Goal: Task Accomplishment & Management: Complete application form

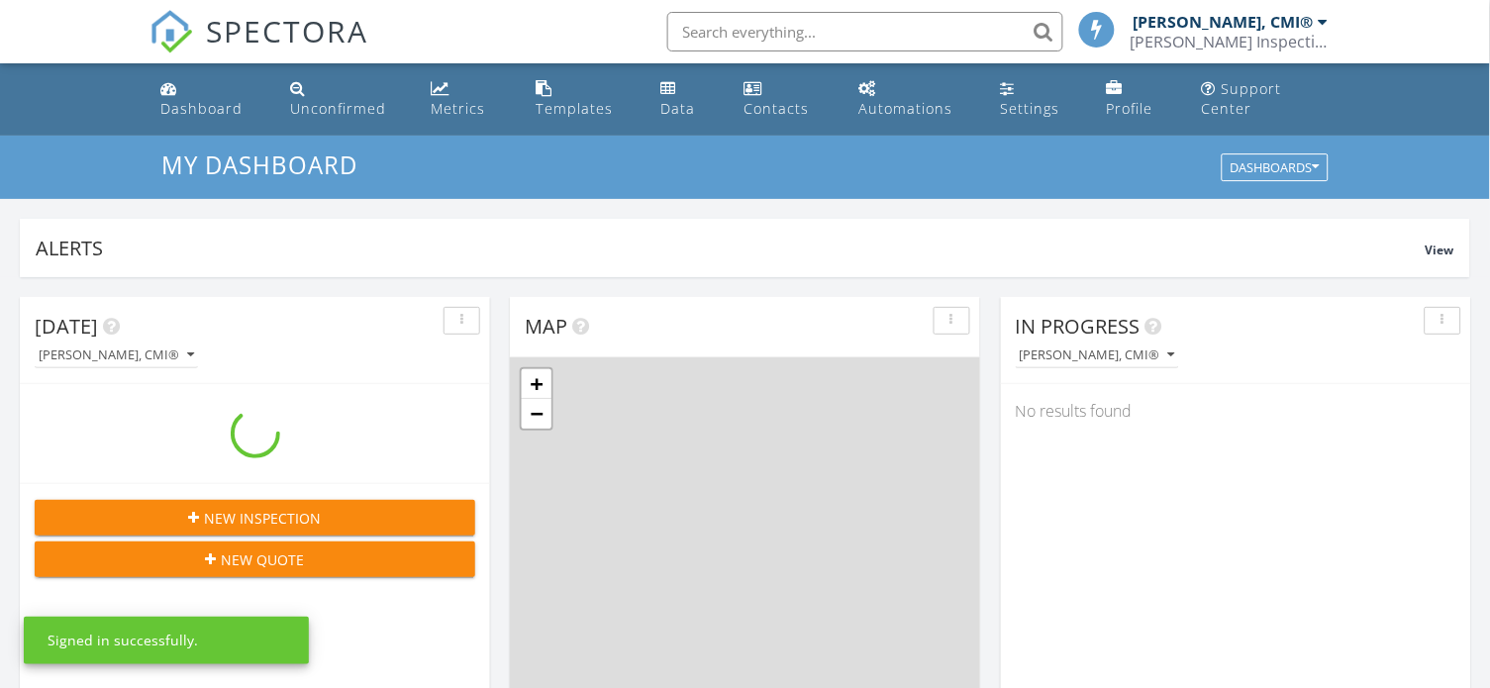
scroll to position [1803, 1492]
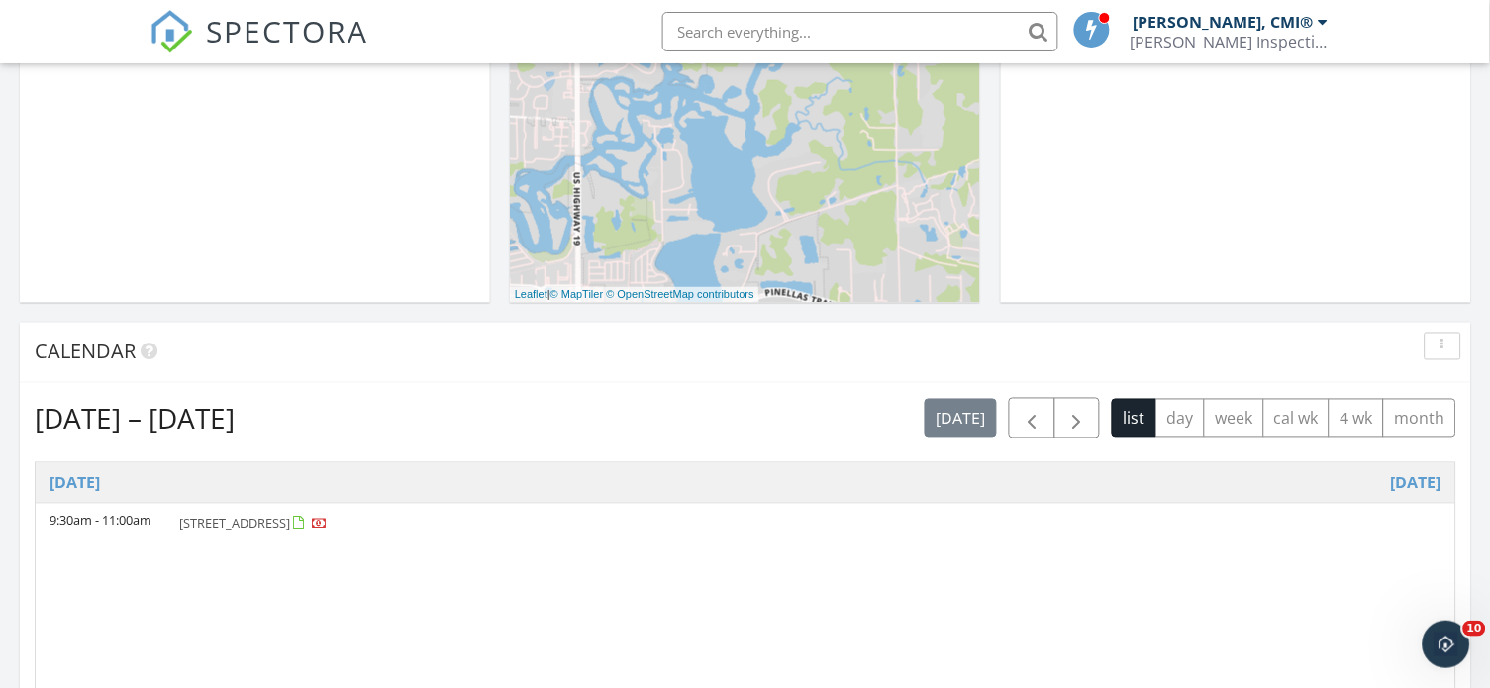
scroll to position [0, 0]
click at [290, 519] on span "101 Sunlit Cove Dr NE, St. Petersburg 33702" at bounding box center [234, 524] width 111 height 18
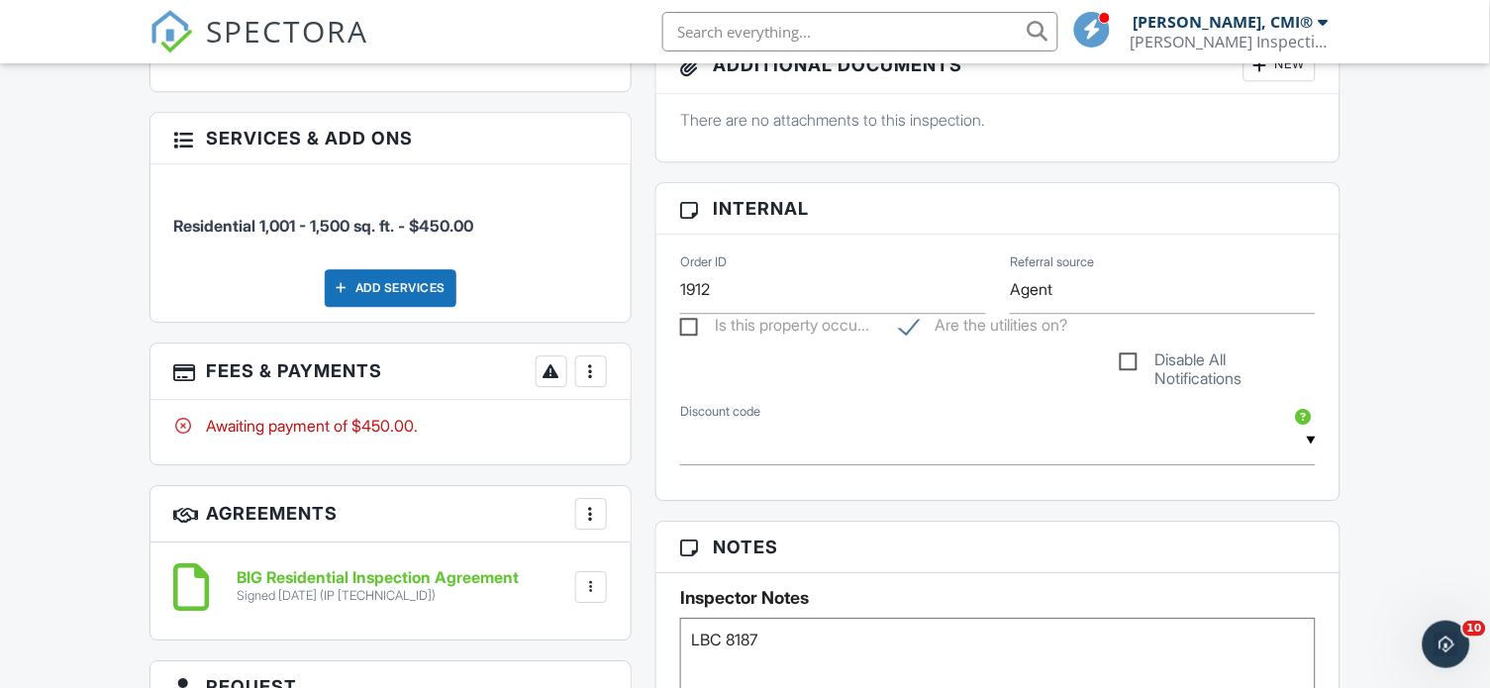
scroll to position [1067, 0]
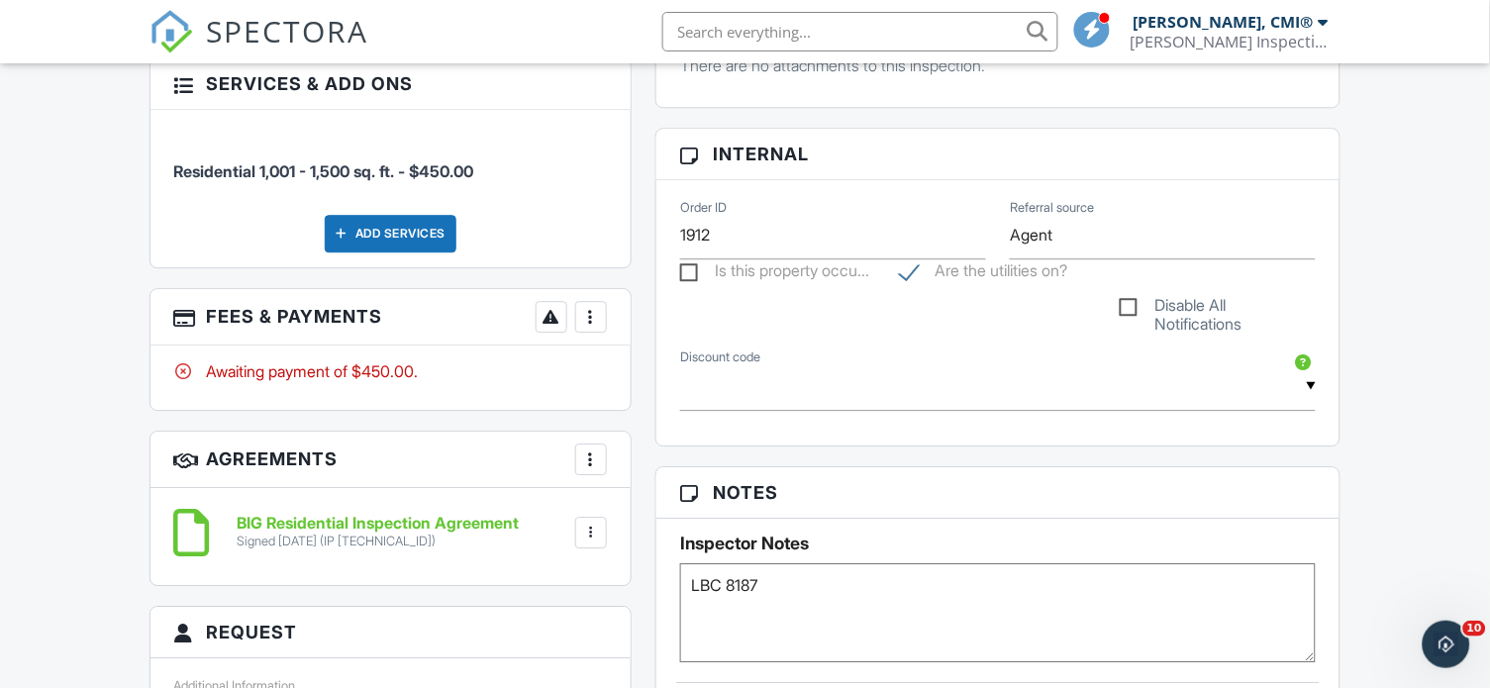
click at [597, 316] on div at bounding box center [591, 317] width 20 height 20
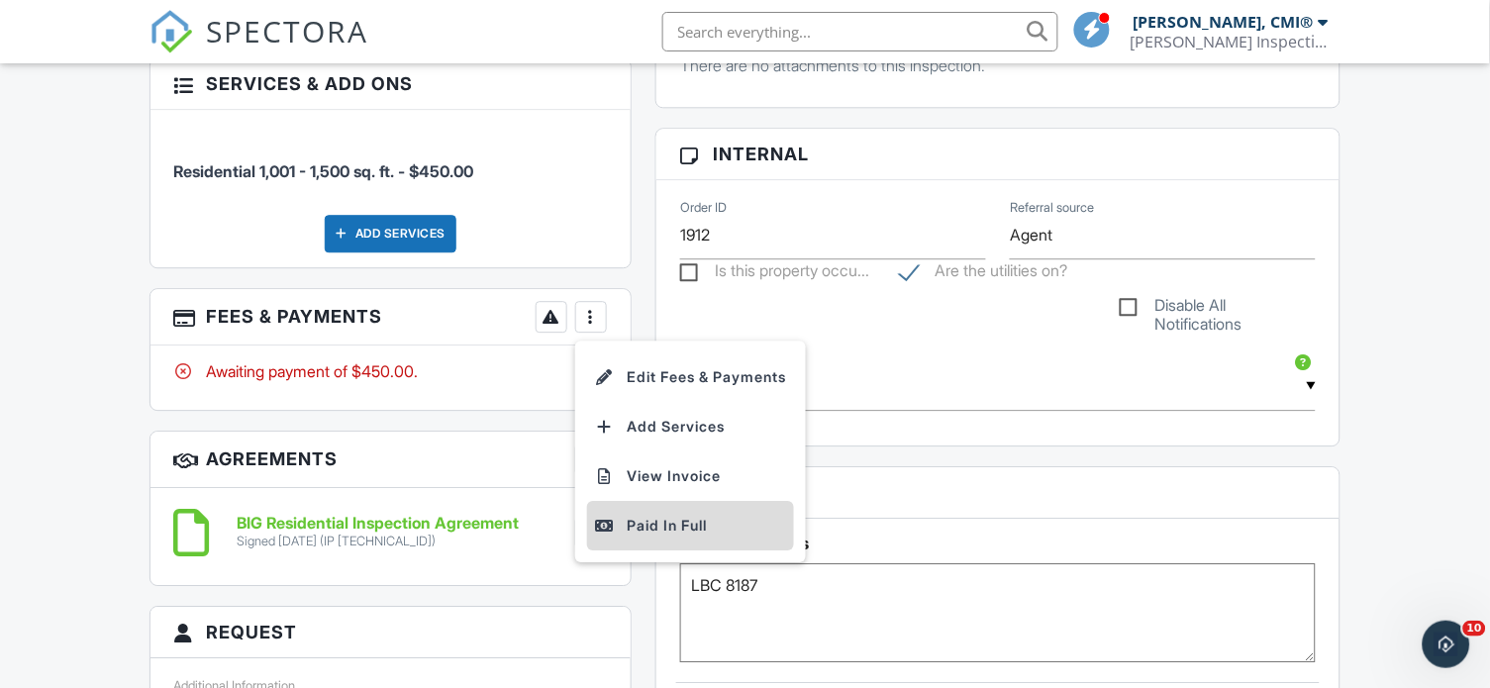
click at [663, 534] on li "Paid In Full" at bounding box center [690, 525] width 207 height 49
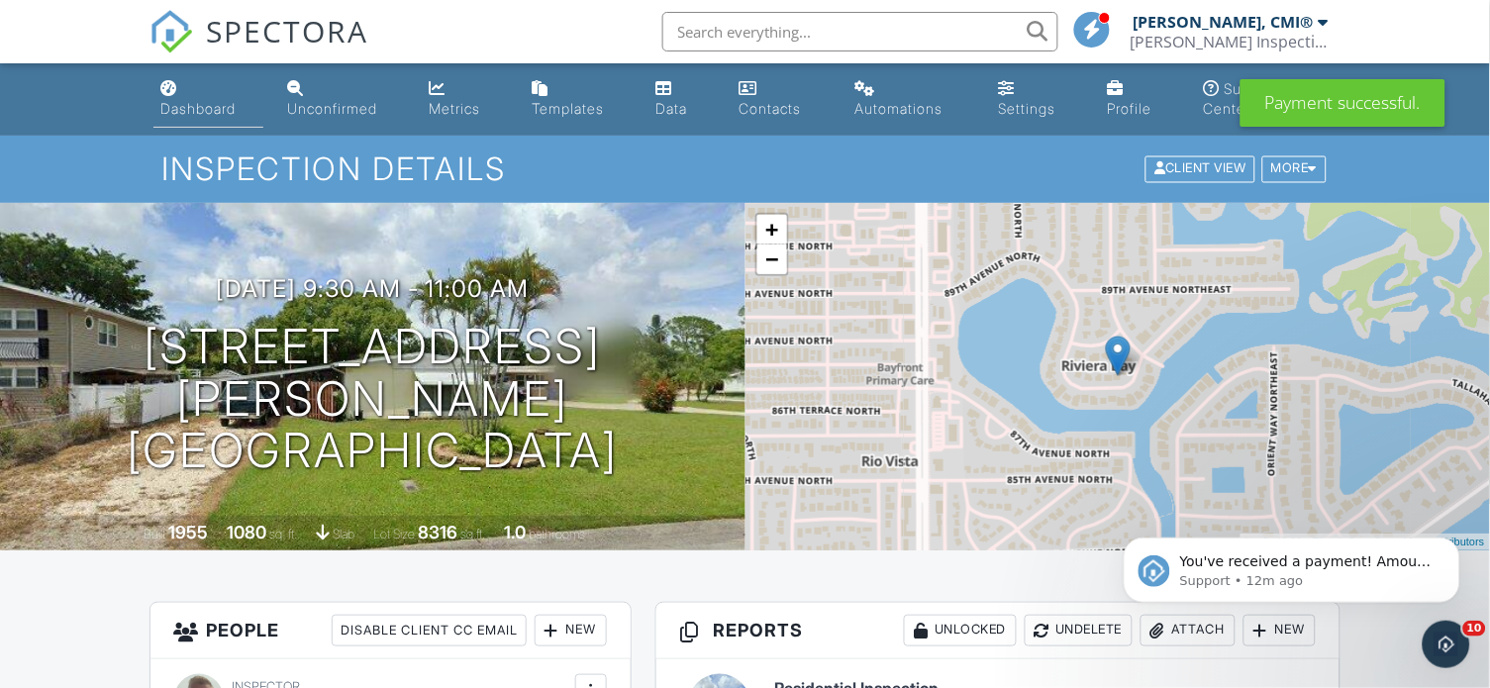
click at [226, 114] on div "Dashboard" at bounding box center [198, 108] width 75 height 17
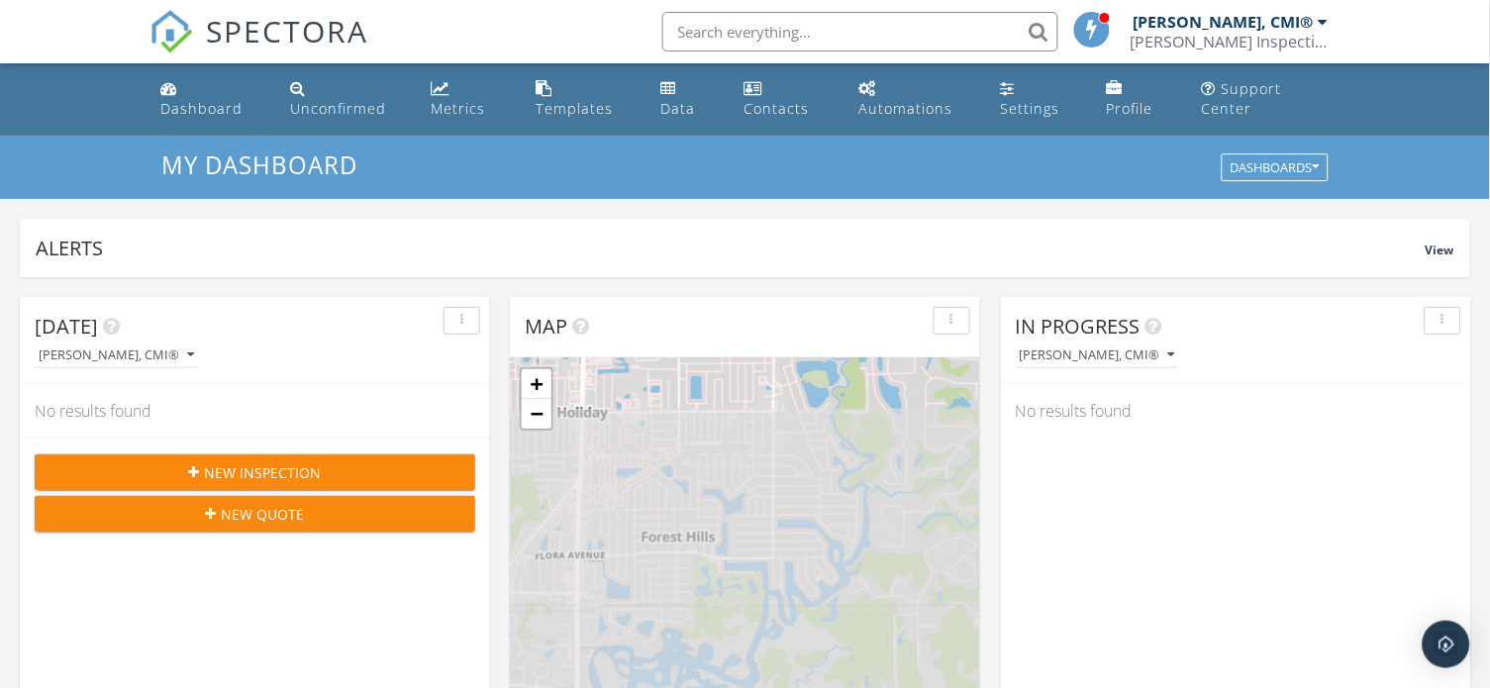
scroll to position [1803, 1492]
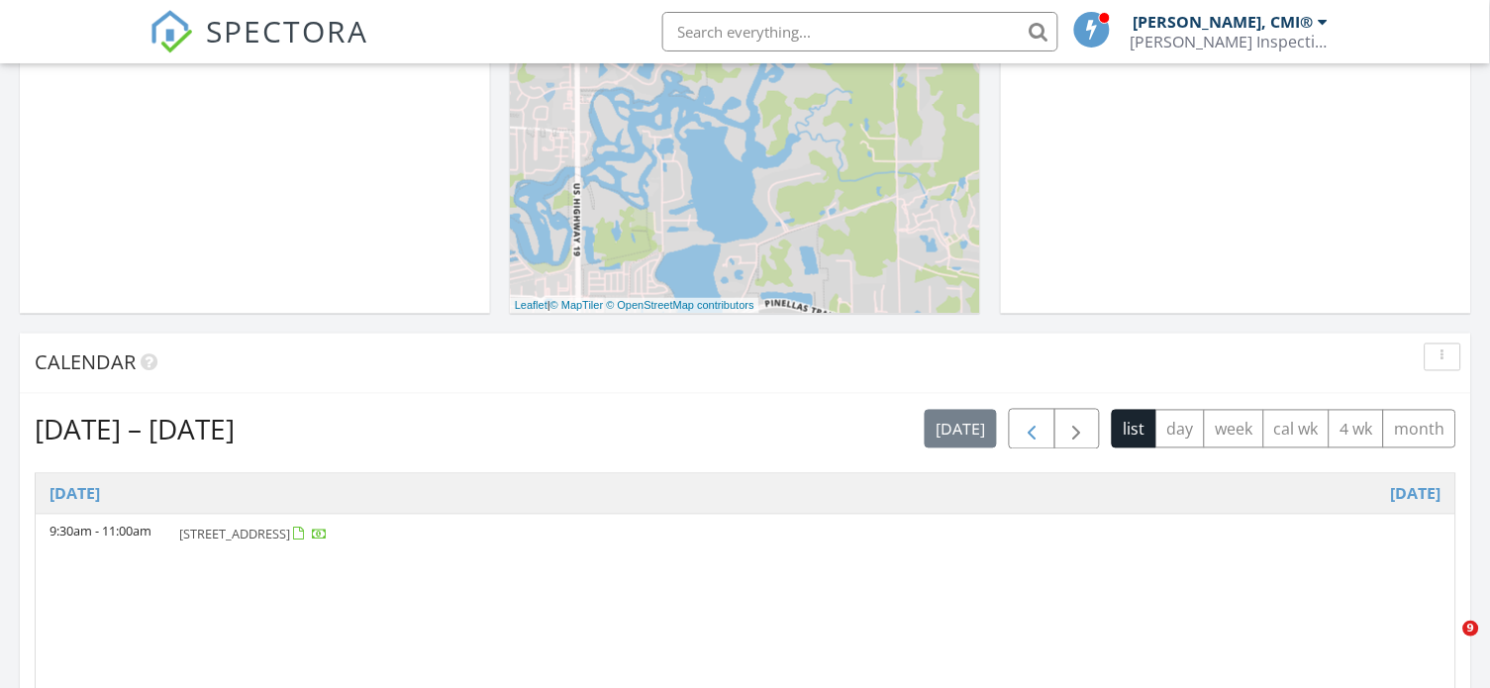
scroll to position [618, 0]
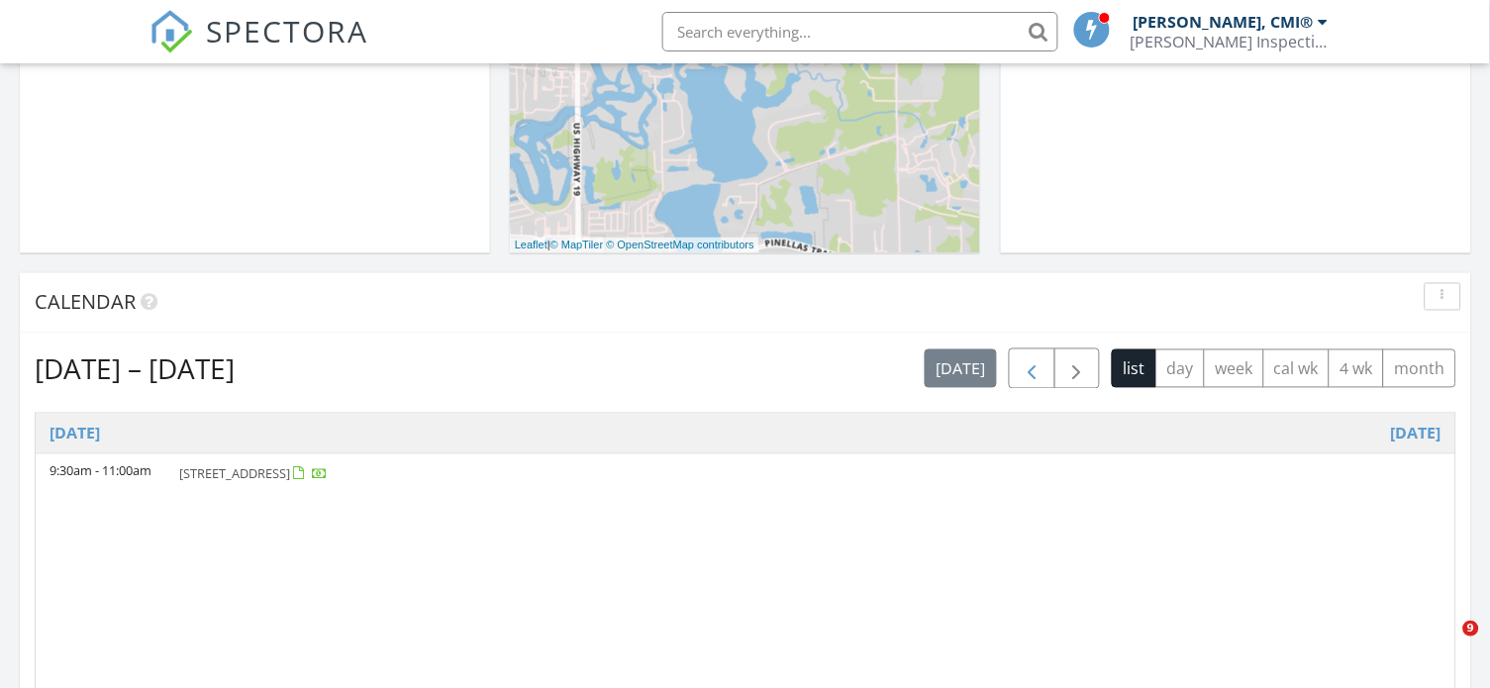
click at [1032, 359] on span "button" at bounding box center [1032, 369] width 24 height 24
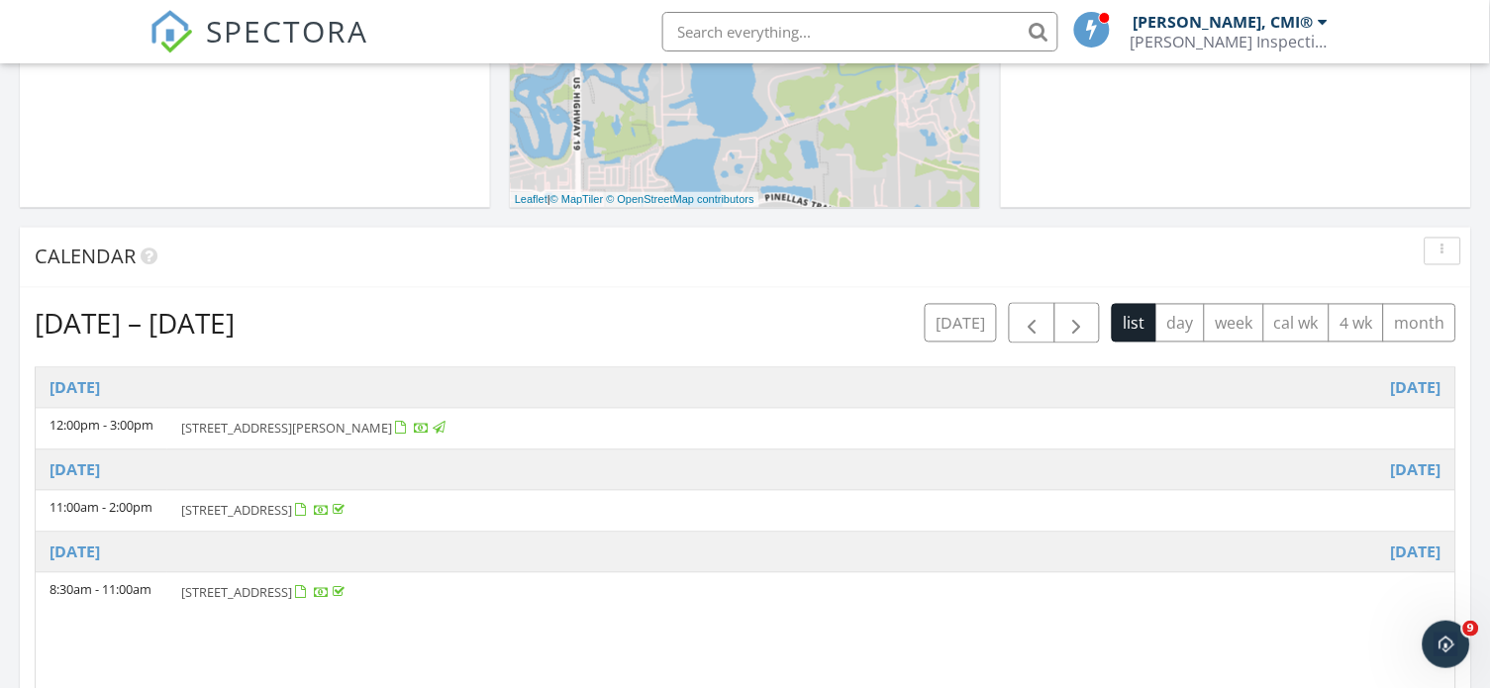
scroll to position [667, 0]
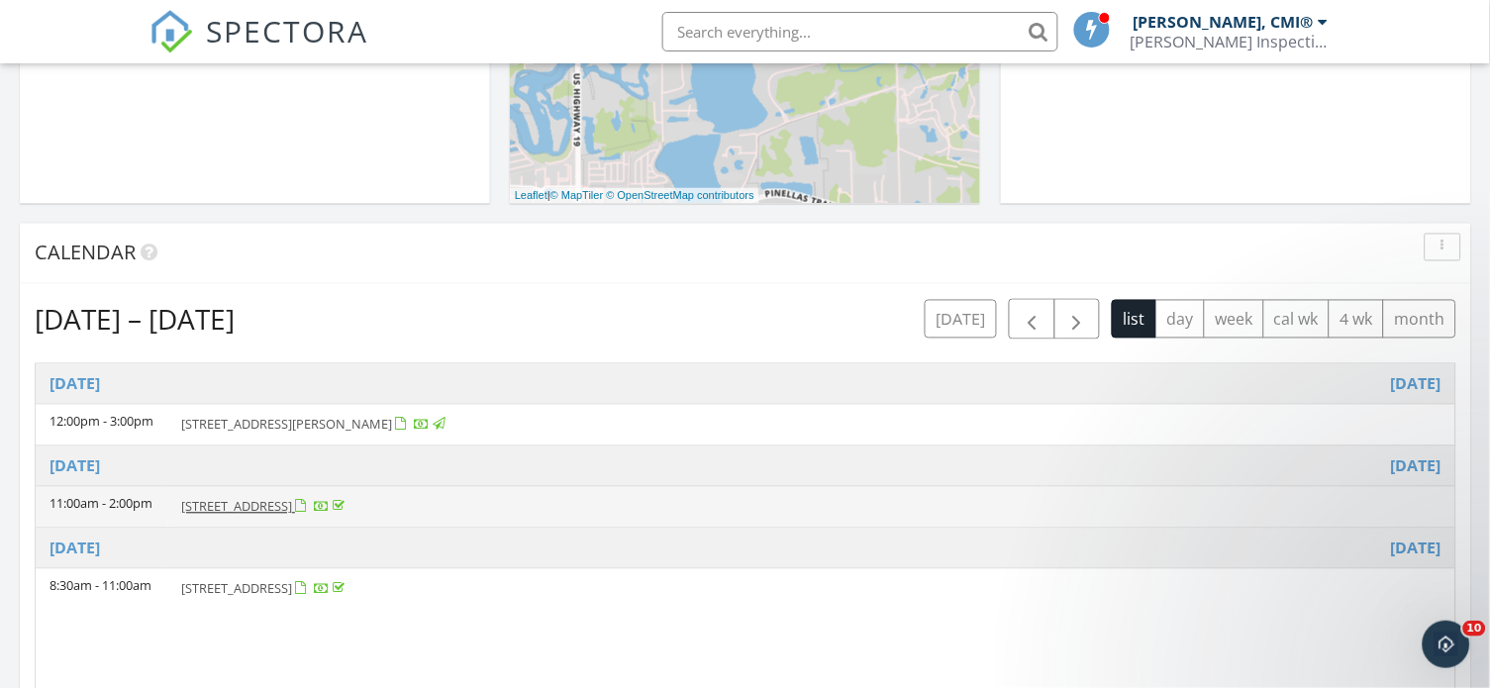
click at [292, 506] on span "7515 37th Ave E, Palmetto 34221" at bounding box center [236, 507] width 111 height 18
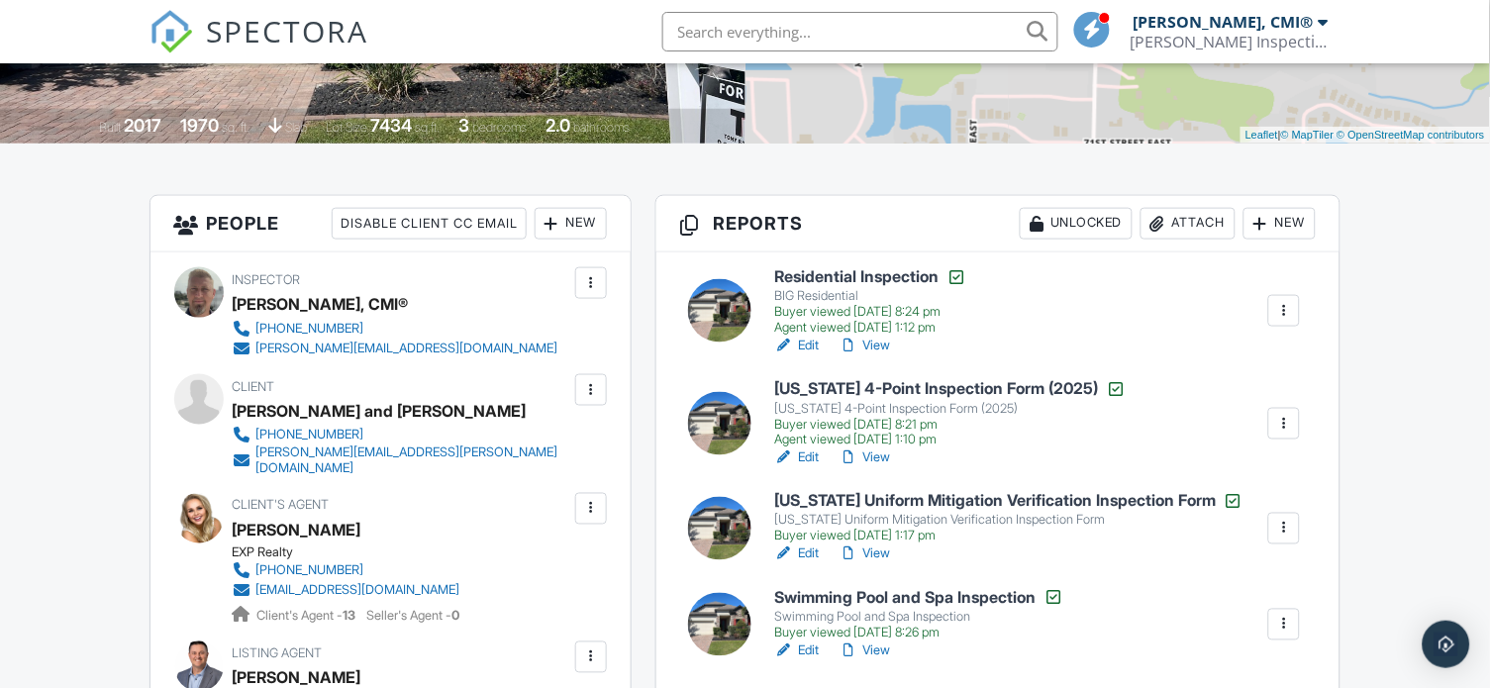
click at [955, 390] on h6 "[US_STATE] 4-Point Inspection Form (2025)" at bounding box center [949, 389] width 351 height 20
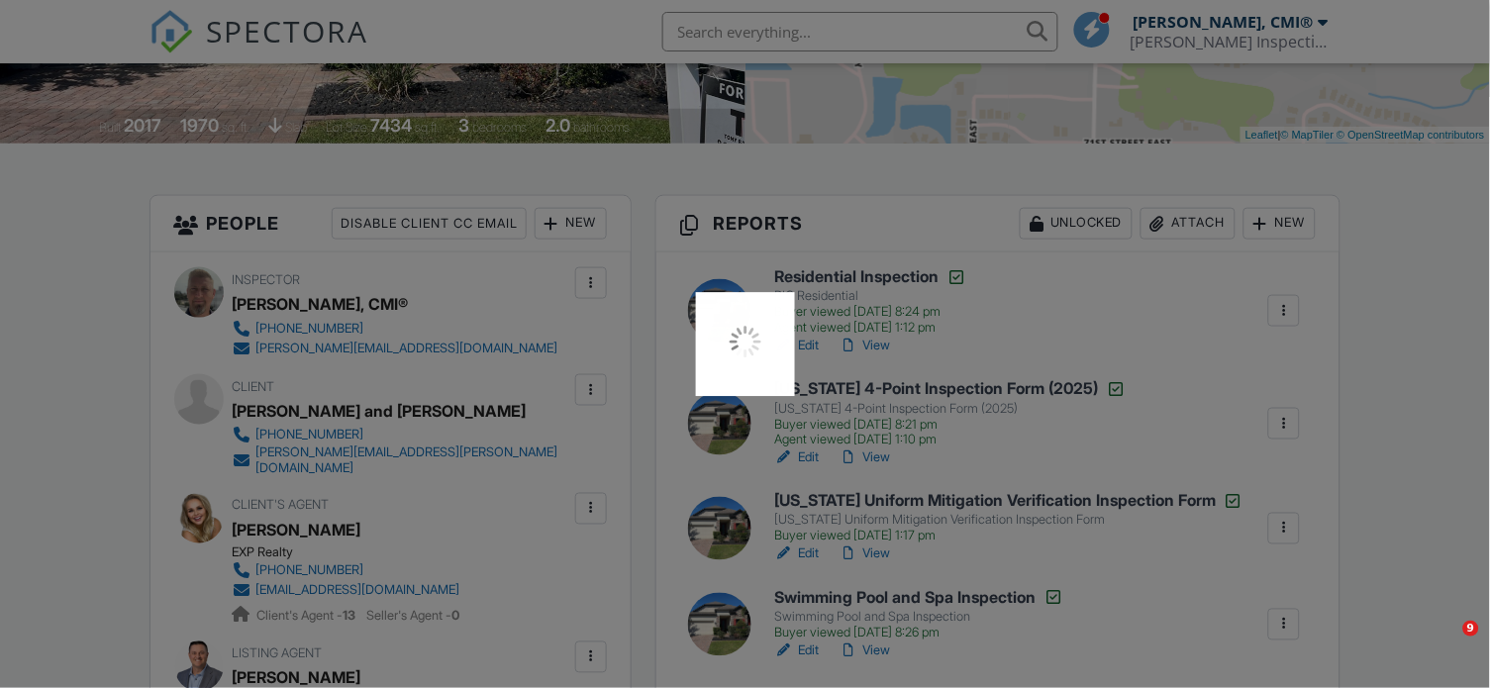
click at [955, 390] on div at bounding box center [745, 344] width 1490 height 688
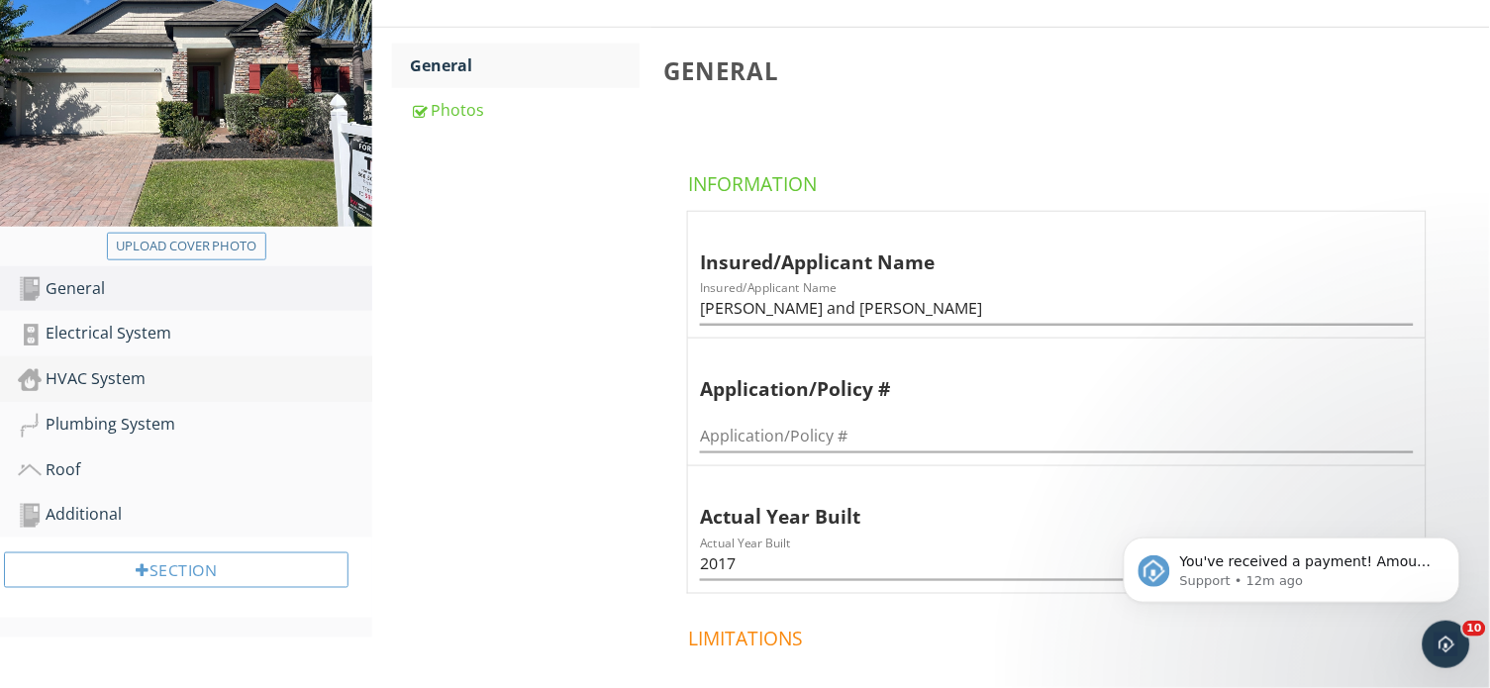
click at [156, 379] on div "HVAC System" at bounding box center [195, 379] width 354 height 26
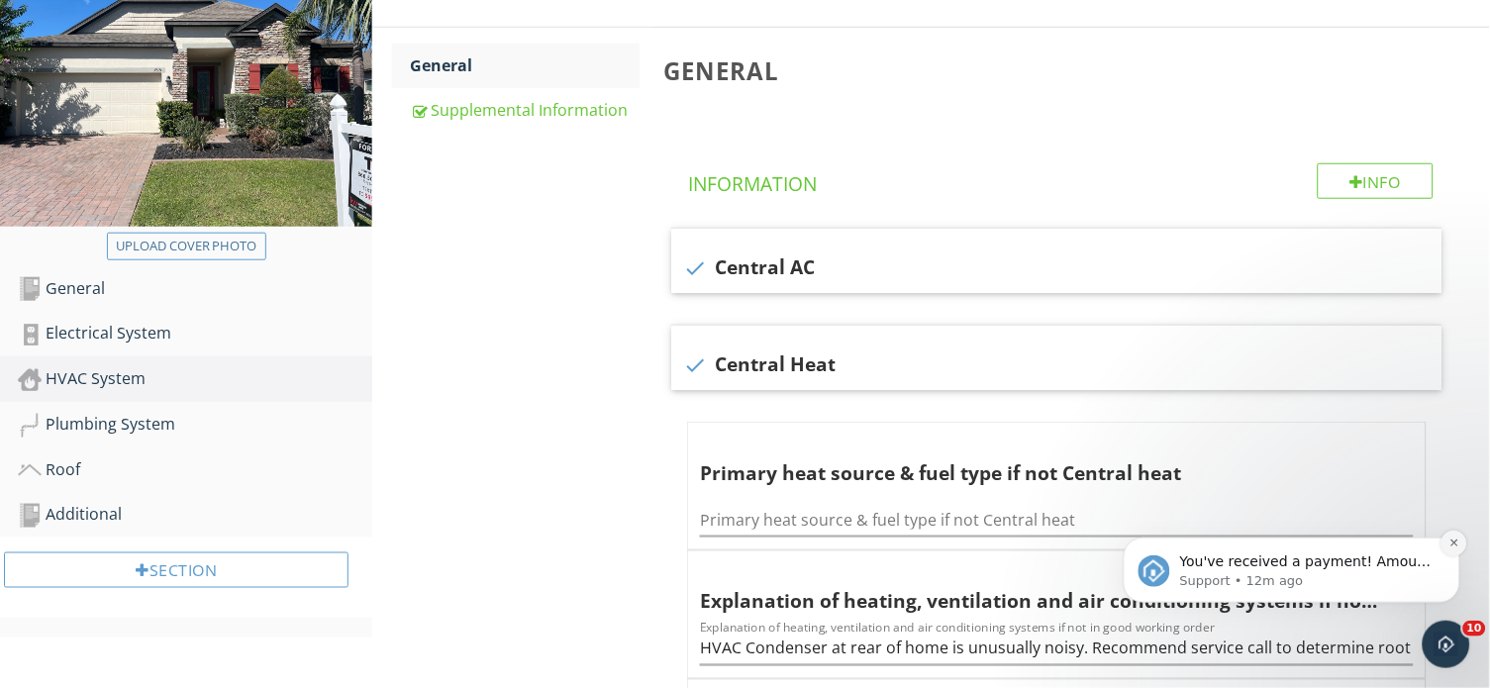
click at [1452, 540] on icon "Dismiss notification" at bounding box center [1453, 542] width 11 height 11
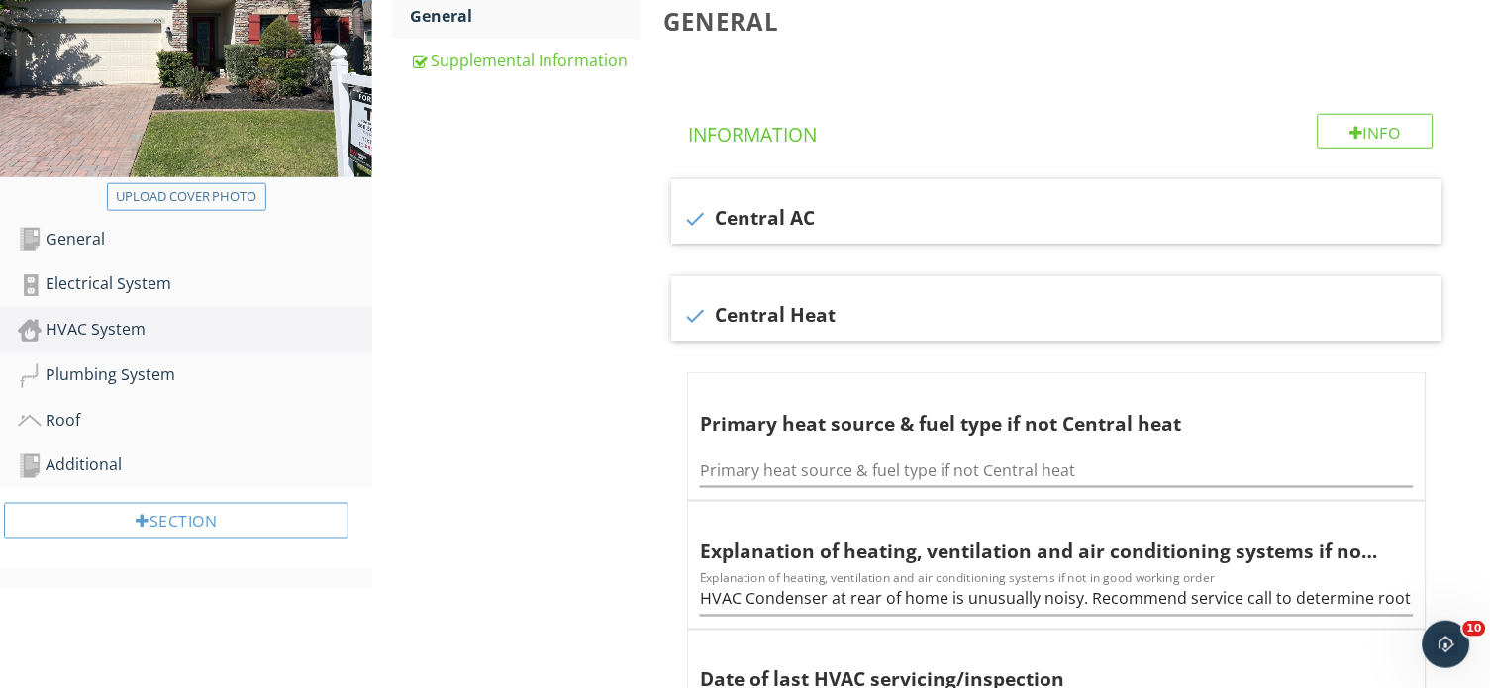
scroll to position [324, 0]
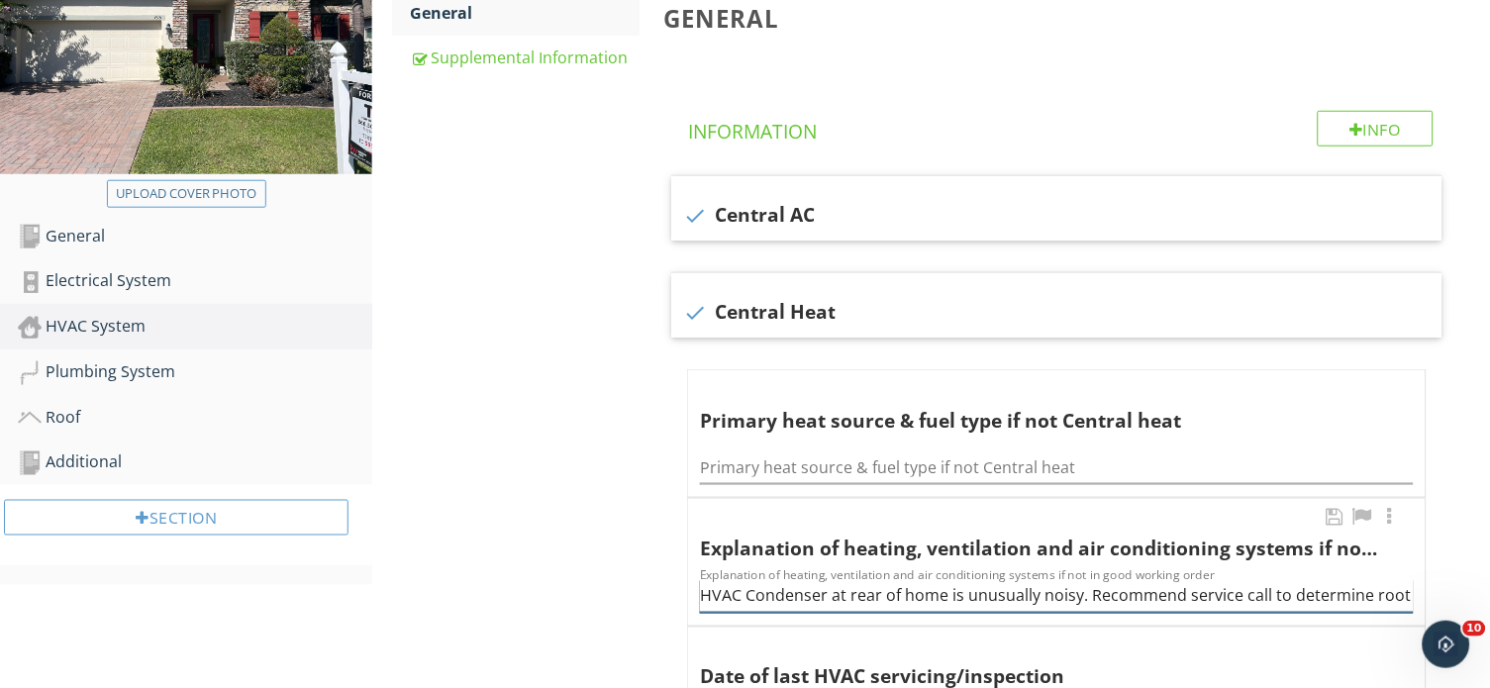
click at [855, 580] on input "HVAC Condenser at rear of home is unusually noisy. Recommend service call to de…" at bounding box center [1057, 596] width 714 height 33
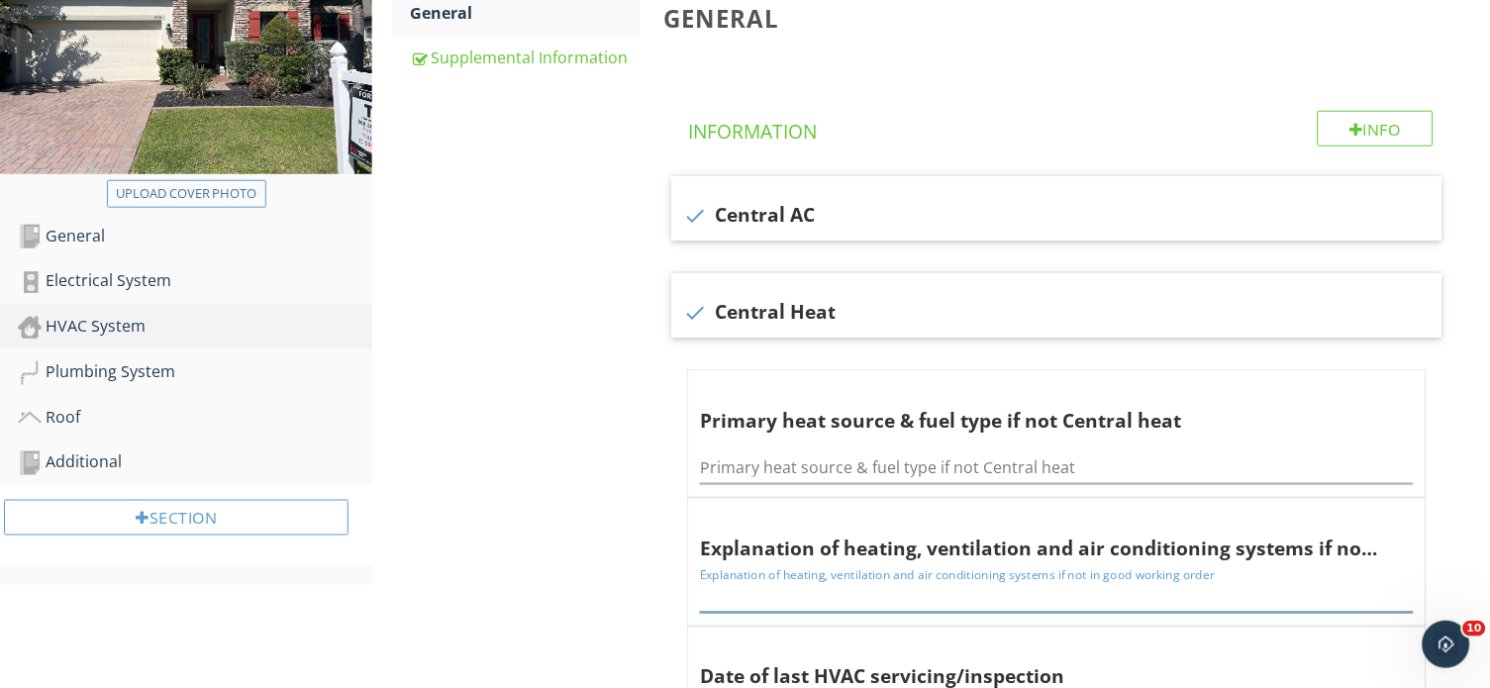
click at [642, 358] on div "HVAC System General Supplemental Information General Info Information check Cen…" at bounding box center [931, 660] width 1118 height 1530
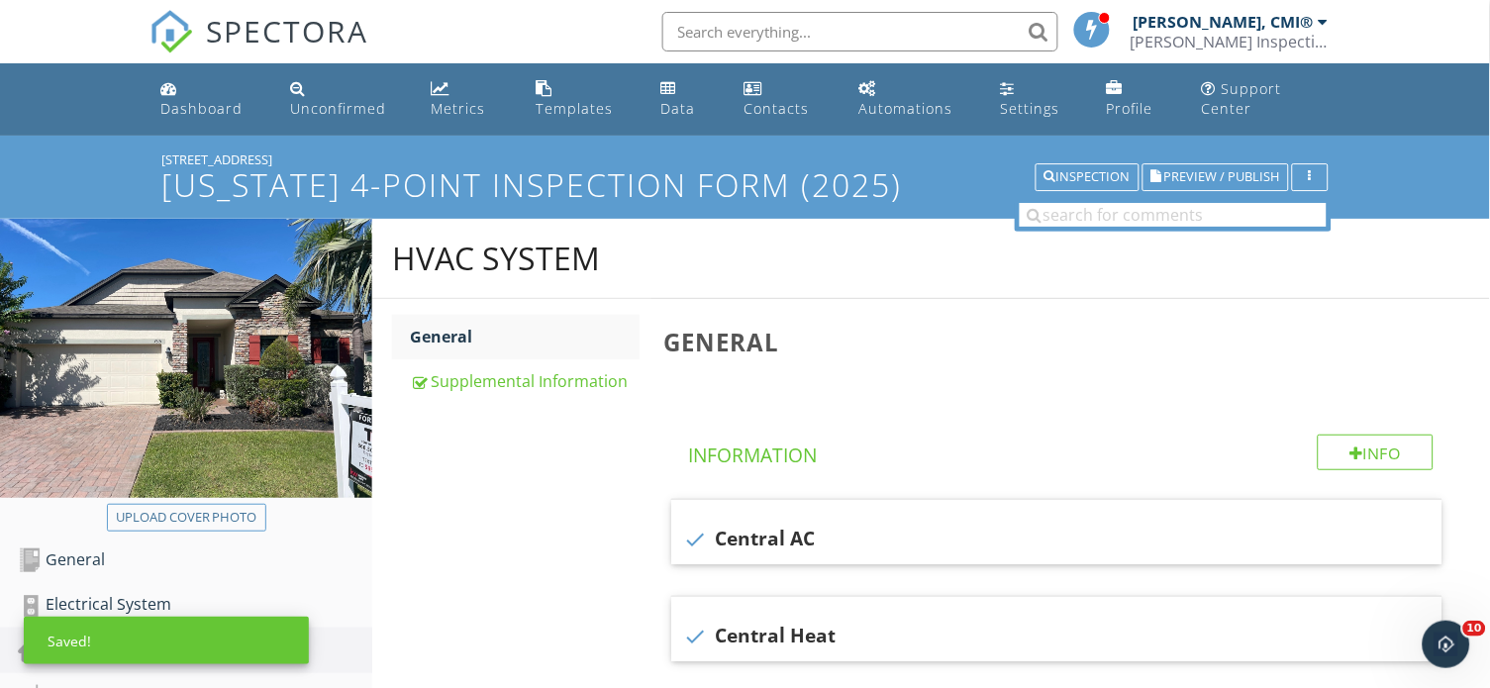
scroll to position [0, 0]
click at [1079, 172] on div "Inspection" at bounding box center [1087, 177] width 86 height 14
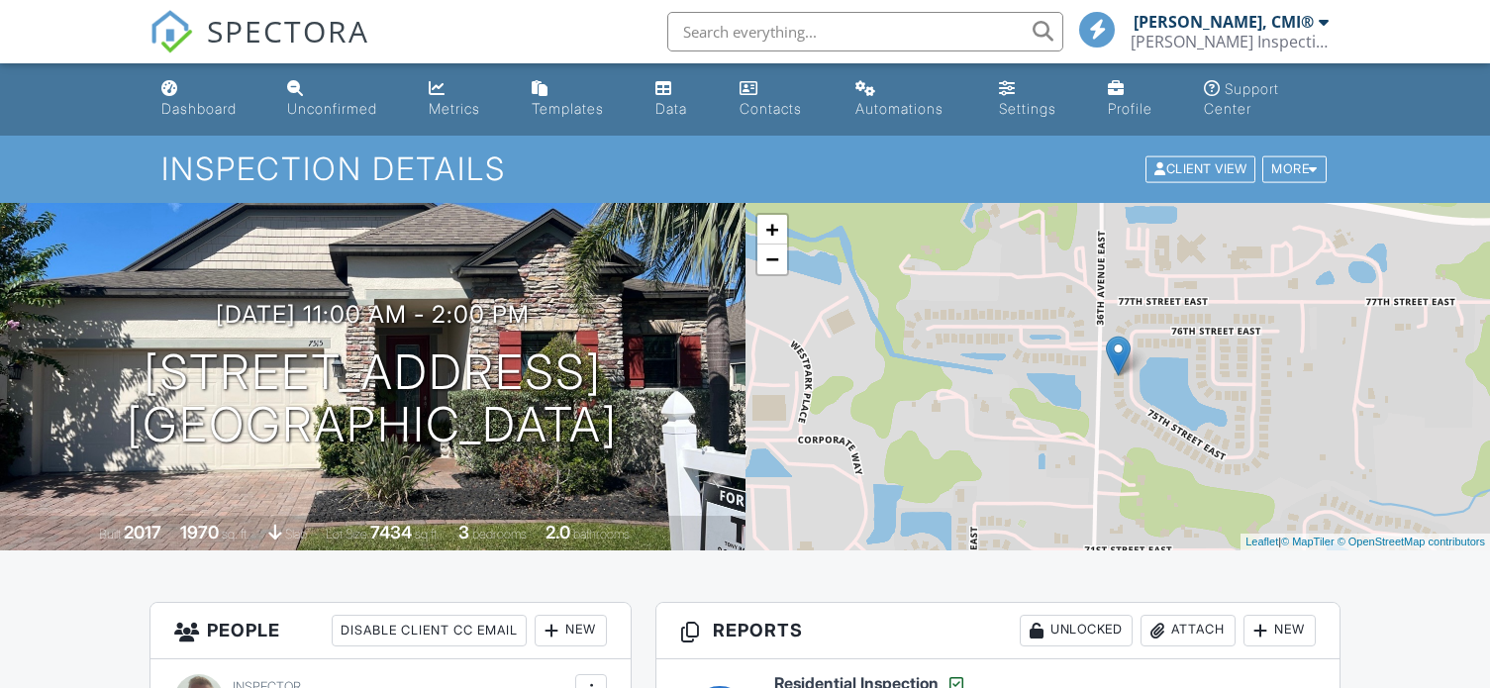
scroll to position [650, 0]
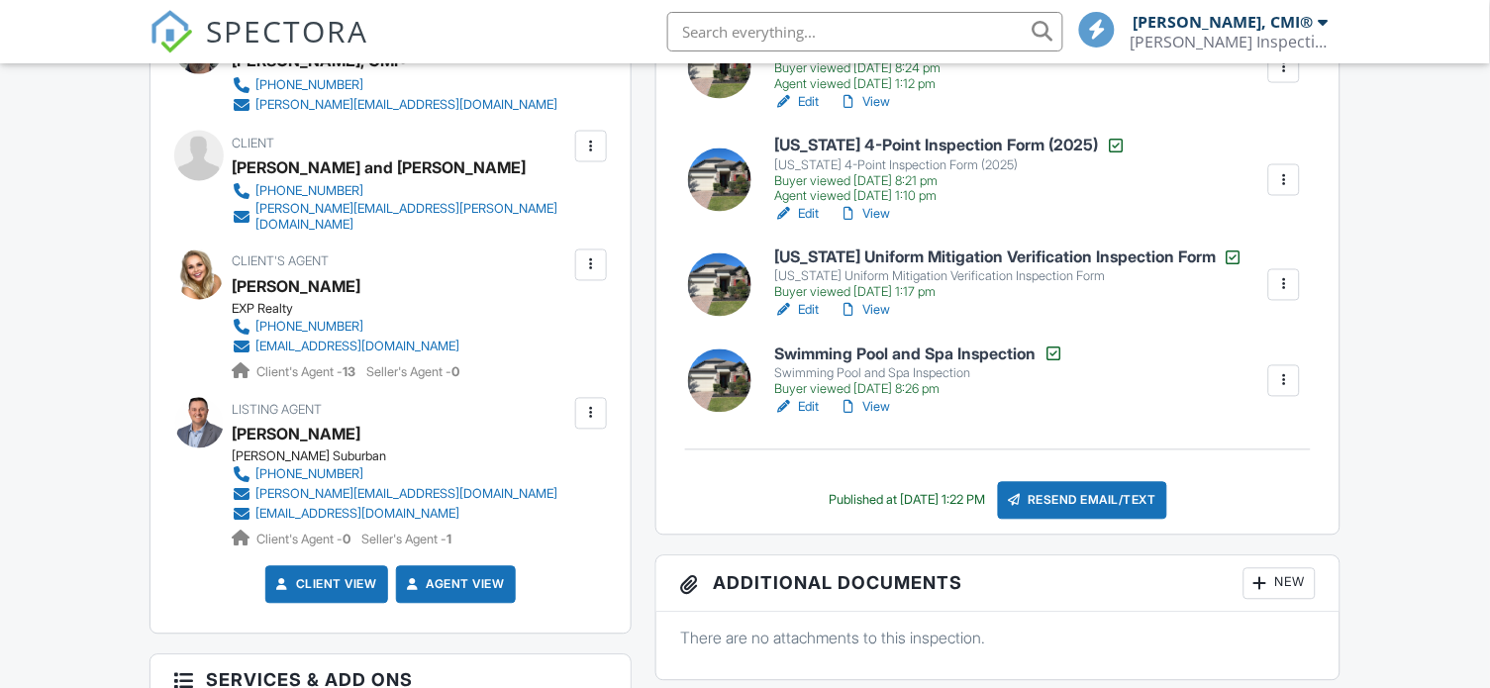
click at [1107, 499] on div "Resend Email/Text" at bounding box center [1083, 501] width 170 height 38
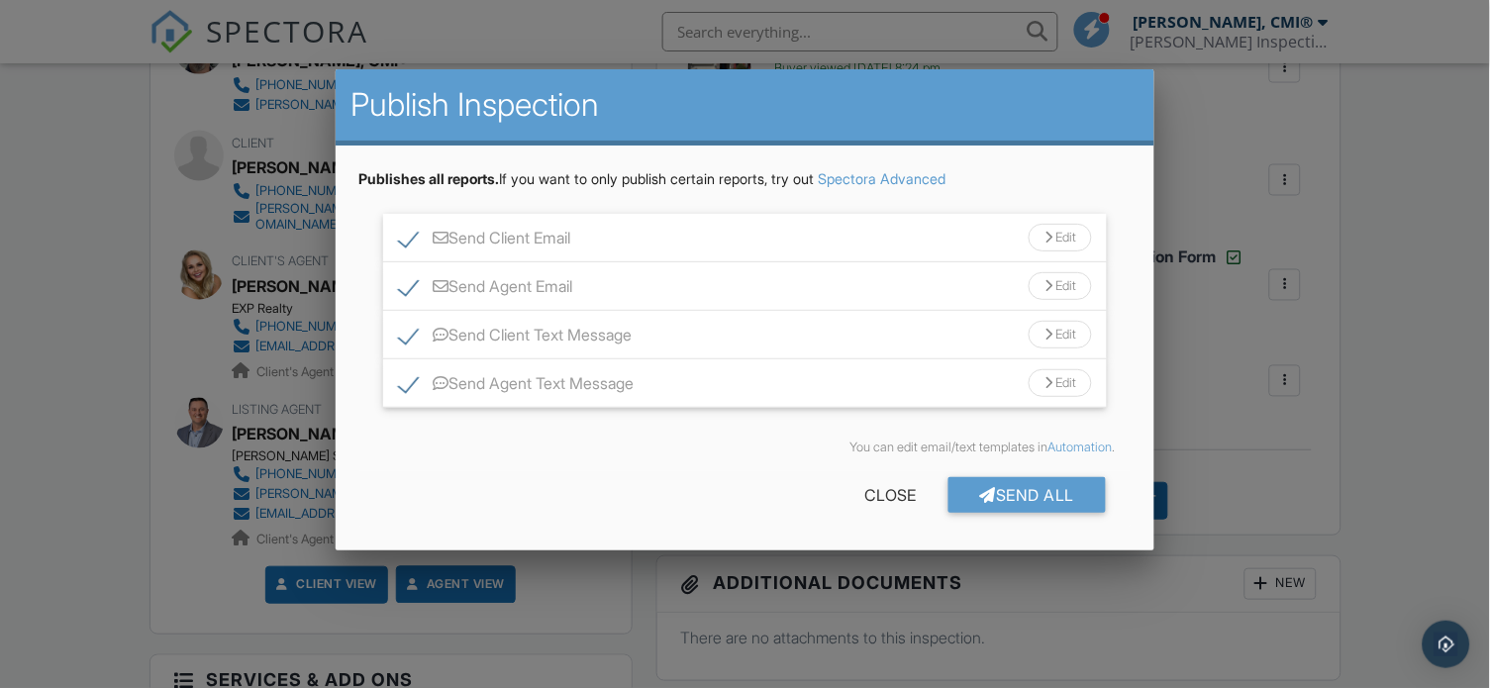
scroll to position [0, 0]
drag, startPoint x: 400, startPoint y: 237, endPoint x: 404, endPoint y: 326, distance: 89.2
click at [400, 237] on label "Send Client Email" at bounding box center [485, 241] width 172 height 25
checkbox input "false"
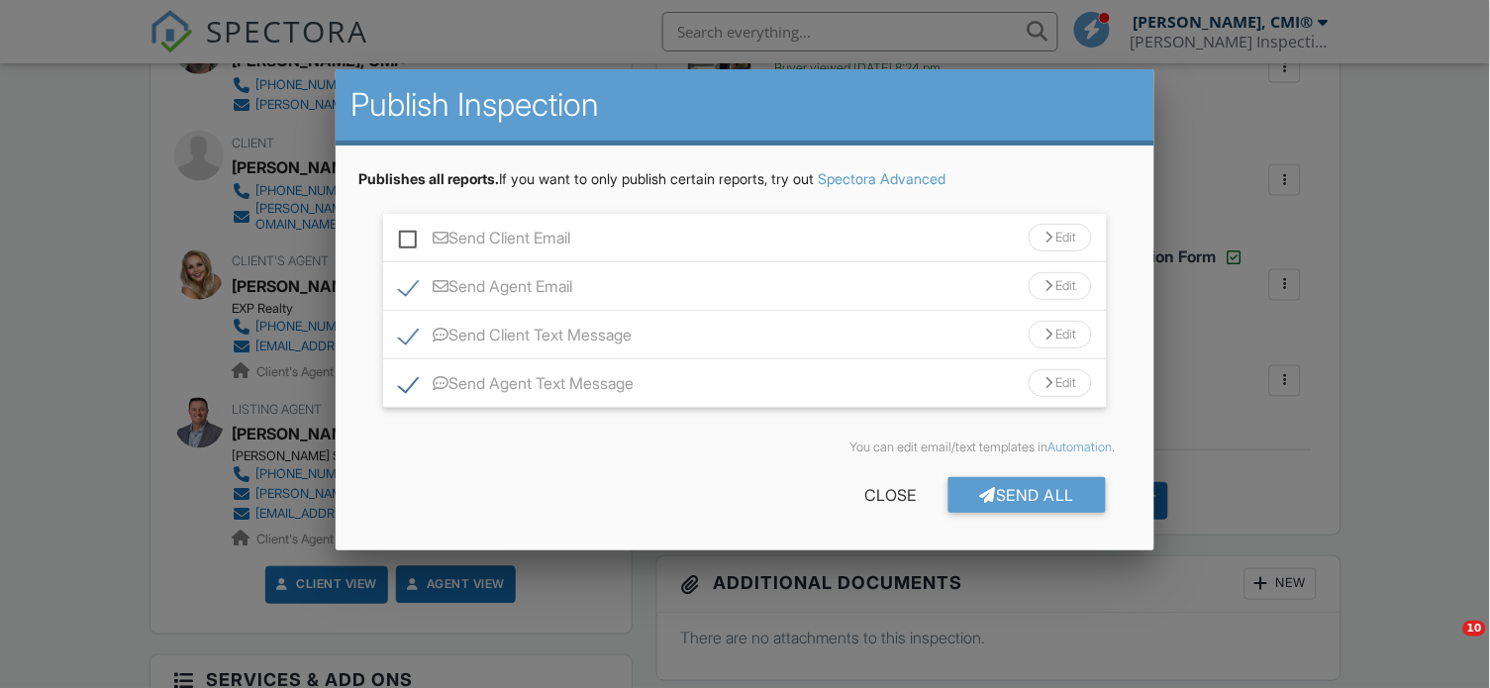
click at [404, 333] on label "Send Client Text Message" at bounding box center [516, 338] width 234 height 25
checkbox input "false"
click at [1026, 511] on div "Send All" at bounding box center [1027, 495] width 158 height 36
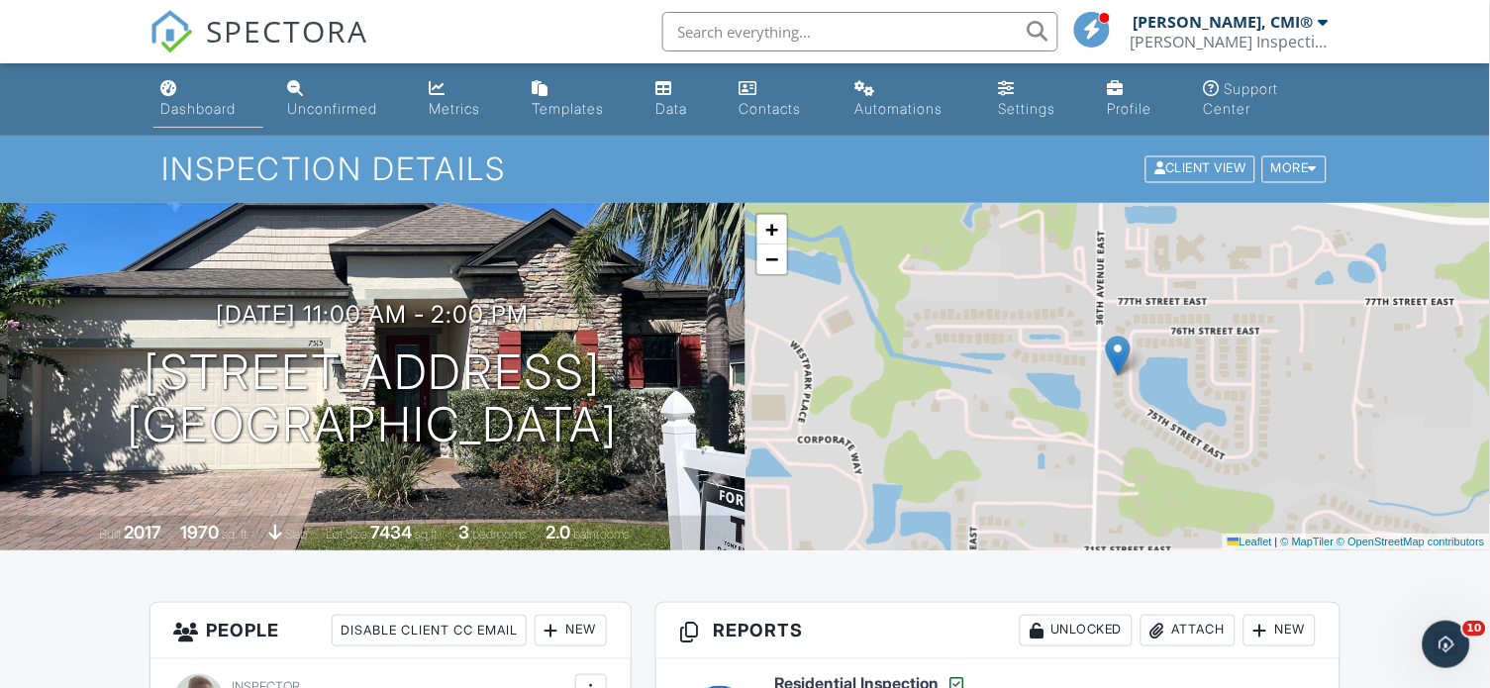
click at [232, 97] on link "Dashboard" at bounding box center [208, 99] width 111 height 56
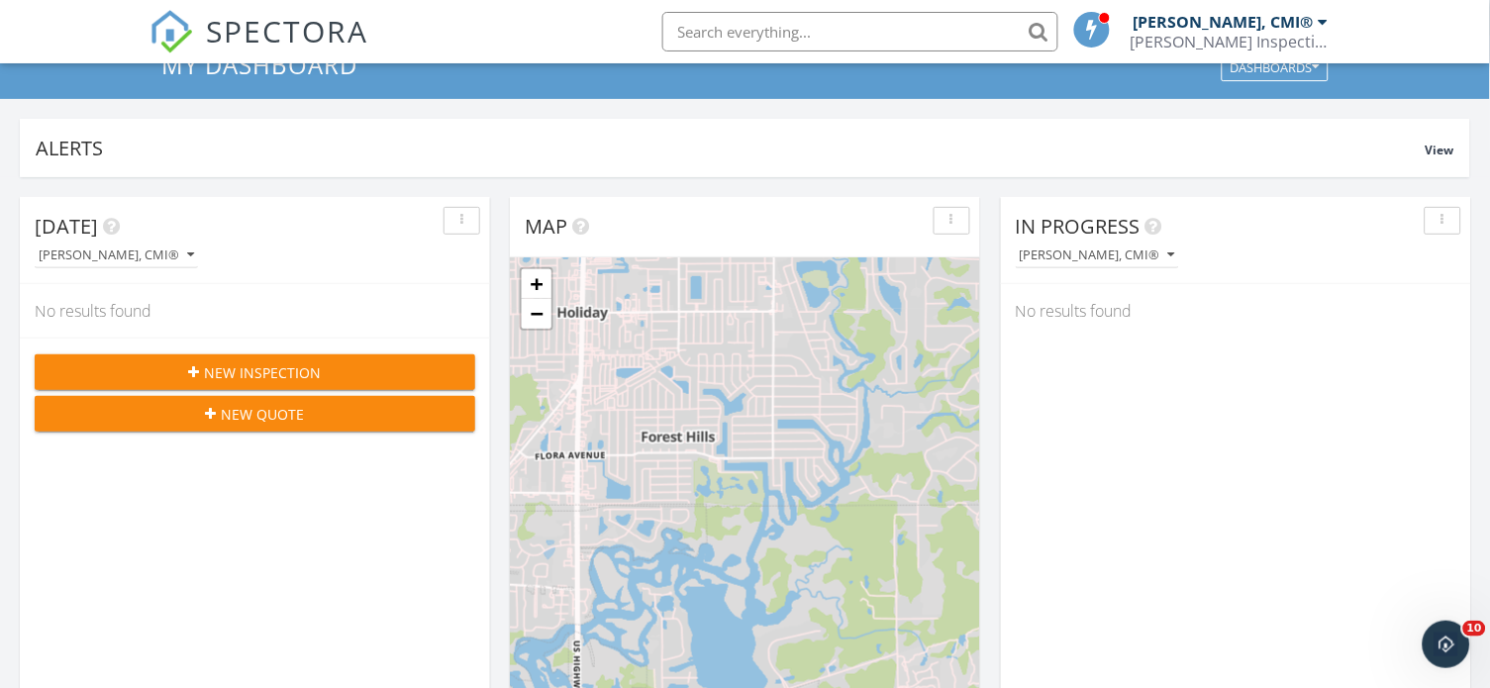
scroll to position [107, 0]
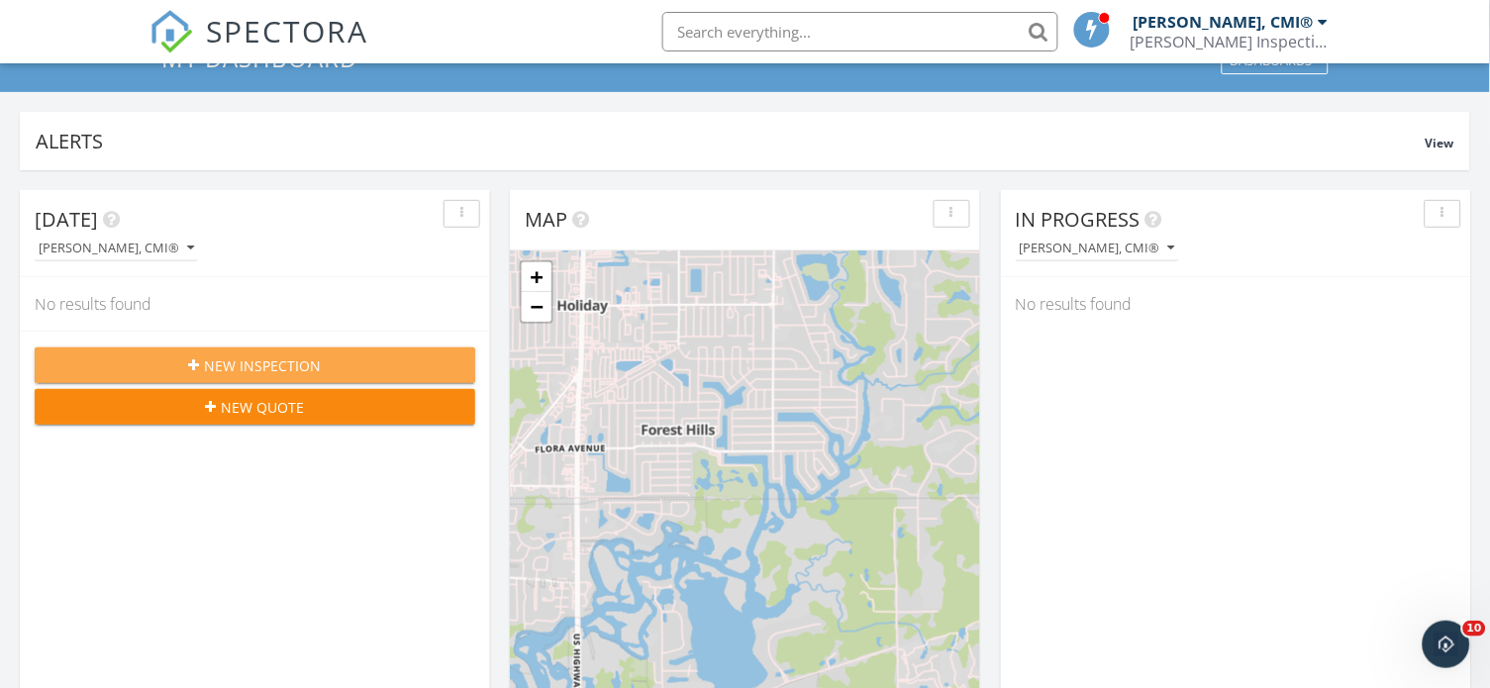
click at [339, 358] on div "New Inspection" at bounding box center [254, 365] width 409 height 21
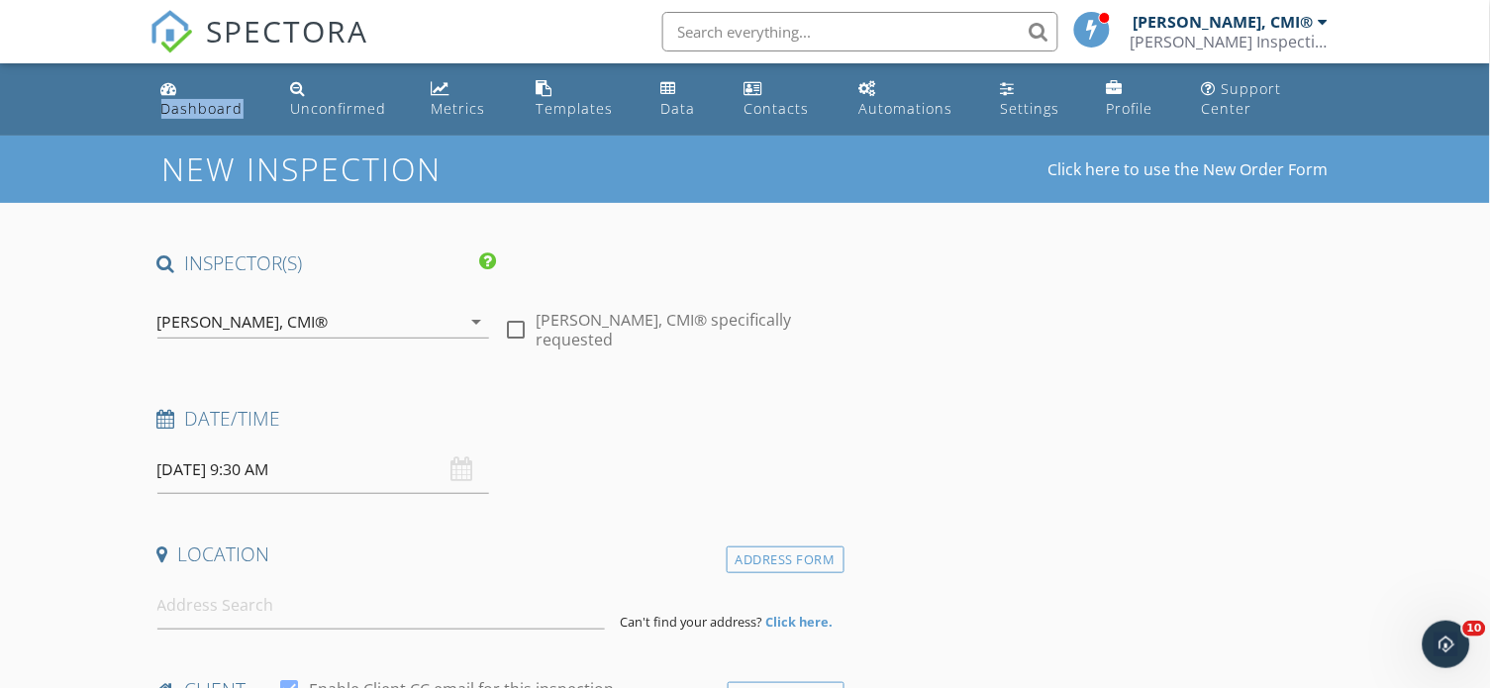
click at [314, 464] on input "09/30/2025 9:30 AM" at bounding box center [323, 469] width 332 height 49
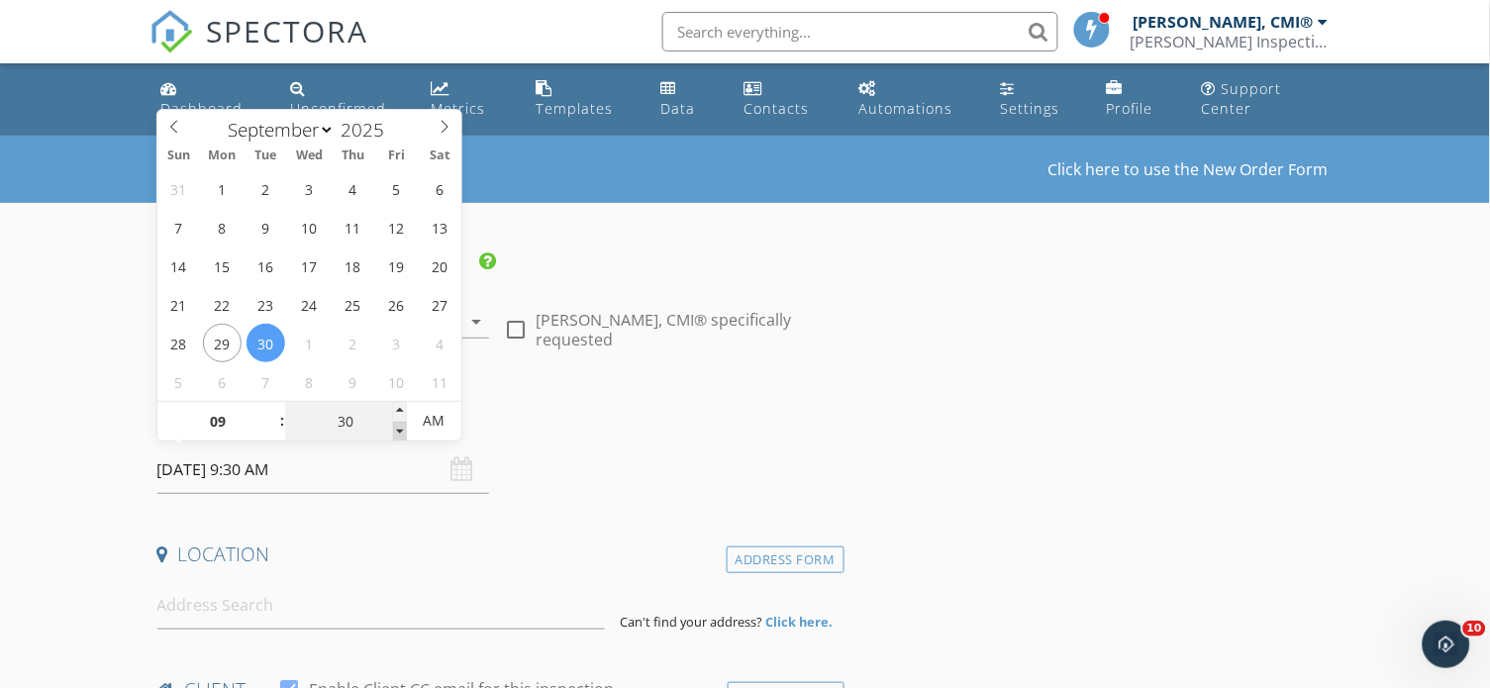
type input "09/30/2025 9:25 AM"
type input "25"
click at [401, 432] on span at bounding box center [400, 432] width 14 height 20
type input "09/30/2025 9:20 AM"
type input "20"
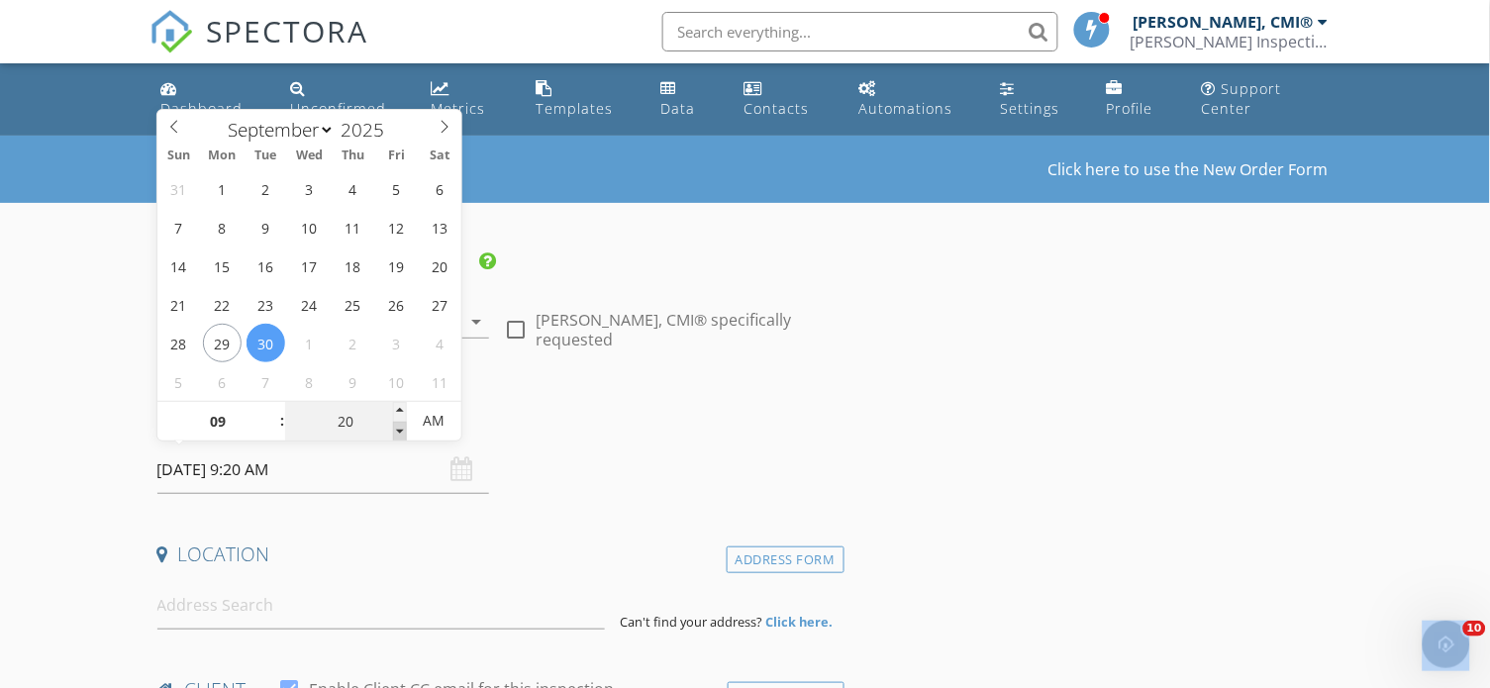
click at [401, 432] on span at bounding box center [400, 432] width 14 height 20
type input "09/30/2025 9:15 AM"
type input "15"
click at [401, 432] on span at bounding box center [400, 432] width 14 height 20
type input "09/30/2025 9:10 AM"
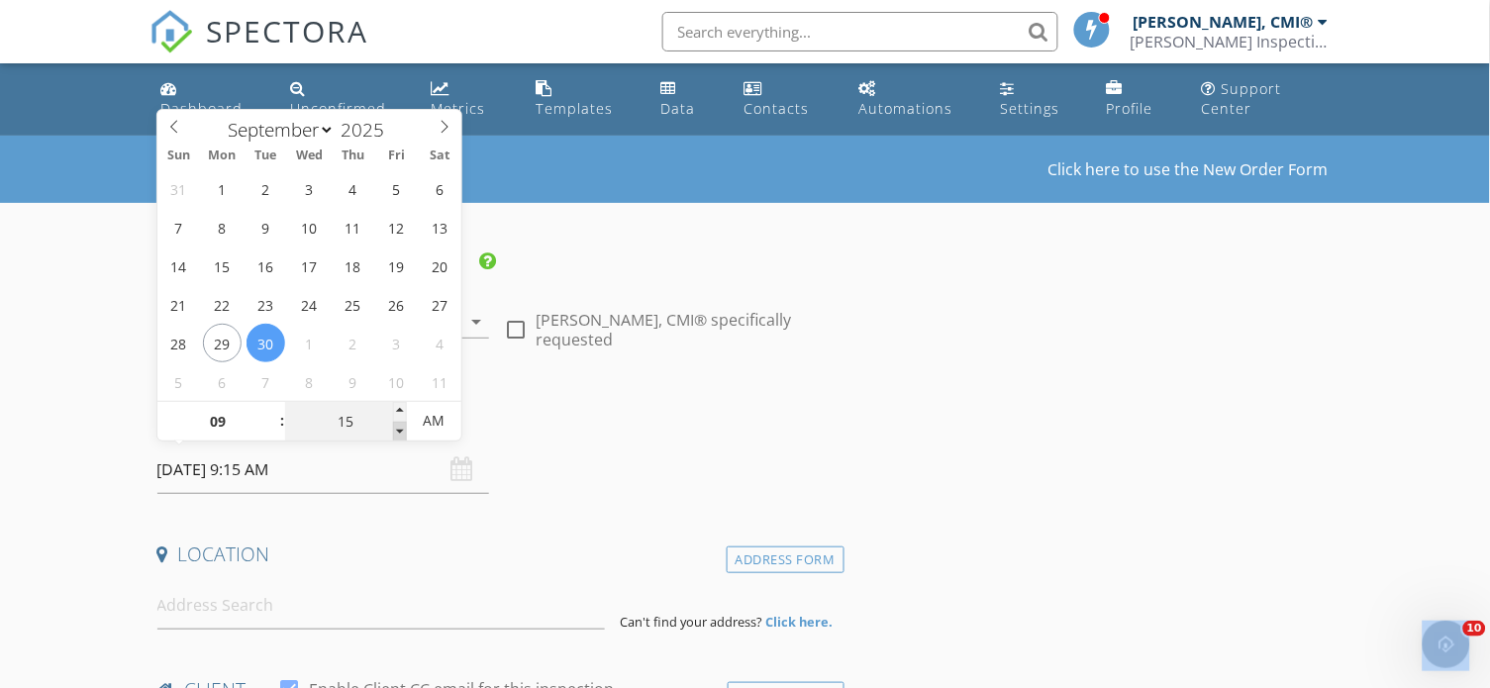
type input "10"
click at [401, 432] on span at bounding box center [400, 432] width 14 height 20
type input "09/30/2025 9:05 AM"
type input "05"
click at [401, 432] on span at bounding box center [400, 432] width 14 height 20
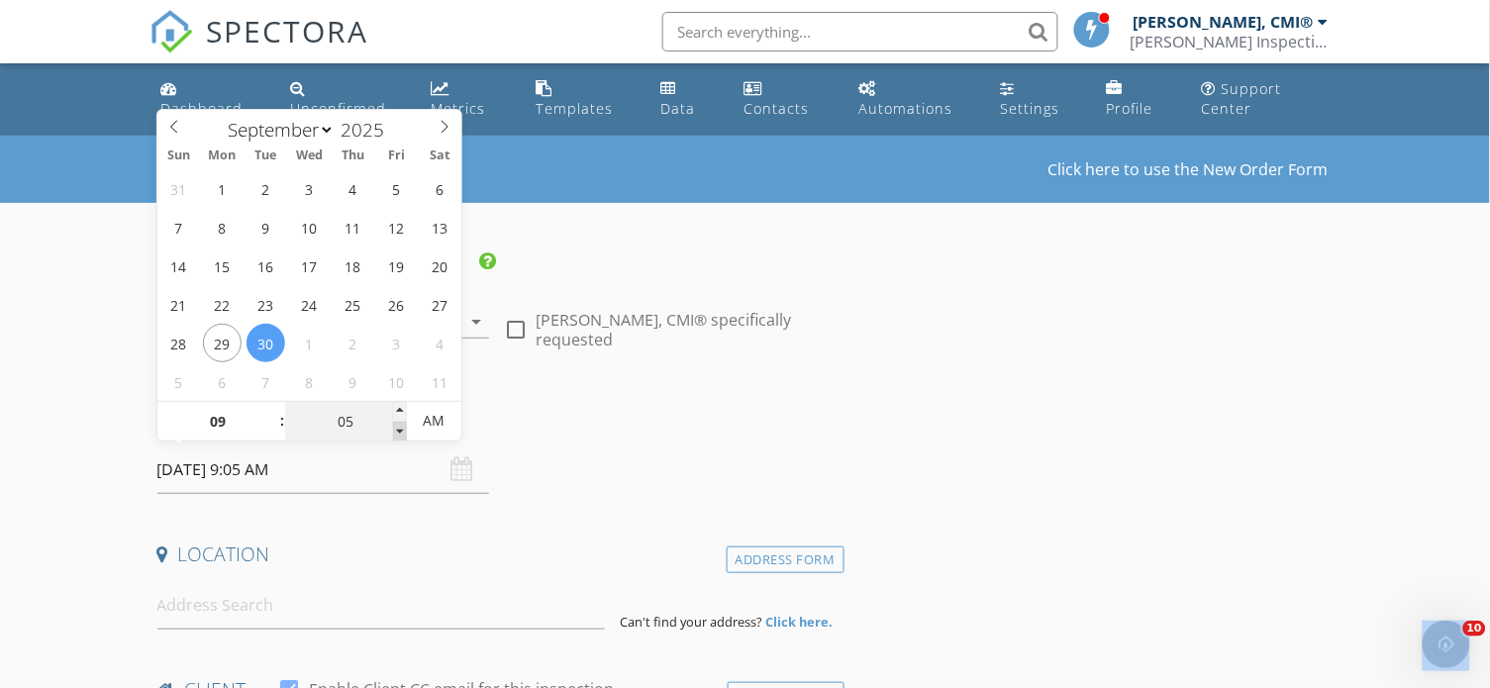
type input "09/30/2025 9:00 AM"
type input "00"
click at [401, 432] on span at bounding box center [400, 432] width 14 height 20
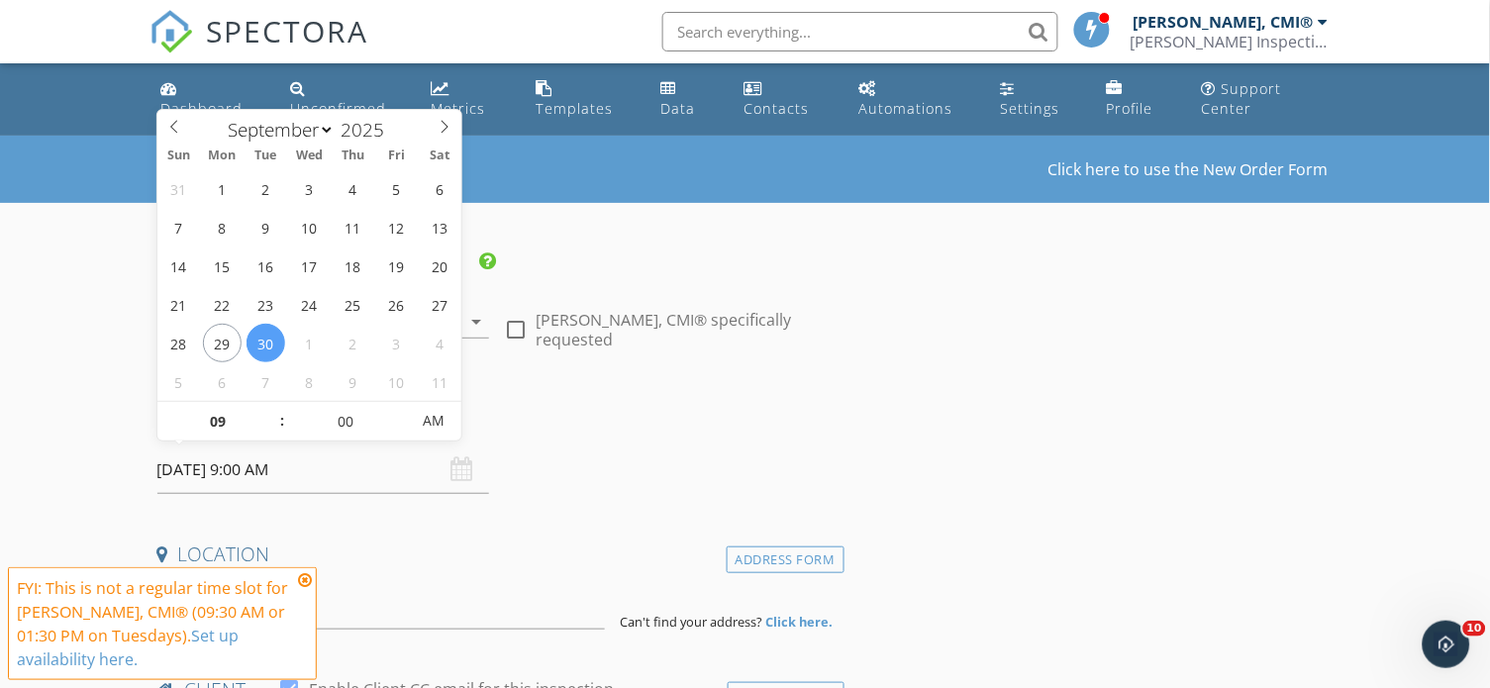
click at [306, 581] on icon at bounding box center [305, 580] width 14 height 16
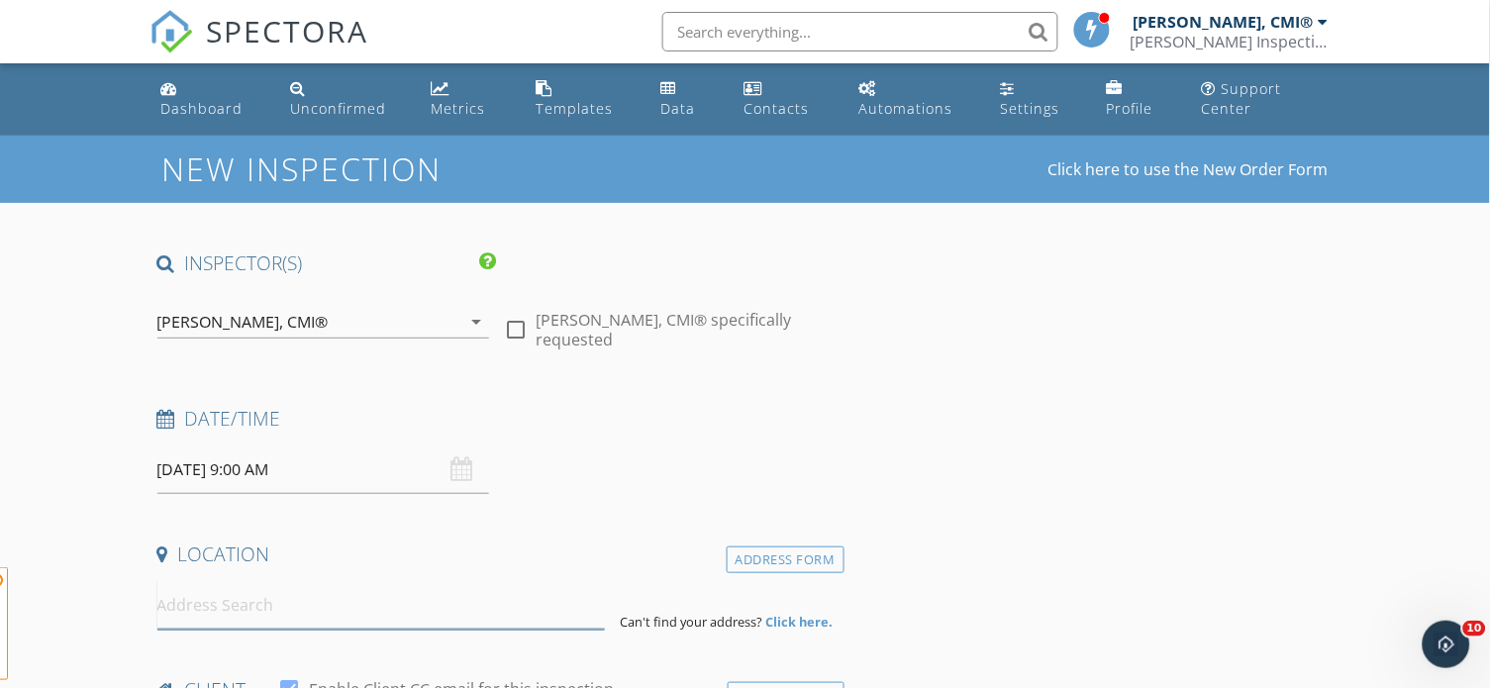
click at [300, 604] on input at bounding box center [380, 605] width 447 height 49
paste input "8060 Canterbury Circle"
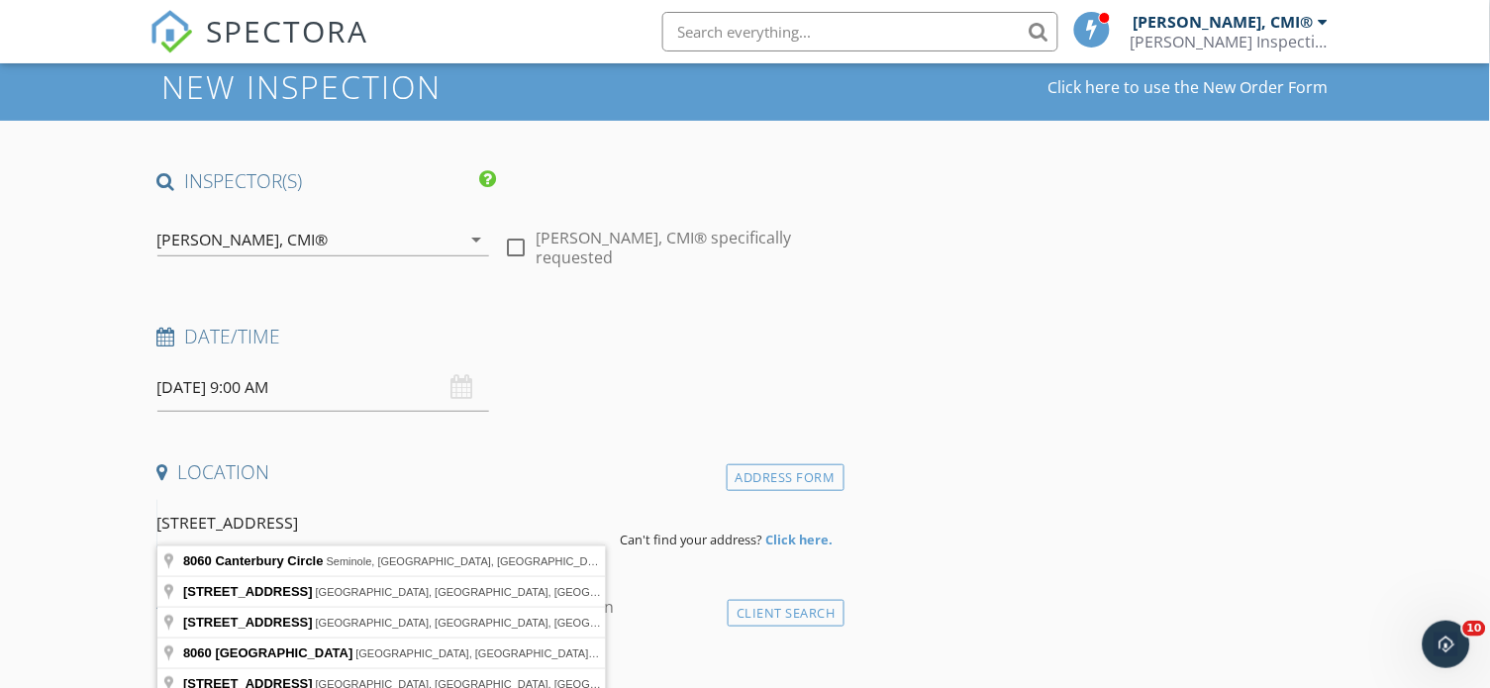
scroll to position [84, 0]
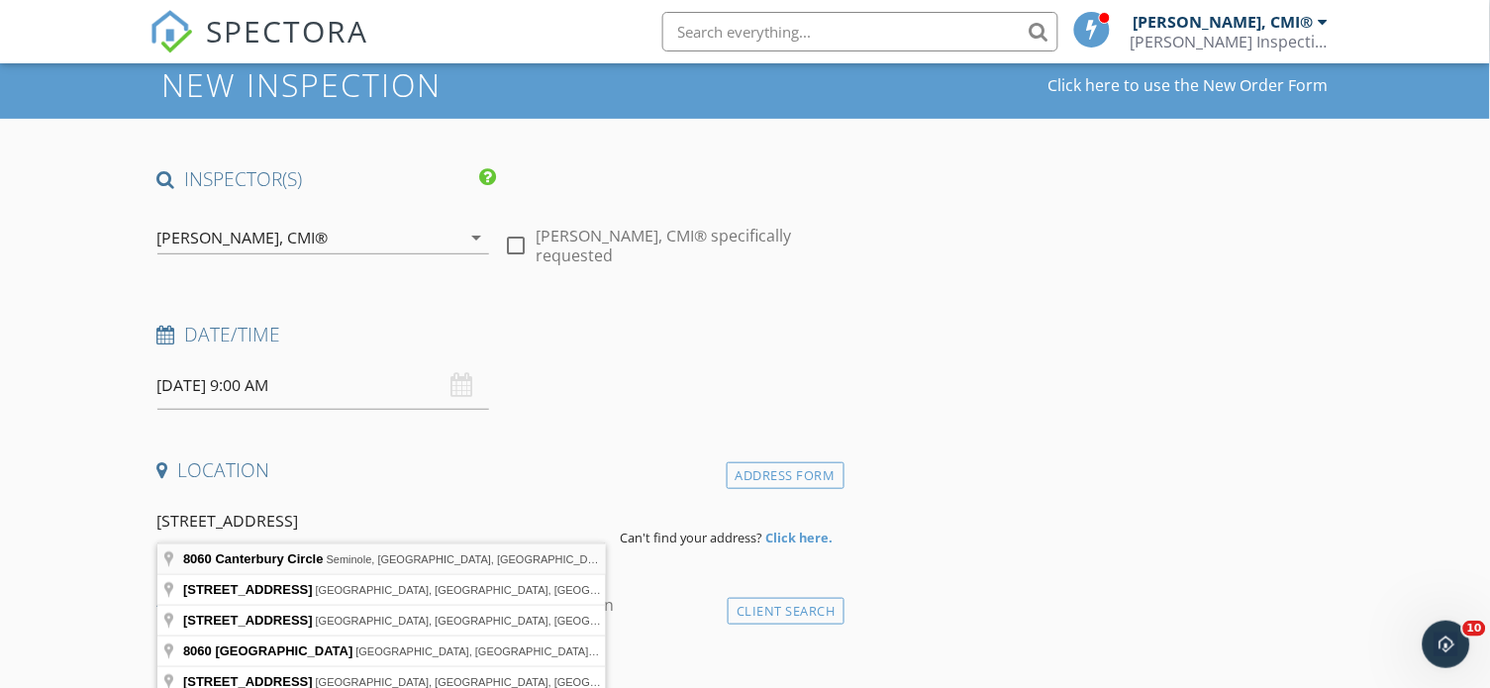
type input "8060 Canterbury Circle, Seminole, FL, USA"
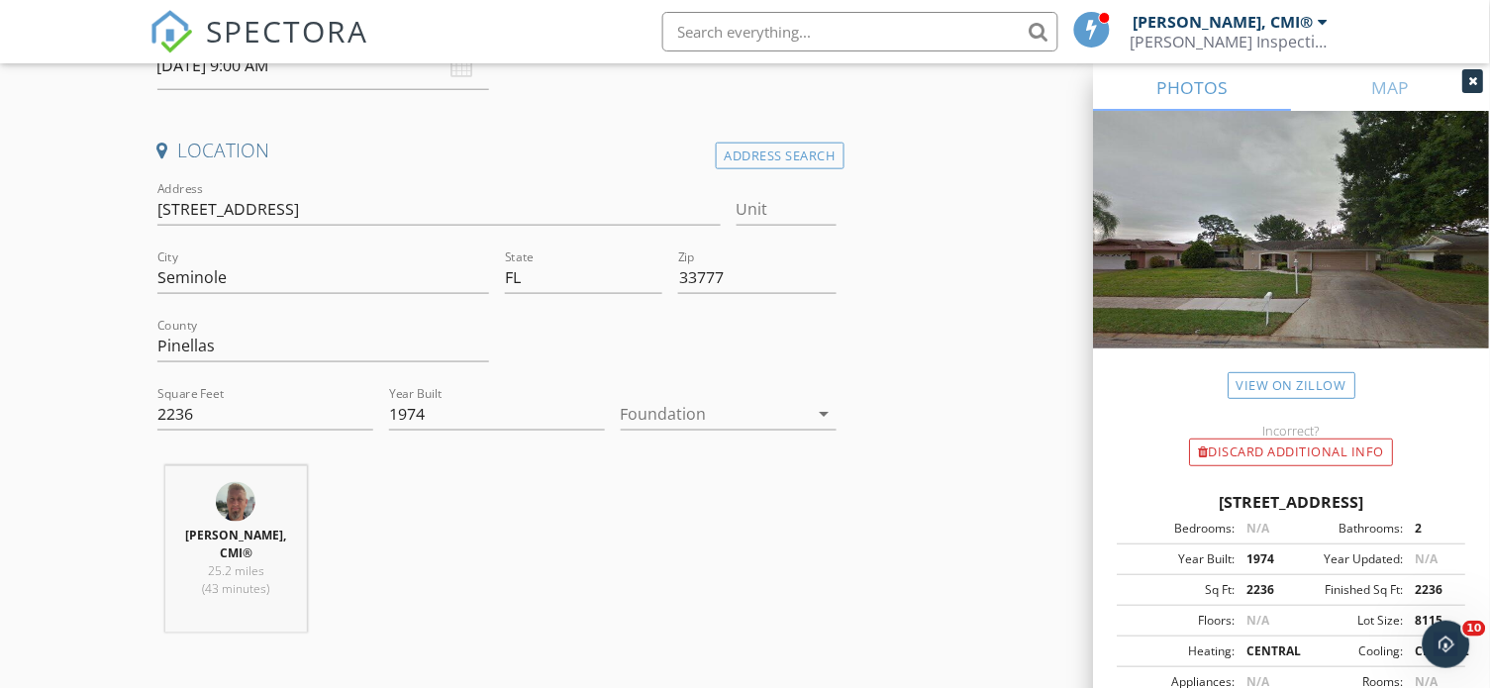
scroll to position [425, 0]
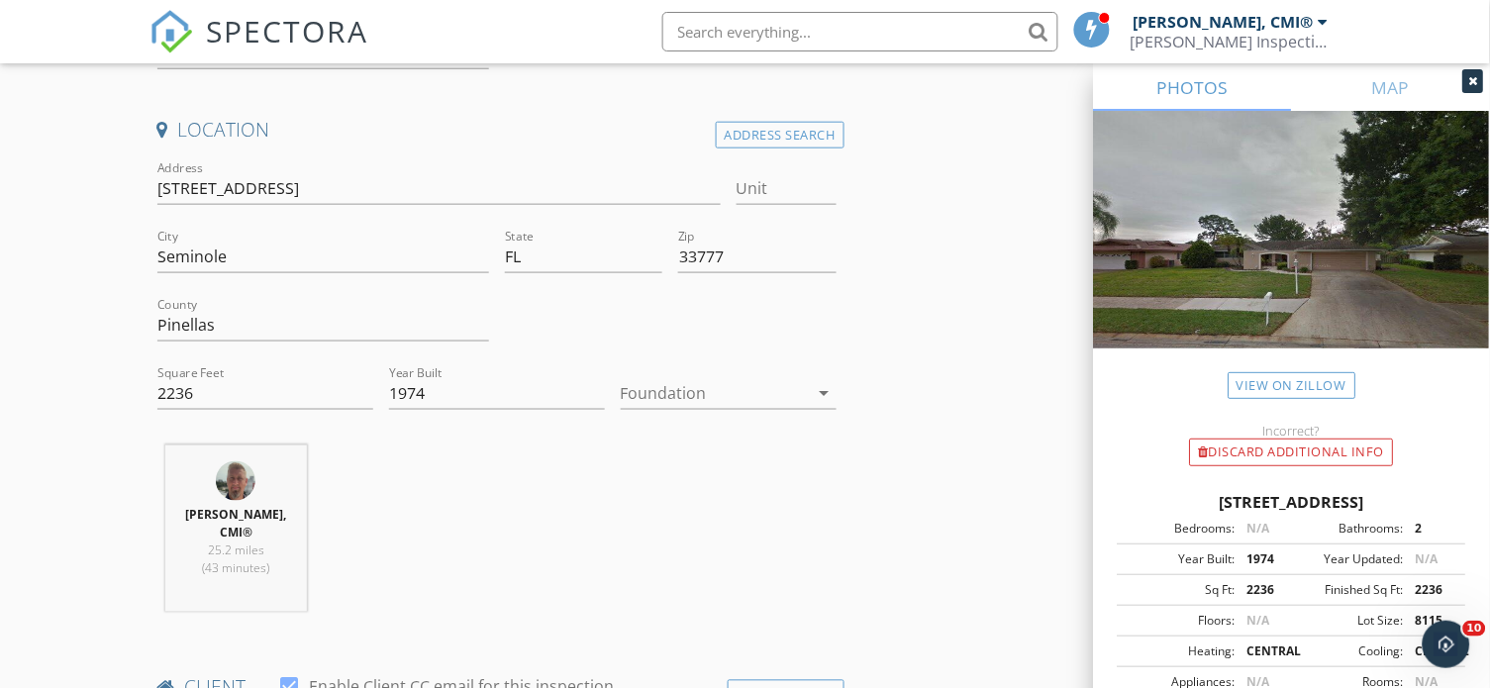
click at [739, 379] on div at bounding box center [715, 393] width 188 height 32
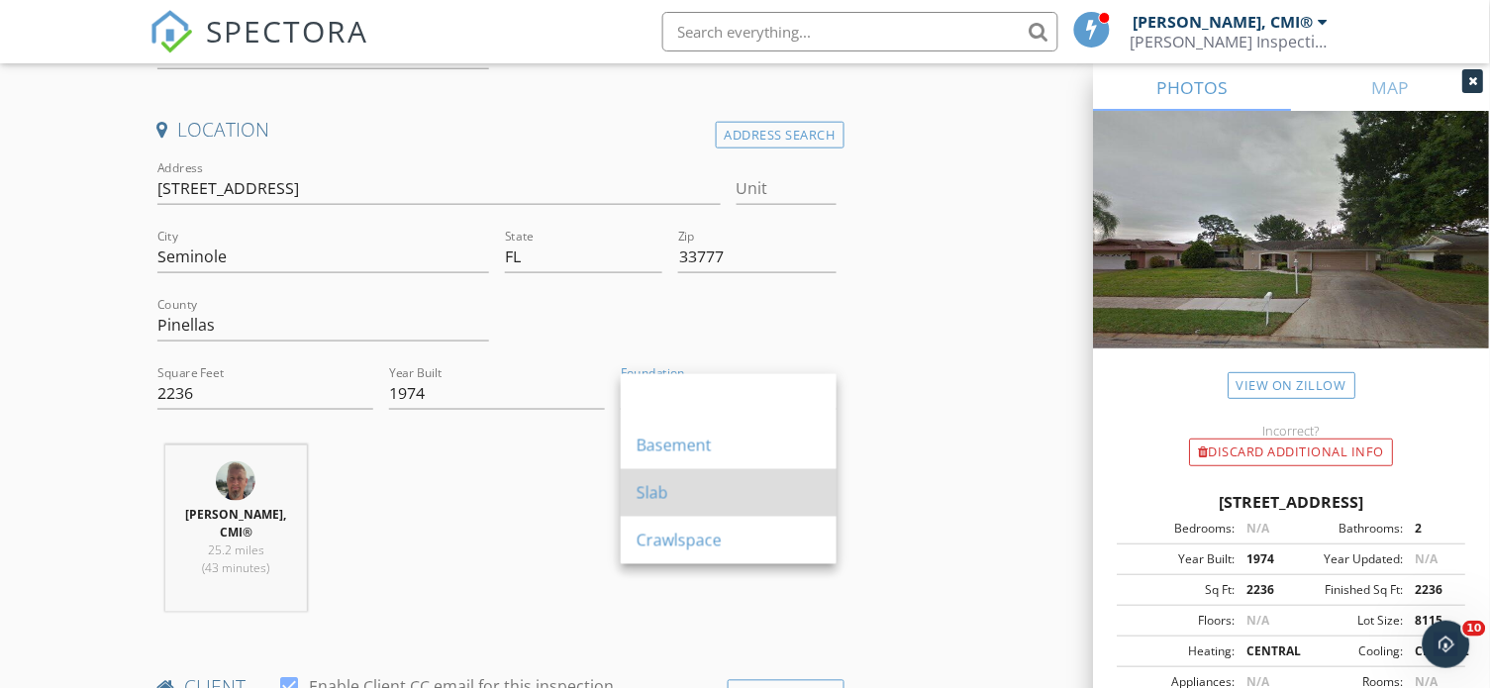
click at [721, 476] on div "Slab" at bounding box center [729, 493] width 184 height 48
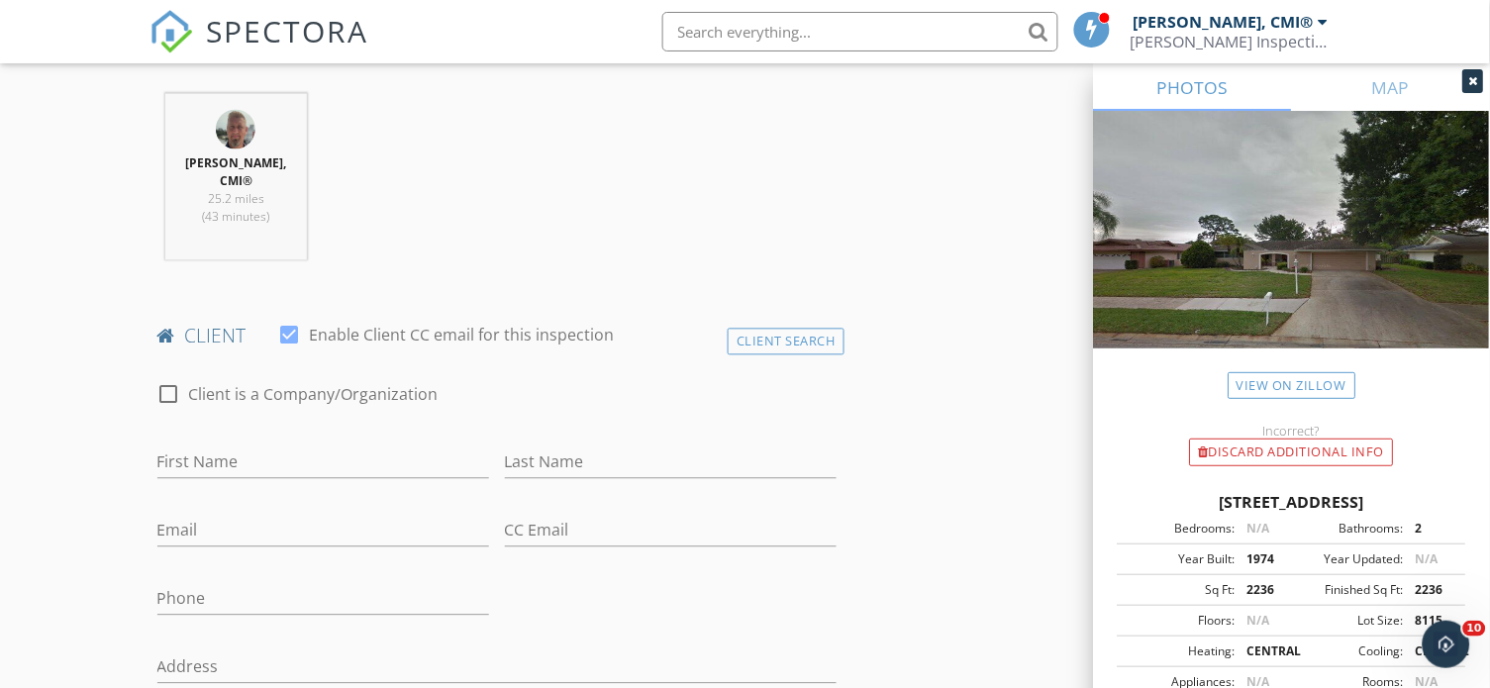
scroll to position [781, 0]
click at [766, 327] on div "Client Search" at bounding box center [786, 337] width 117 height 27
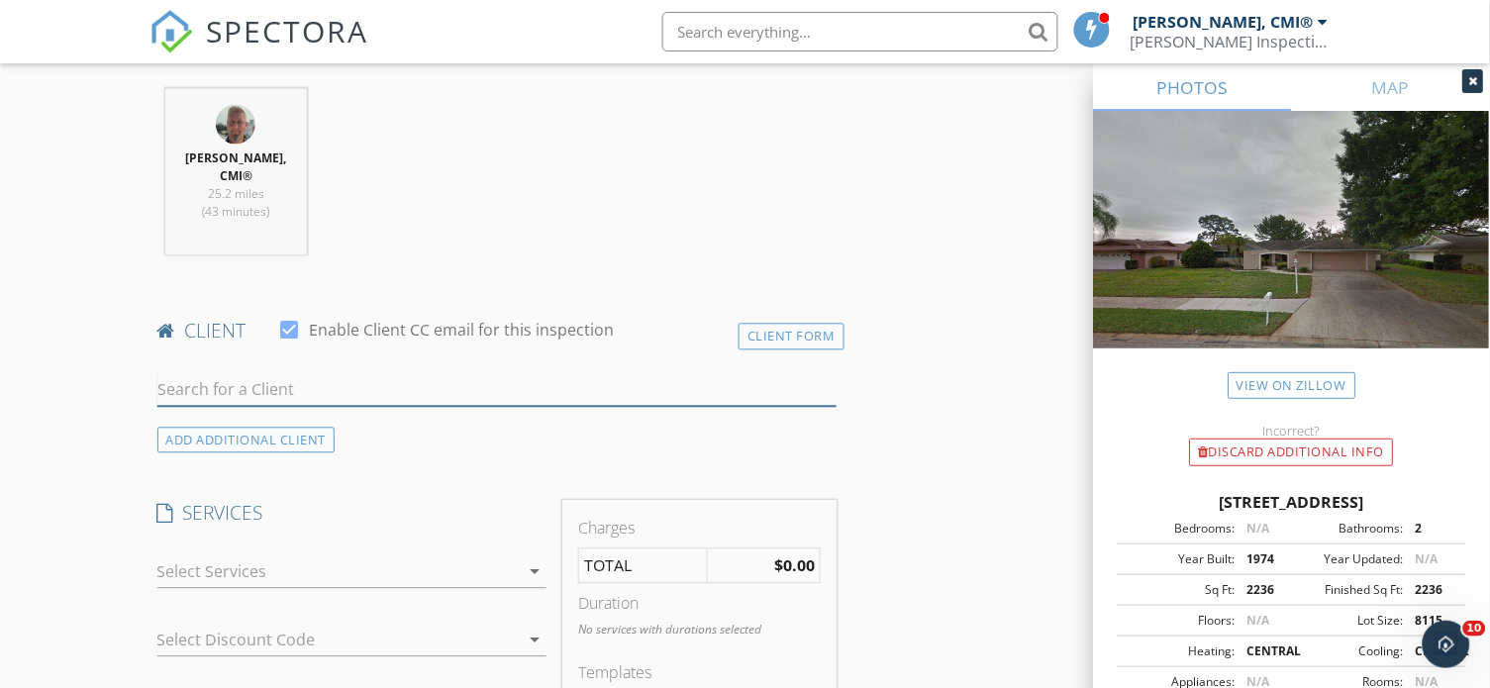
click at [476, 384] on input "text" at bounding box center [496, 390] width 679 height 33
paste input "[PERSON_NAME][EMAIL_ADDRESS][DOMAIN_NAME]"
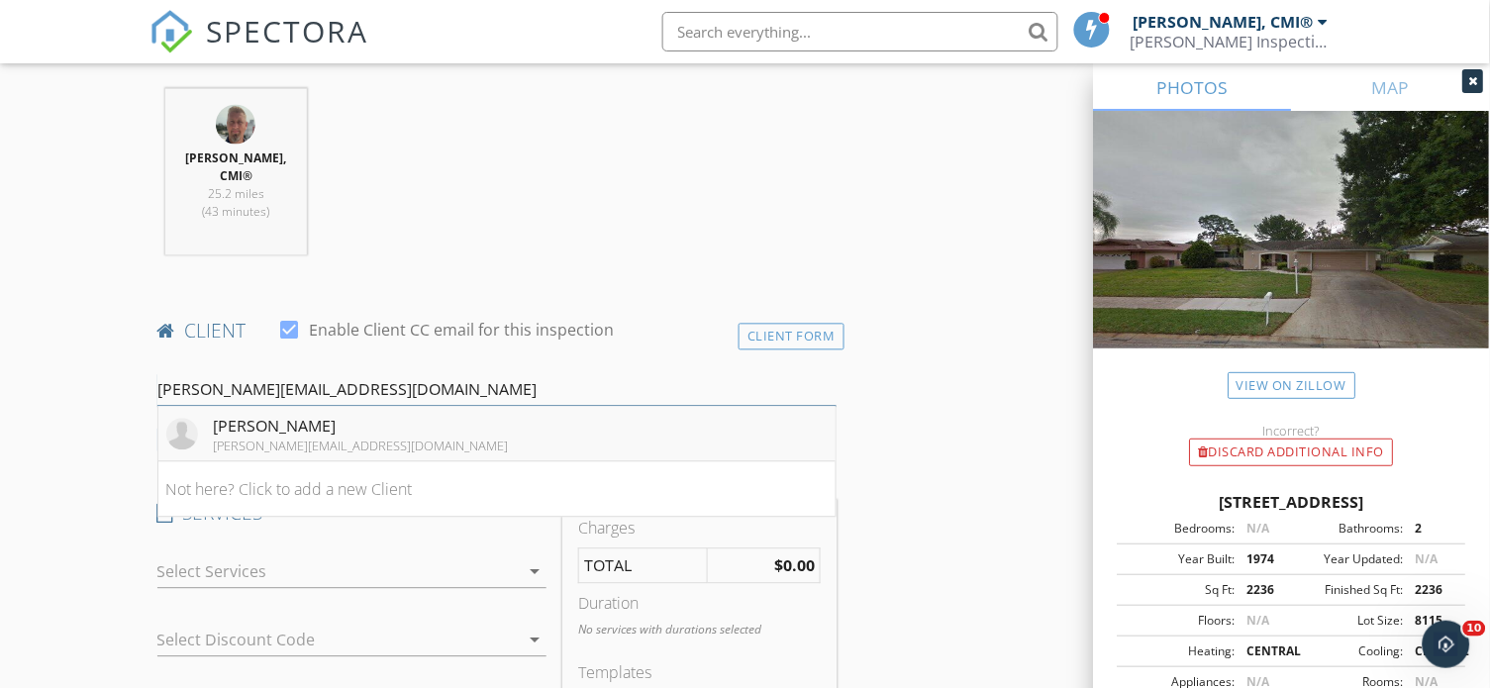
type input "[PERSON_NAME][EMAIL_ADDRESS][DOMAIN_NAME]"
click at [387, 421] on li "David Miller david@davidmillerlawpllc.com" at bounding box center [496, 434] width 677 height 55
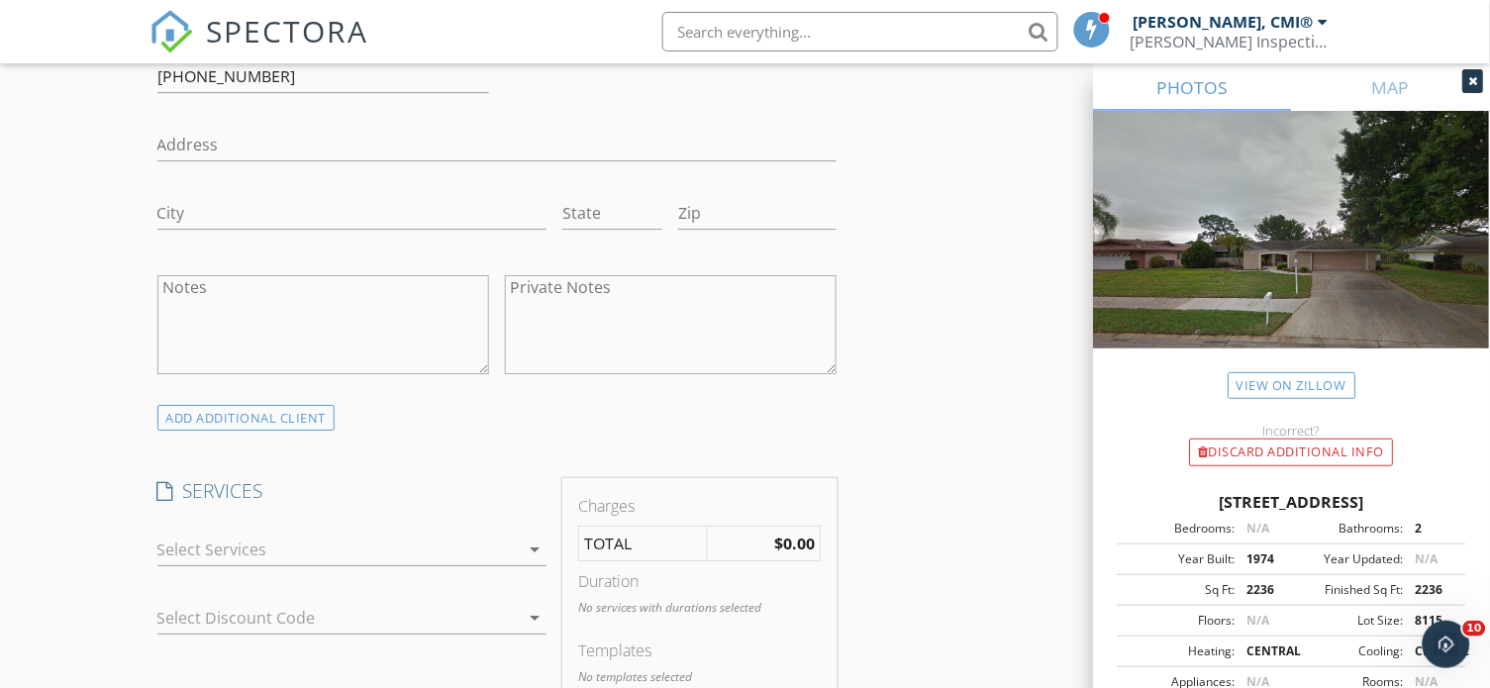
scroll to position [1367, 0]
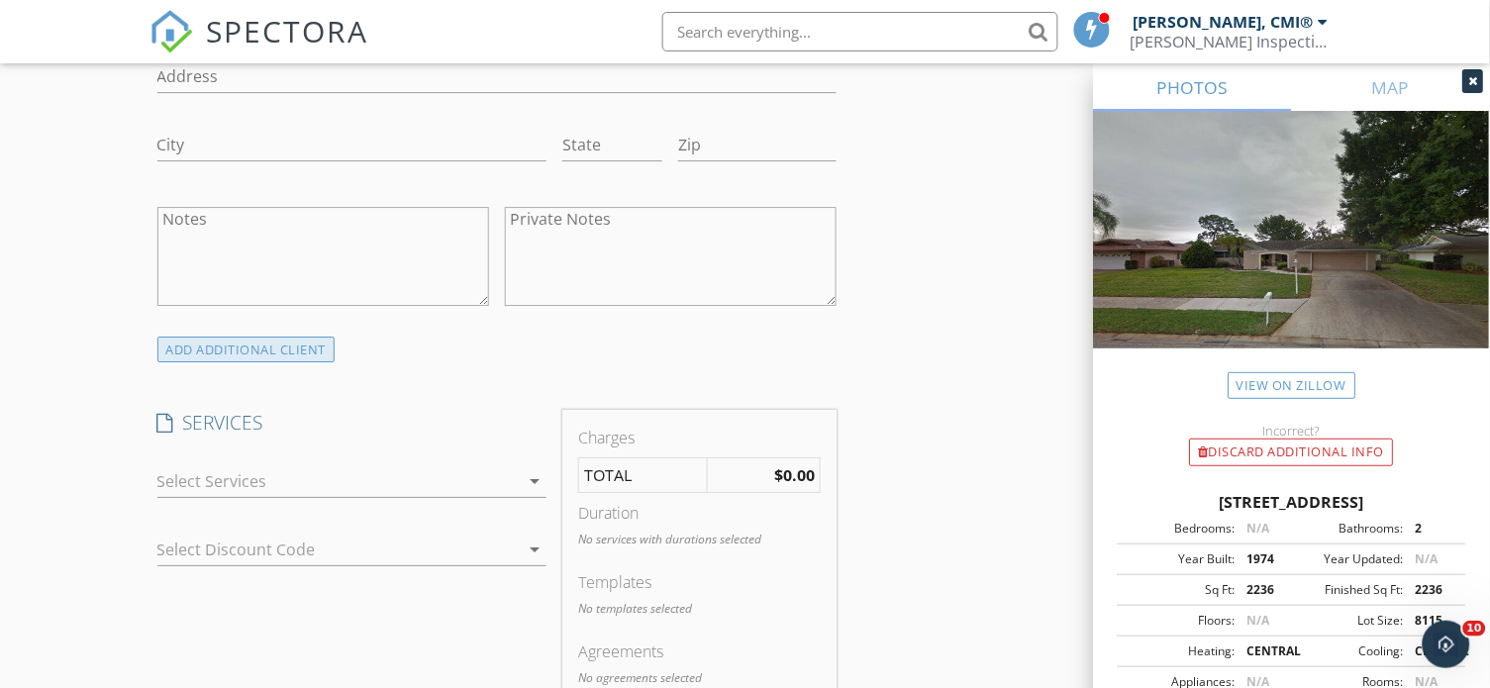
click at [324, 337] on div "ADD ADDITIONAL client" at bounding box center [246, 350] width 178 height 27
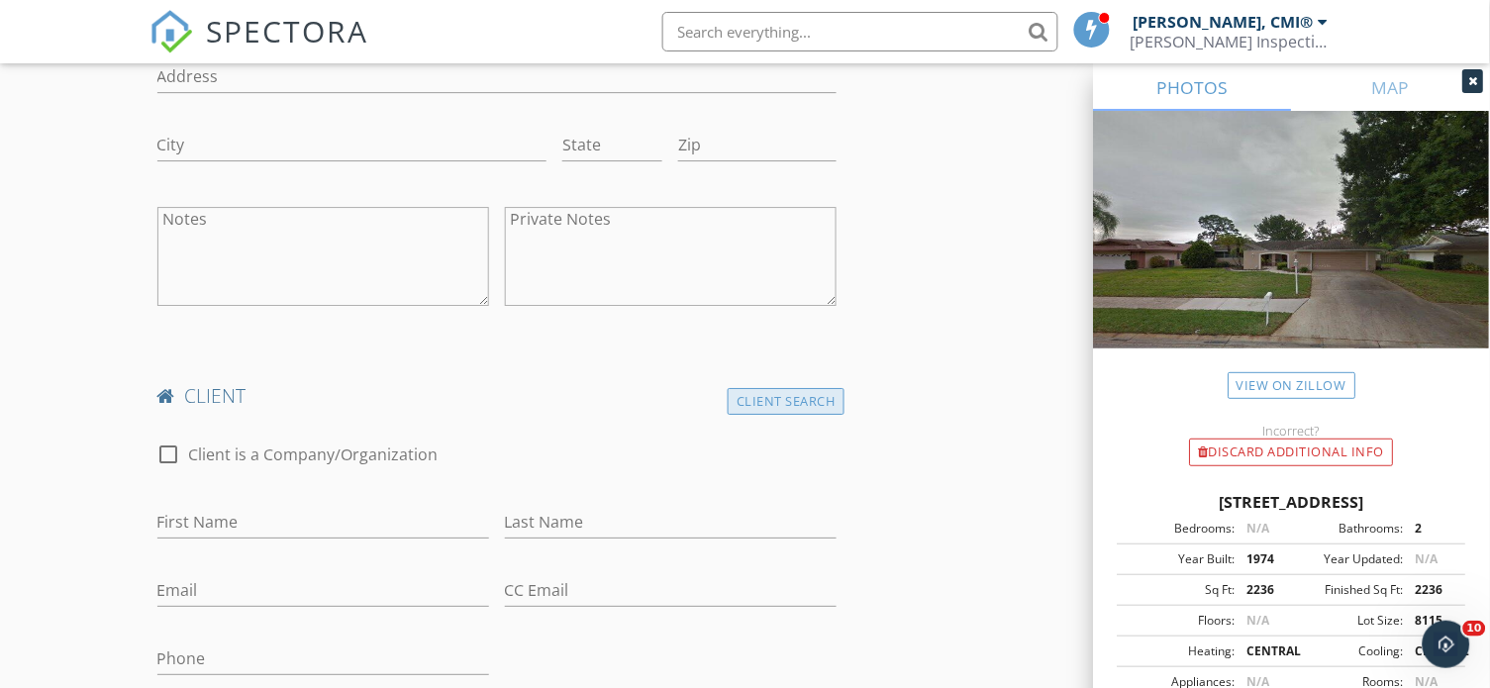
click at [794, 390] on div "Client Search" at bounding box center [786, 401] width 117 height 27
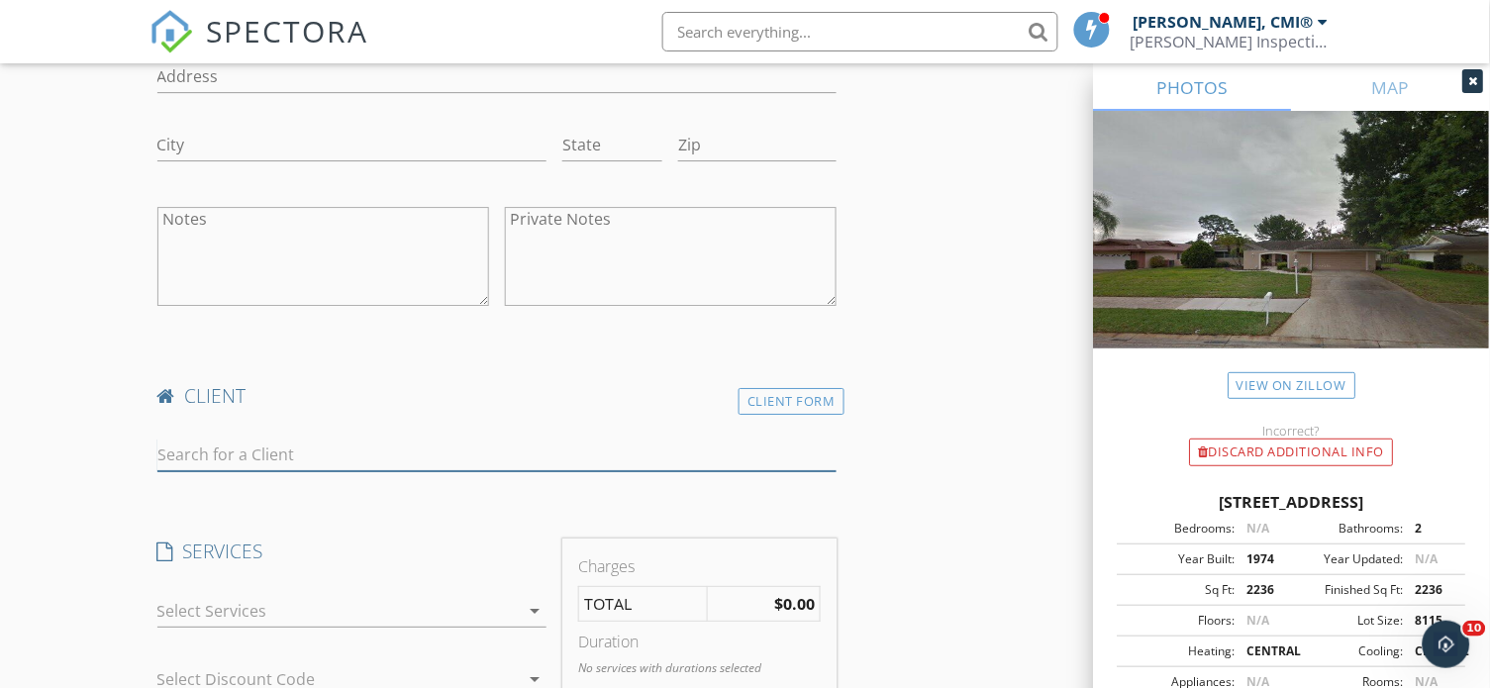
click at [552, 439] on input "text" at bounding box center [496, 455] width 679 height 33
paste input "laura04171985@gmail.com"
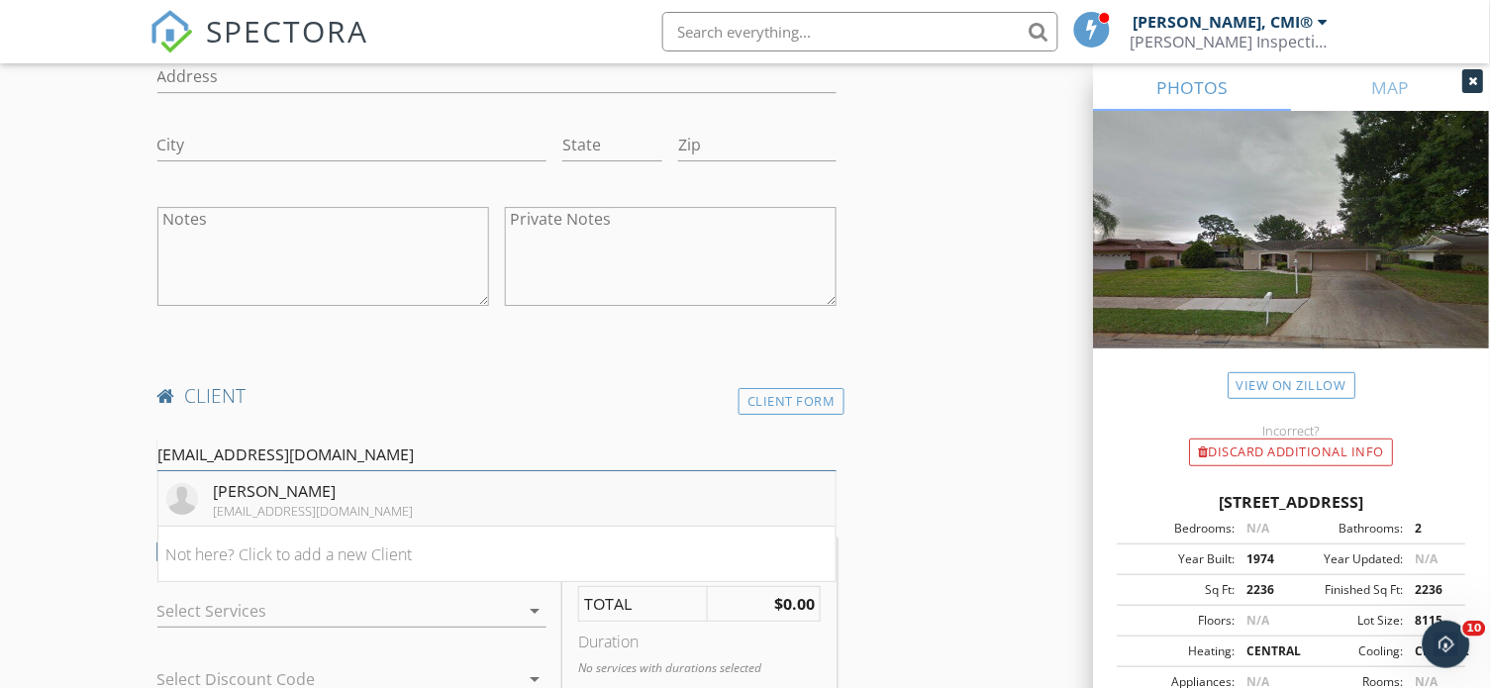
type input "laura04171985@gmail.com"
click at [477, 494] on li "Laura Miller laura04171985@gmail.com" at bounding box center [496, 498] width 677 height 55
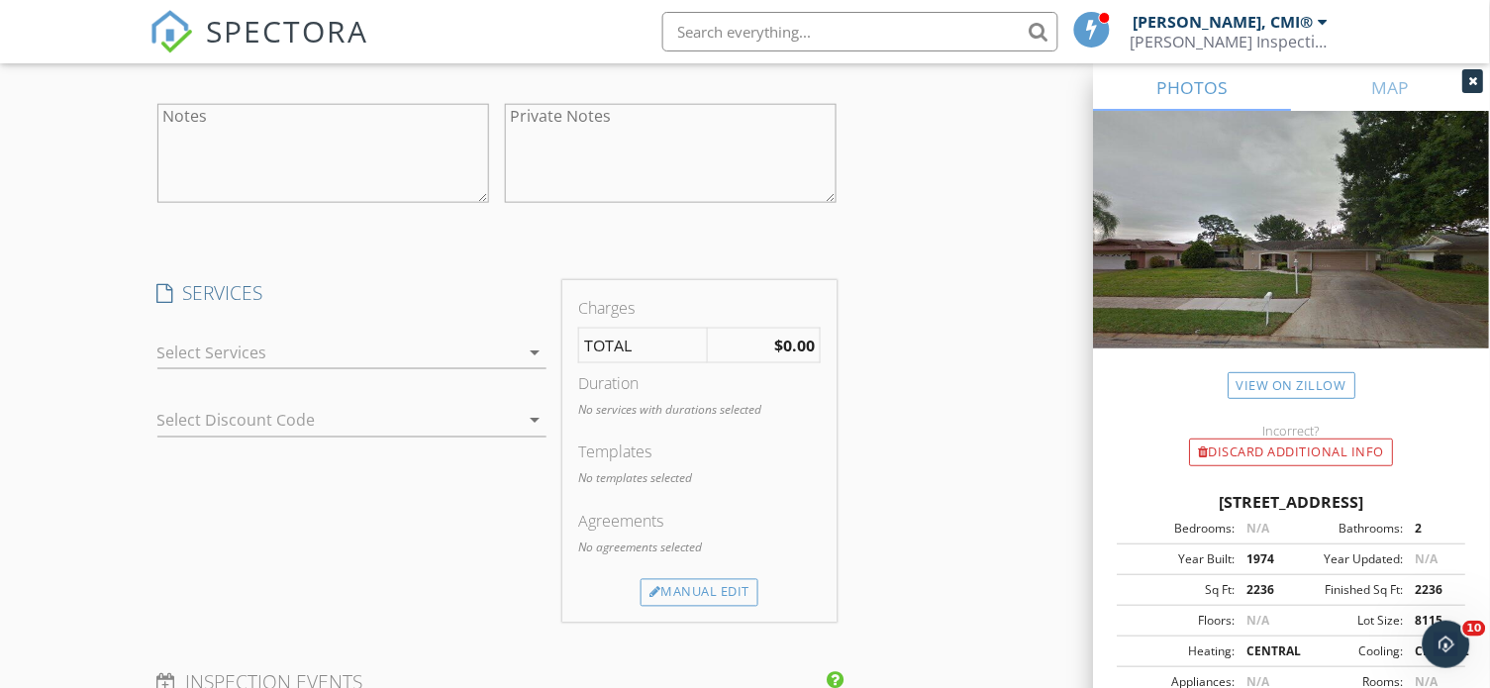
scroll to position [2121, 0]
click at [536, 345] on icon "arrow_drop_down" at bounding box center [535, 352] width 24 height 24
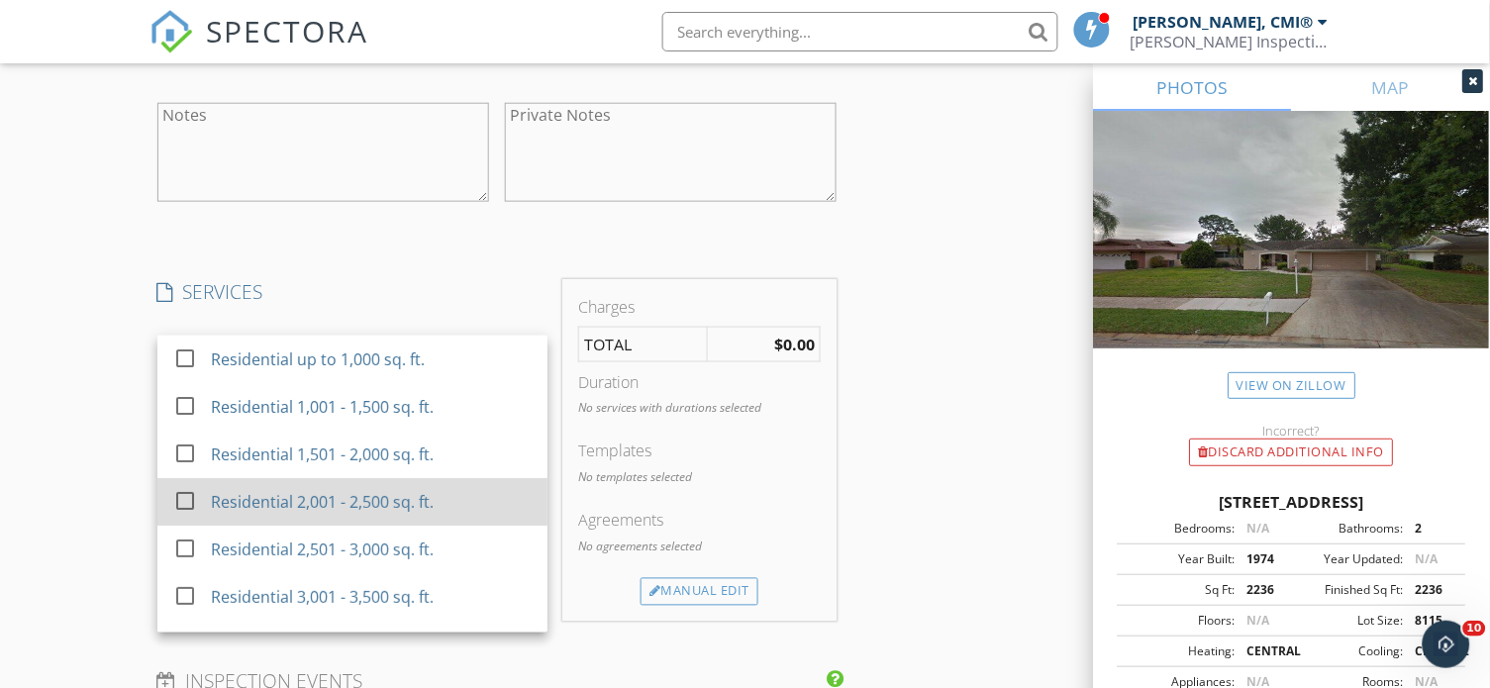
click at [440, 487] on div "Residential 2,001 - 2,500 sq. ft." at bounding box center [371, 502] width 321 height 40
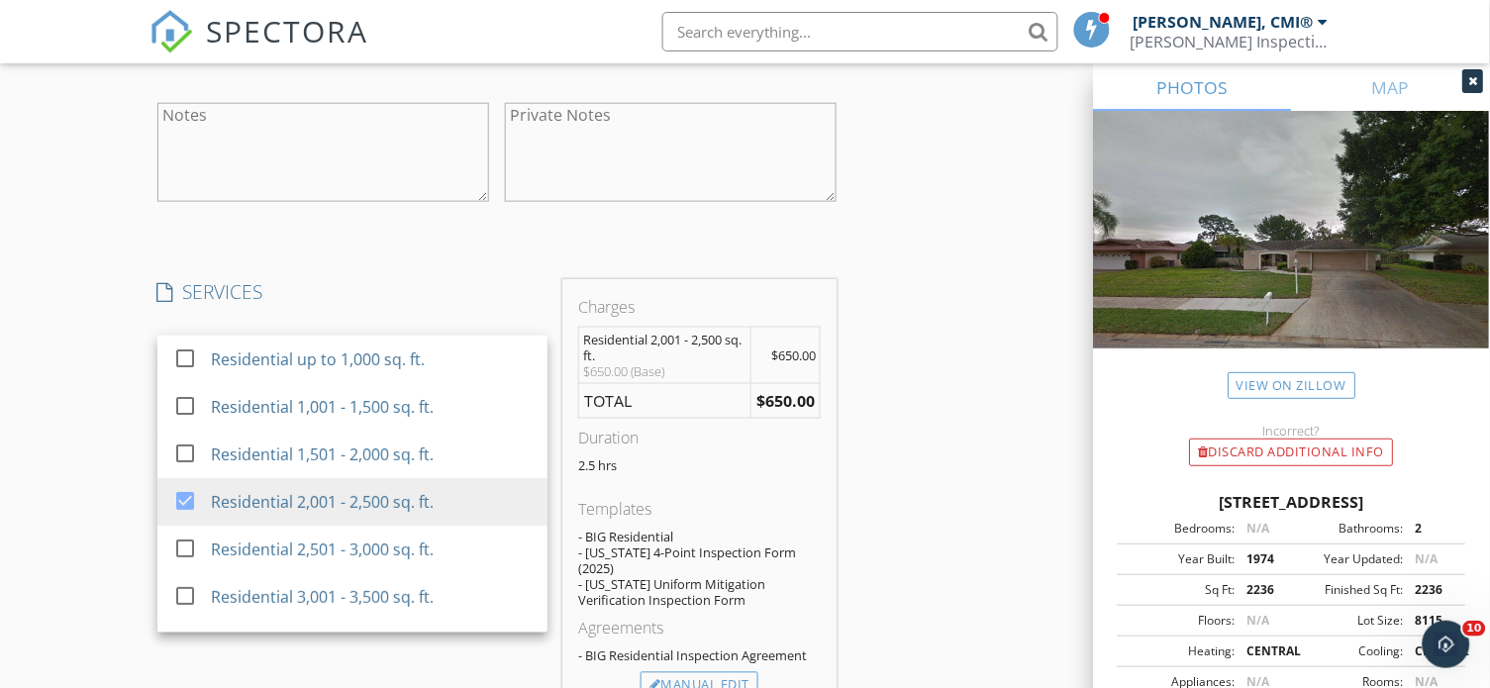
click at [949, 450] on div "INSPECTOR(S) check_box Clayton Bowman, CMI® PRIMARY Clayton Bowman, CMI® arrow_…" at bounding box center [745, 178] width 1192 height 4098
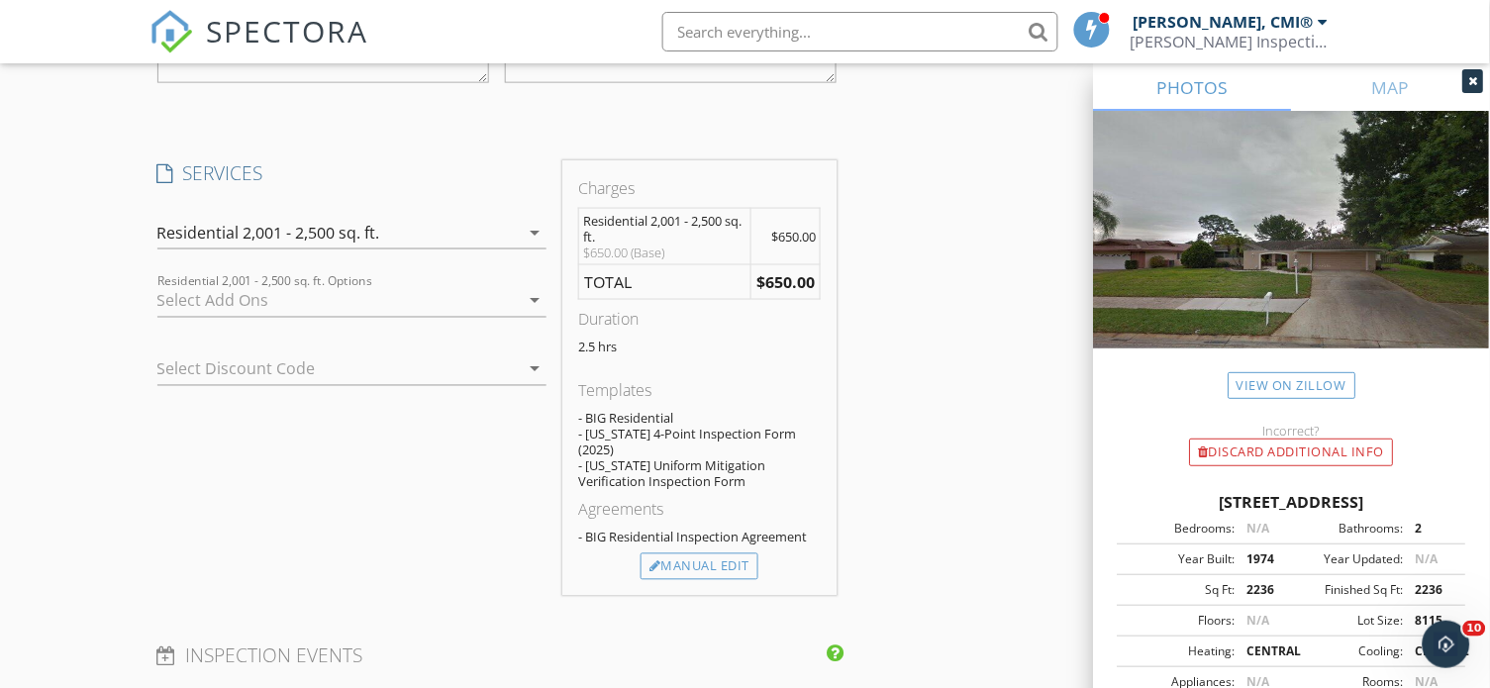
scroll to position [2260, 0]
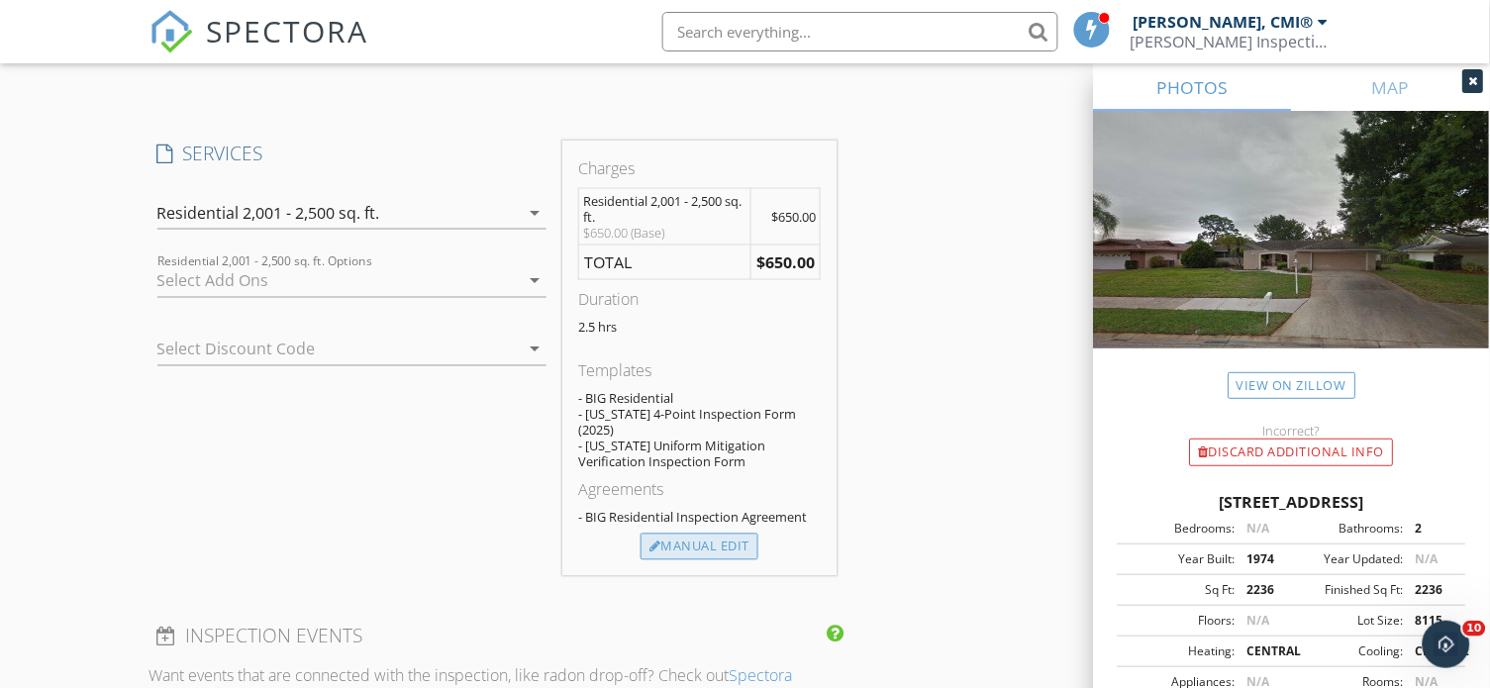
click at [729, 534] on div "Manual Edit" at bounding box center [699, 548] width 118 height 28
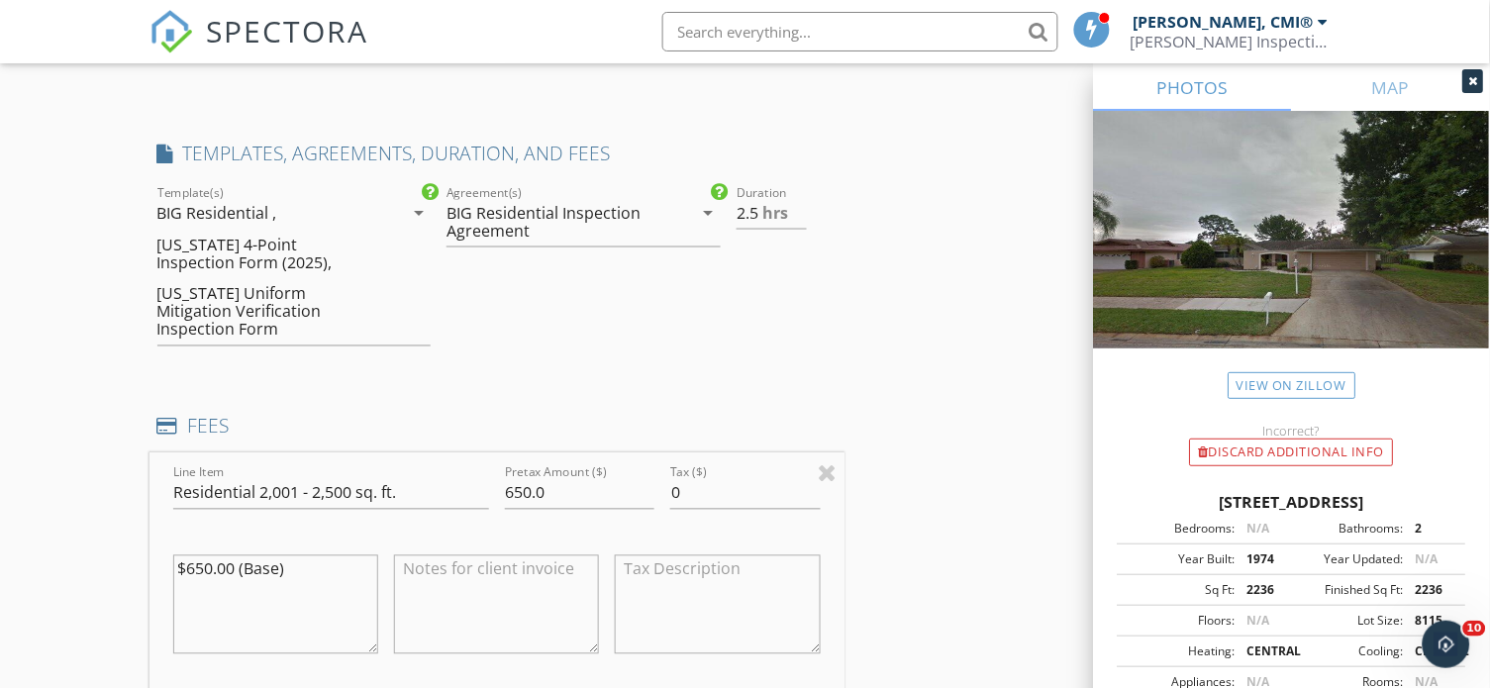
click at [994, 225] on div "INSPECTOR(S) check_box Clayton Bowman, CMI® PRIMARY Clayton Bowman, CMI® arrow_…" at bounding box center [745, 159] width 1192 height 4338
type input "3"
click at [796, 200] on input "3" at bounding box center [772, 213] width 70 height 33
click at [915, 332] on div "INSPECTOR(S) check_box Clayton Bowman, CMI® PRIMARY Clayton Bowman, CMI® arrow_…" at bounding box center [745, 159] width 1192 height 4338
click at [944, 341] on div "INSPECTOR(S) check_box Clayton Bowman, CMI® PRIMARY Clayton Bowman, CMI® arrow_…" at bounding box center [745, 159] width 1192 height 4338
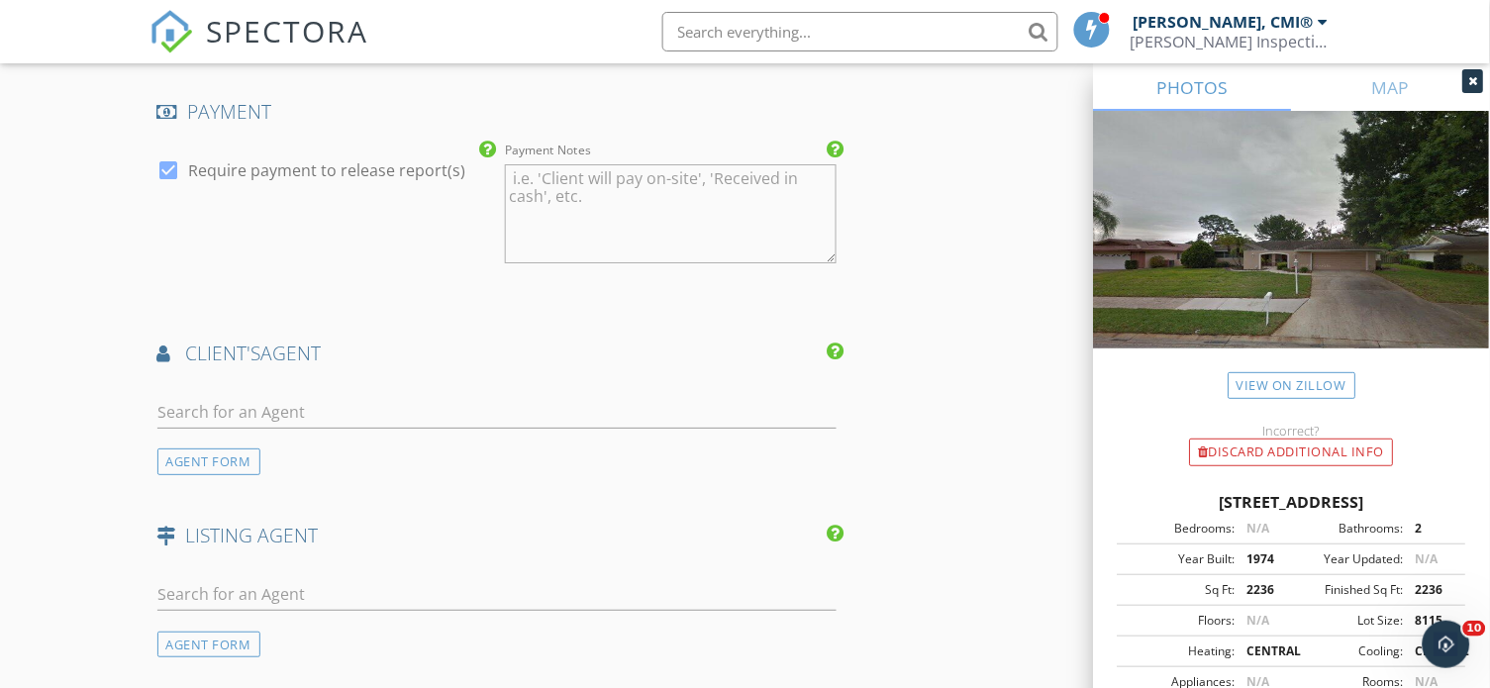
scroll to position [3252, 0]
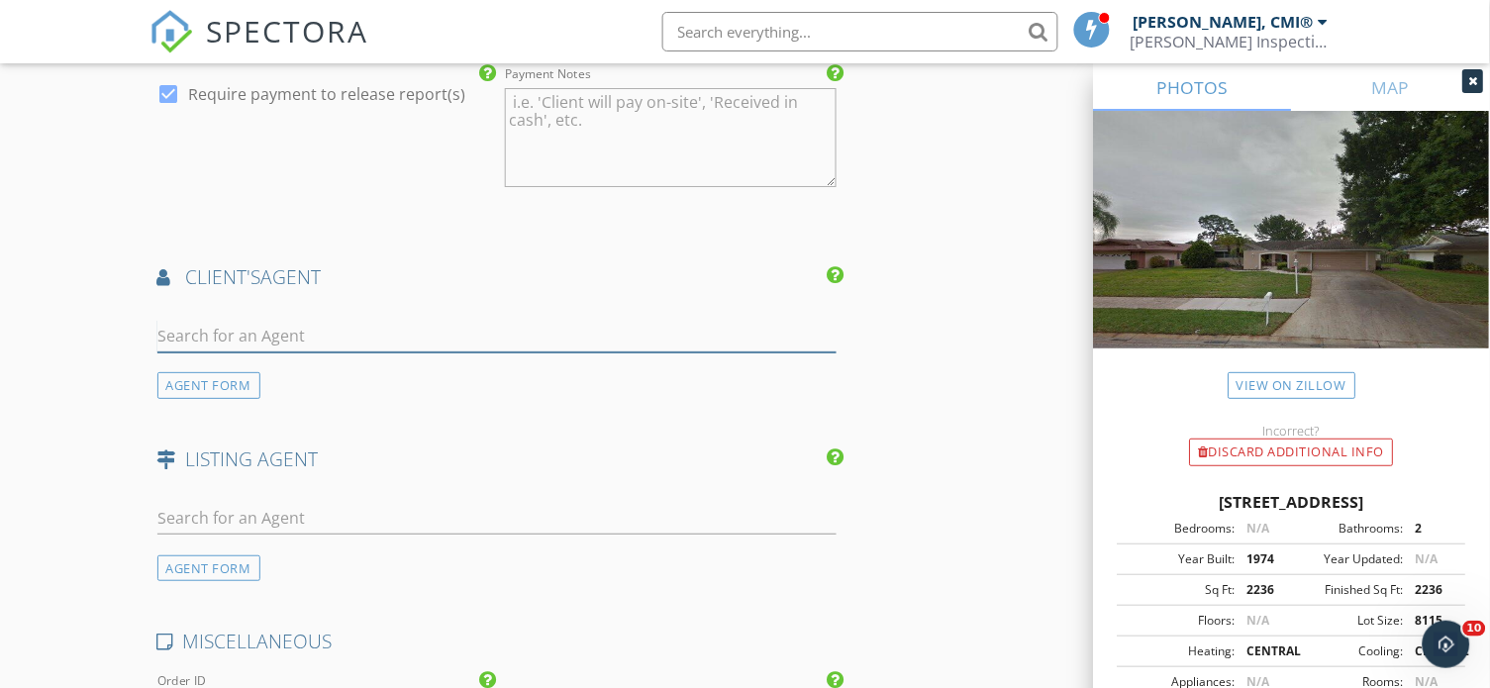
click at [811, 320] on input "text" at bounding box center [496, 336] width 679 height 33
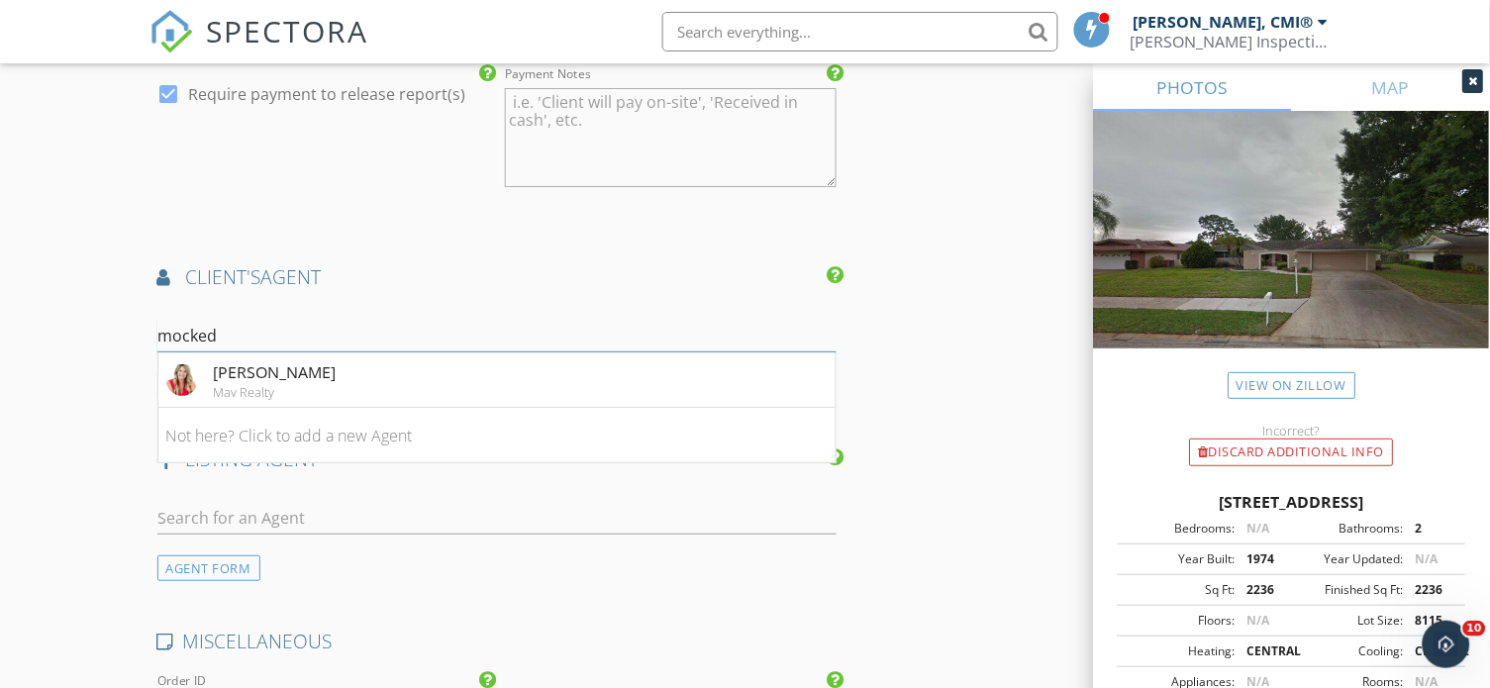
type input "mocked"
drag, startPoint x: 824, startPoint y: 292, endPoint x: 593, endPoint y: 338, distance: 235.1
click at [593, 352] on li "McKenzie Metts Mav Realty" at bounding box center [496, 379] width 677 height 55
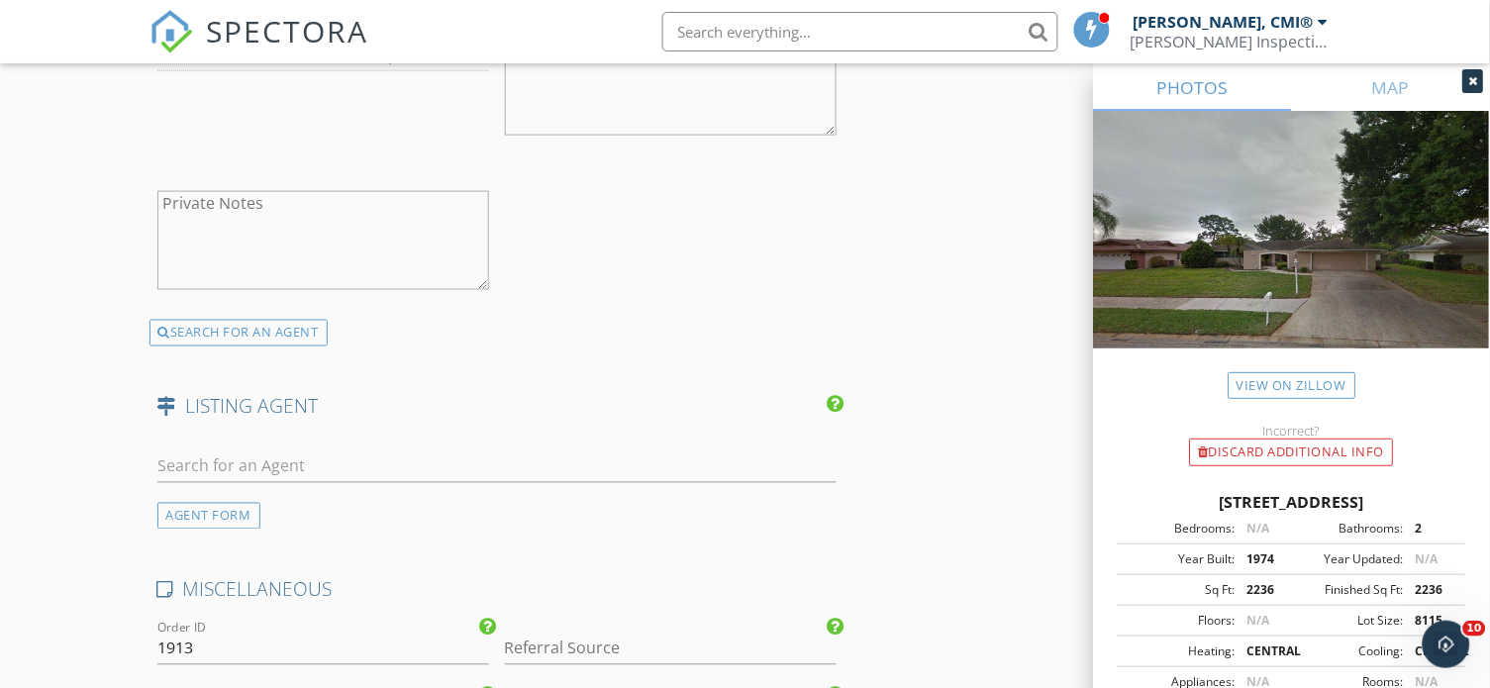
scroll to position [3898, 0]
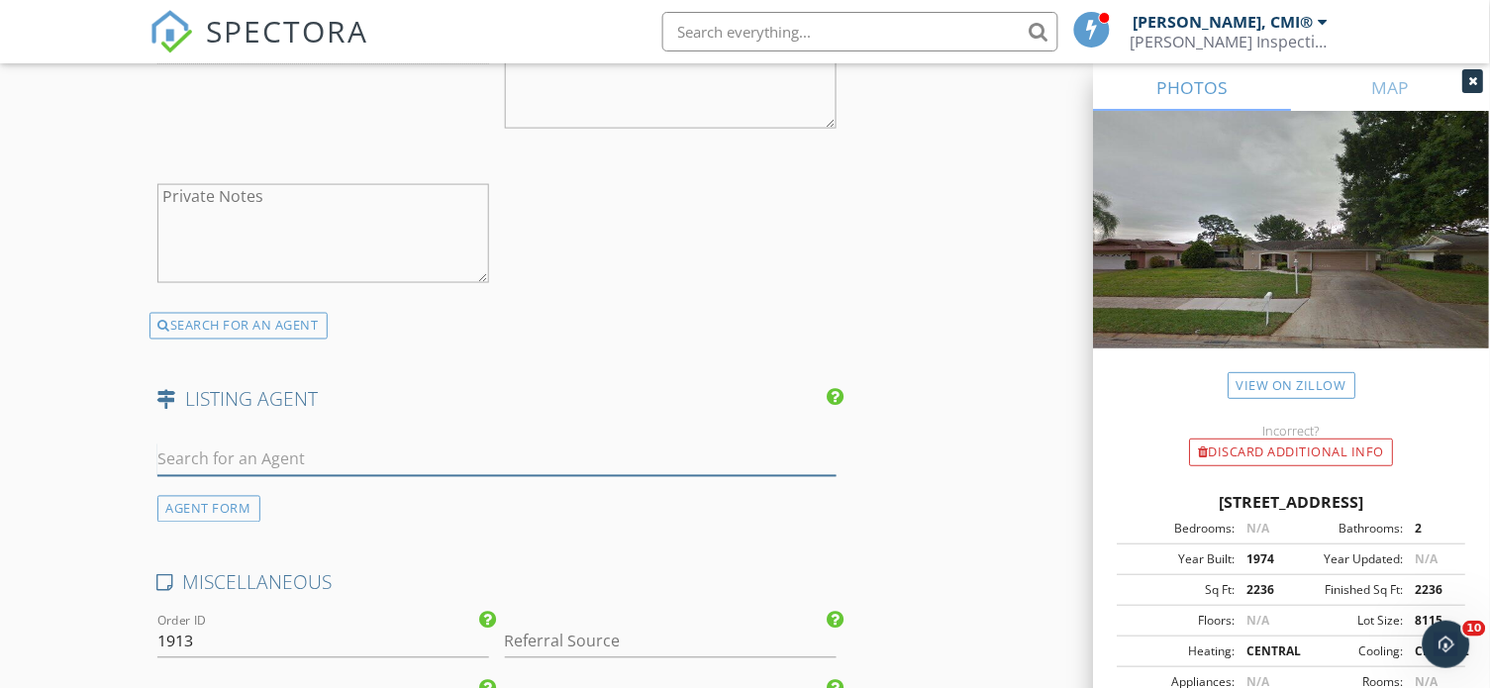
click at [662, 443] on input "text" at bounding box center [496, 459] width 679 height 33
paste input "JimmyBrylinke@gmail.com"
type input "JimmyBrylinke@gmail.com"
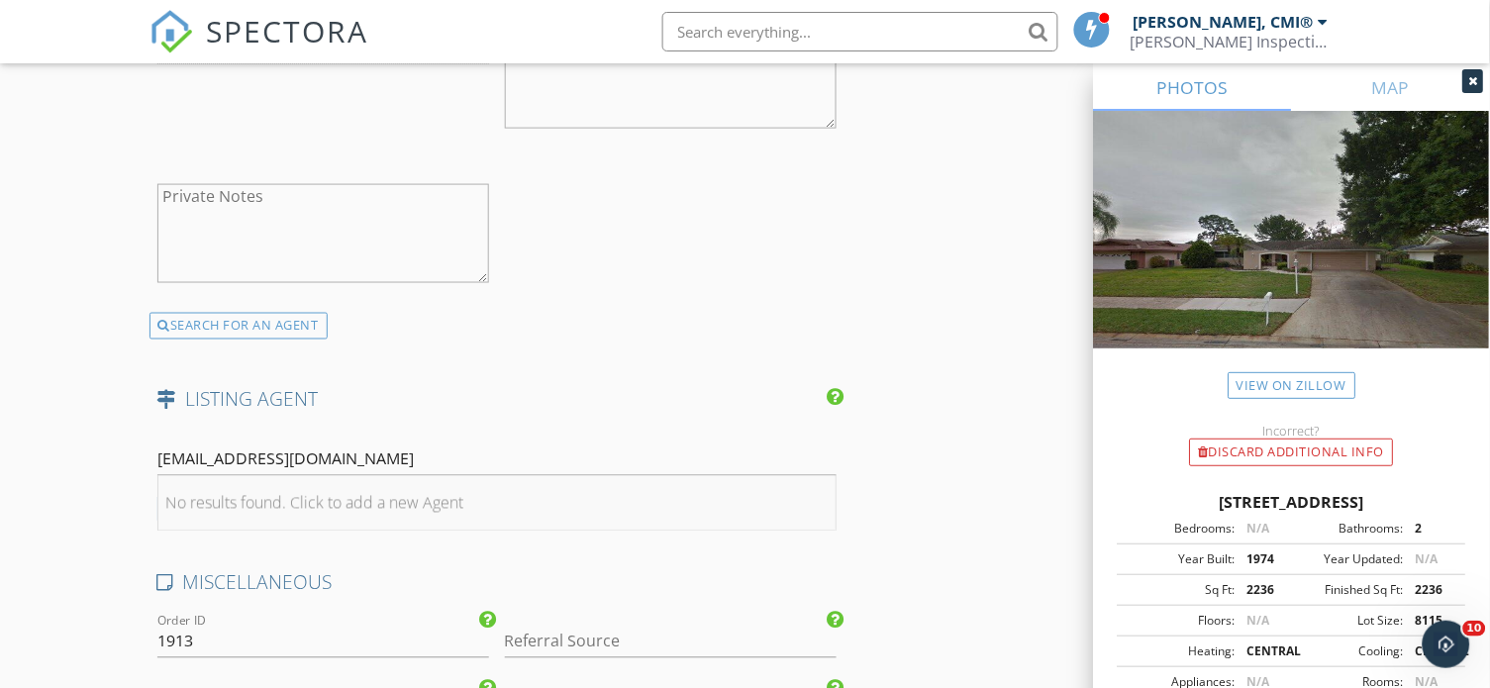
click at [578, 476] on li "No results found. Click to add a new Agent" at bounding box center [496, 503] width 677 height 55
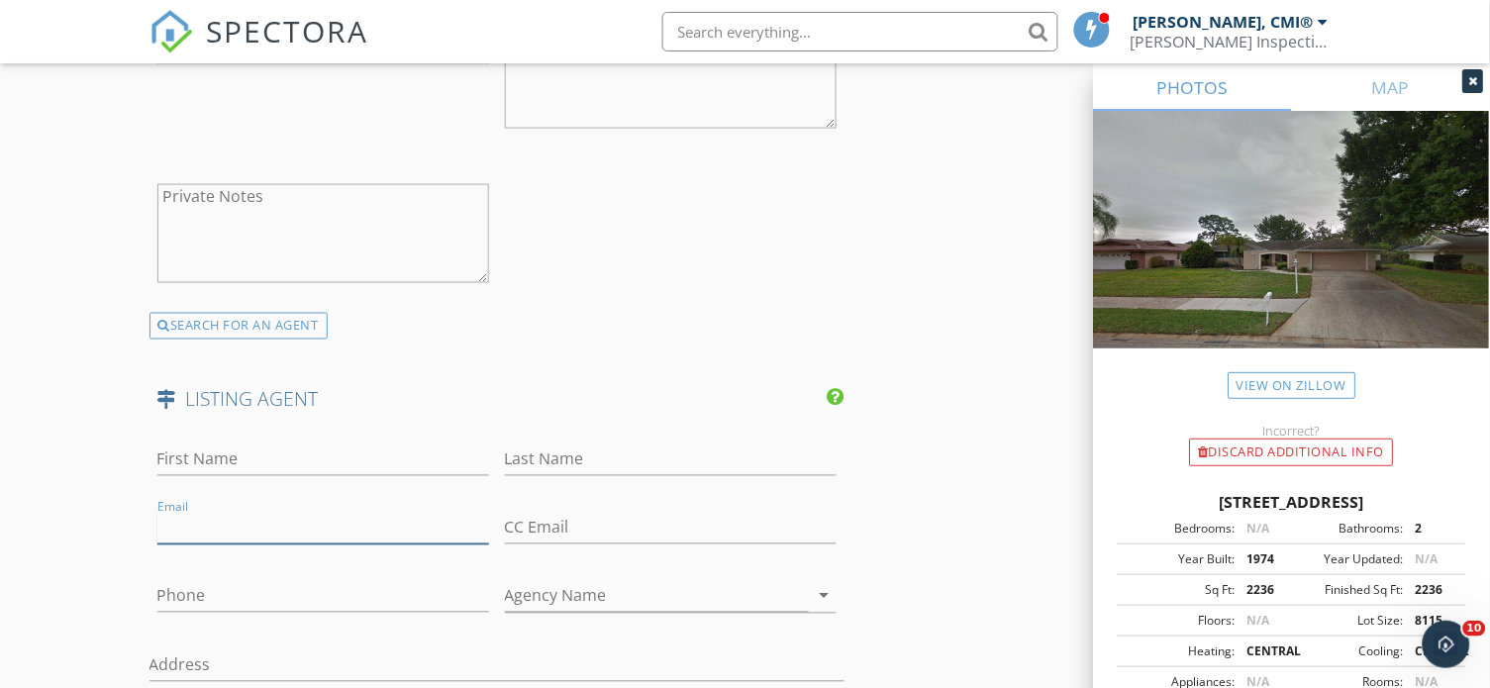
paste input "JimmyBrylinke@gmail.com"
click at [172, 512] on input "JimmyBrylinke@gmail.com" at bounding box center [323, 528] width 332 height 33
type input "JimmyBrylinke@gmail.com"
paste input "JimmyBrylinke"
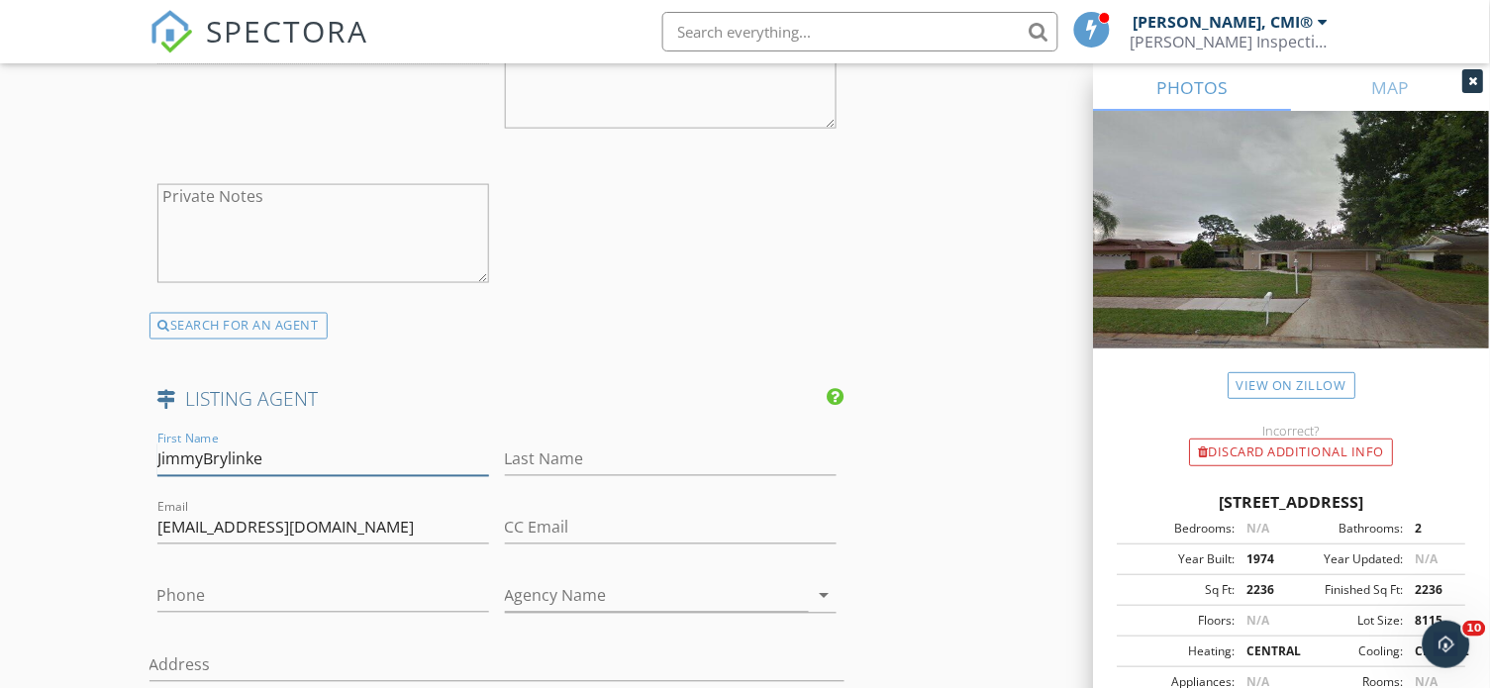
click at [222, 443] on input "JimmyBrylinke" at bounding box center [323, 459] width 332 height 33
click at [199, 443] on input "JimmyBrylinke" at bounding box center [323, 459] width 332 height 33
drag, startPoint x: 202, startPoint y: 426, endPoint x: 326, endPoint y: 428, distance: 123.8
click at [326, 443] on input "JimmyBrylinke" at bounding box center [323, 459] width 332 height 33
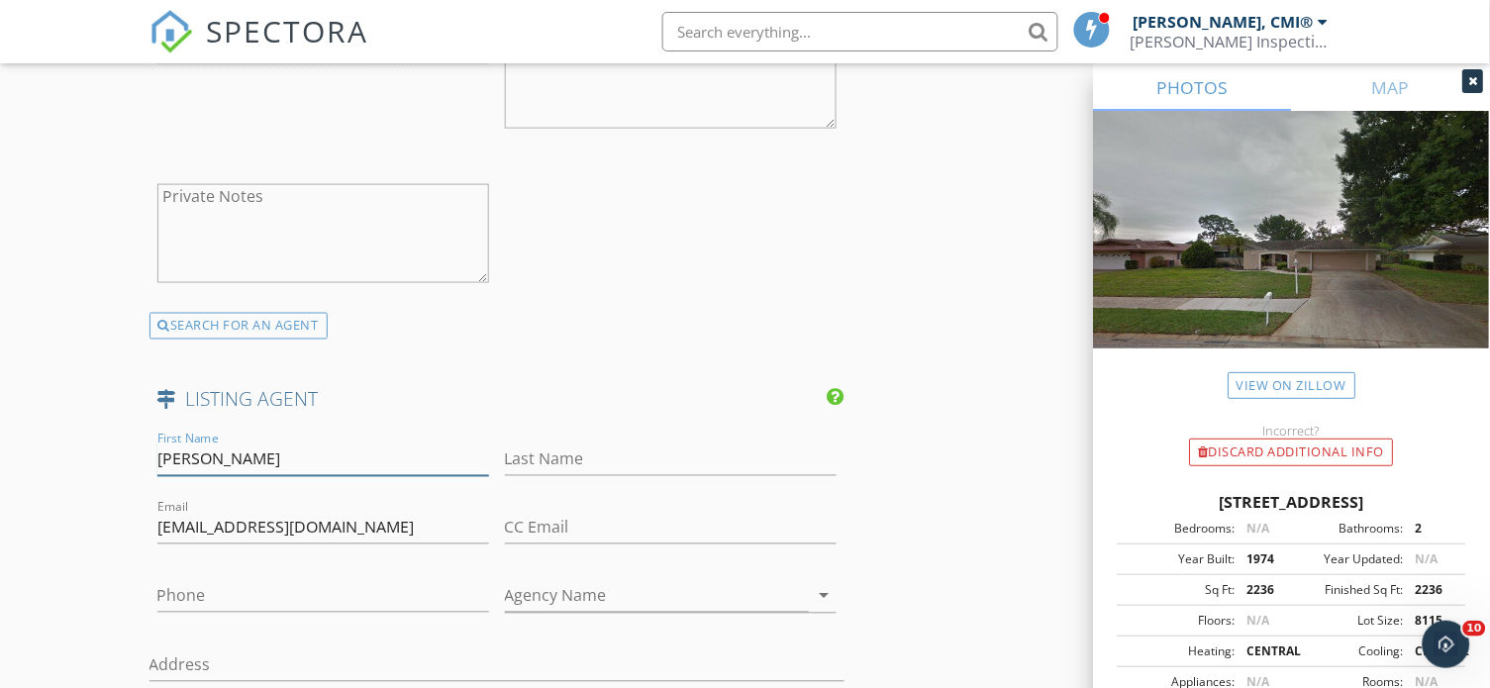
type input "Jimmy"
paste input "Brylinke"
type input "Brylinke"
click at [162, 512] on input "JimmyBrylinke@gmail.com" at bounding box center [323, 528] width 332 height 33
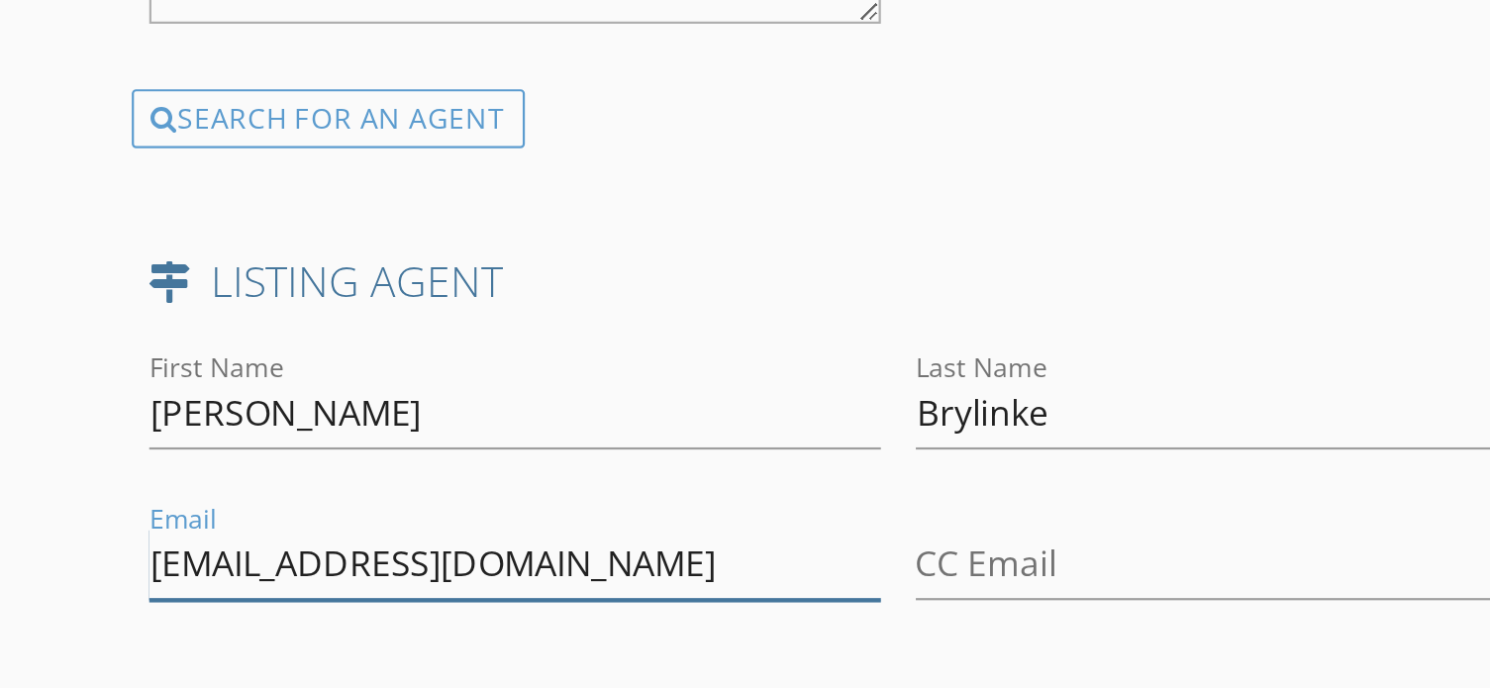
scroll to position [3987, 0]
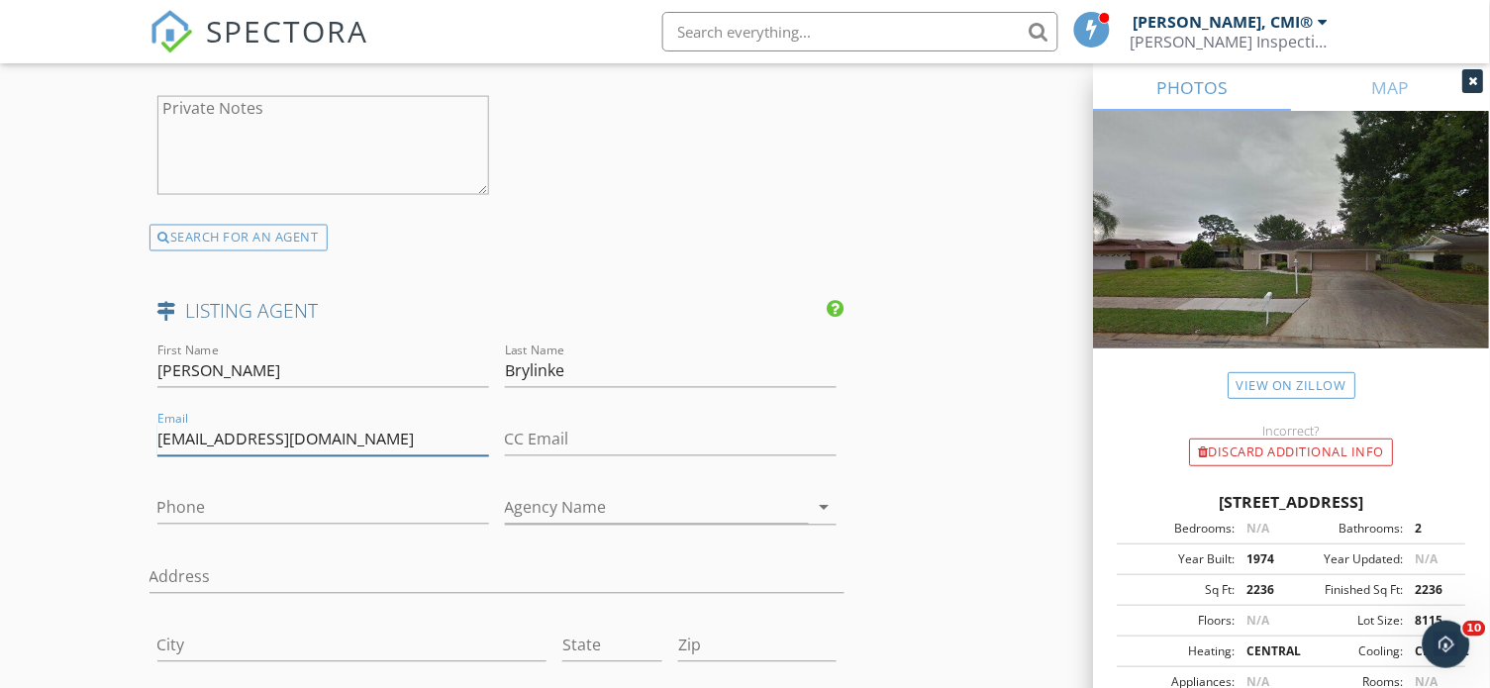
type input "jimmybrylinke@gmail.com"
paste input "727-688-8744"
type input "727-688-8744"
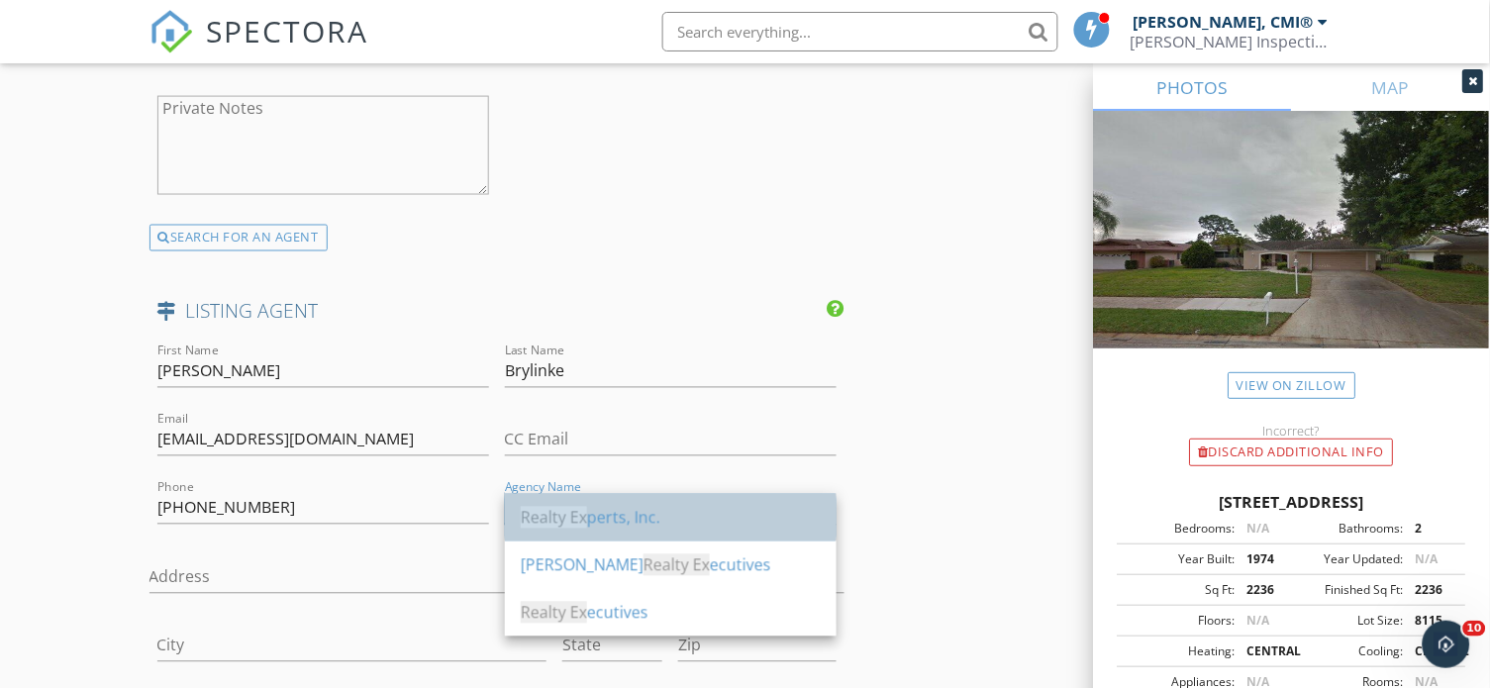
click at [608, 513] on div "Realty Ex perts, Inc." at bounding box center [671, 518] width 300 height 24
type input "Realty Experts, Inc."
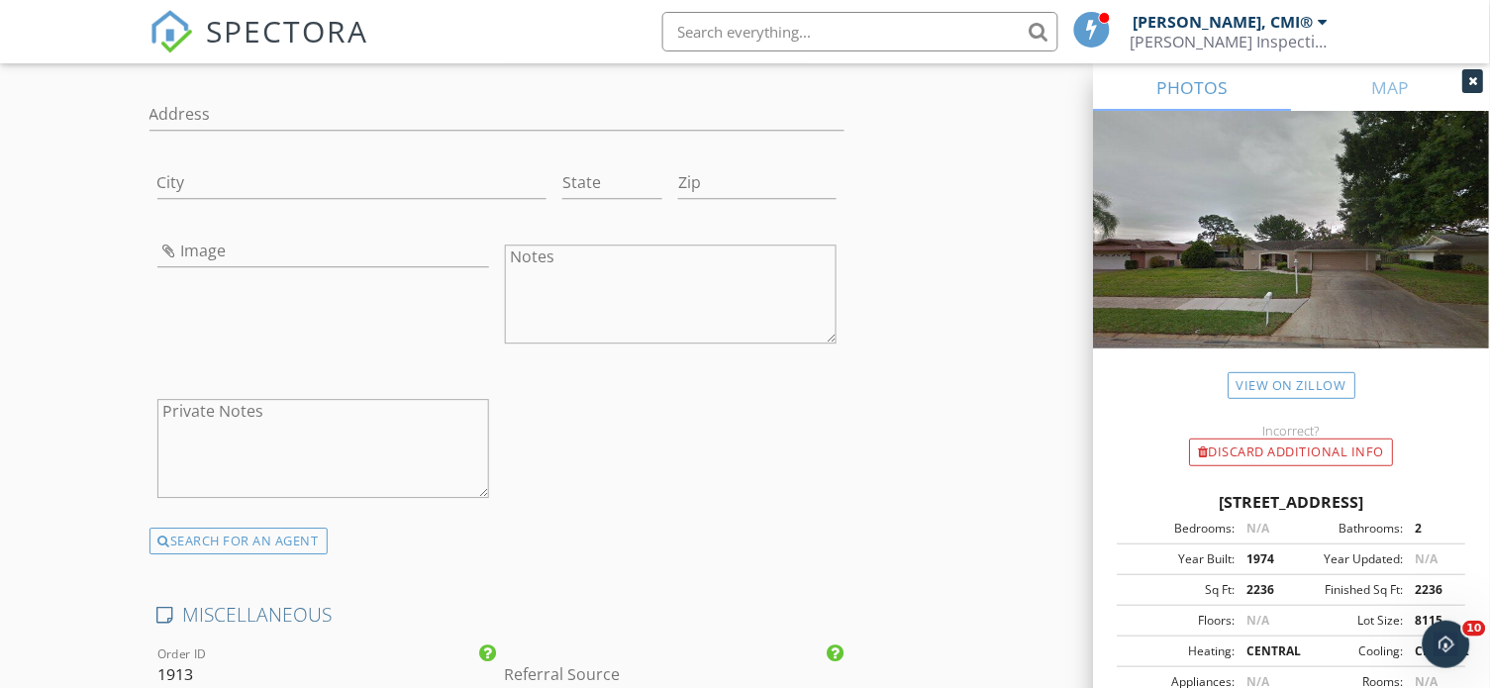
scroll to position [4420, 0]
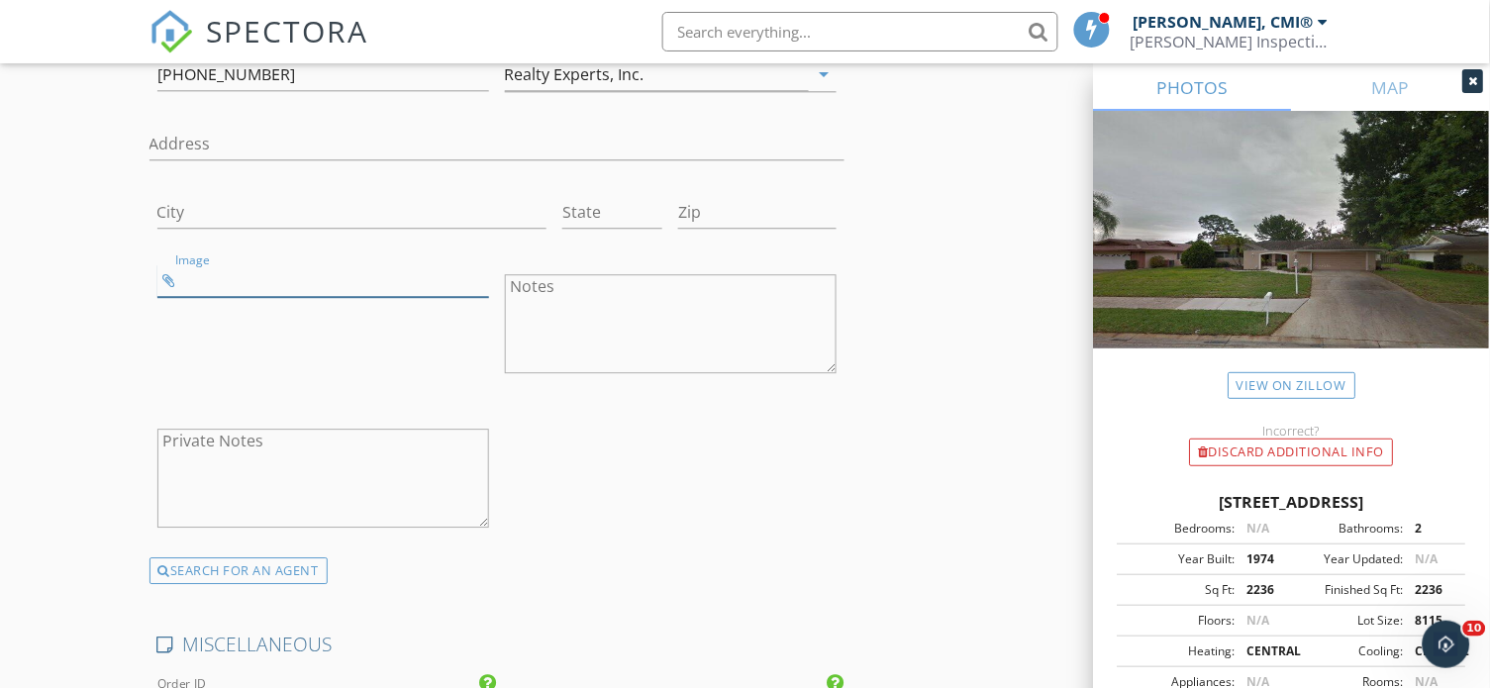
click at [235, 264] on input "Image" at bounding box center [323, 280] width 332 height 33
type input "Screenshot_2025-09-29_at_13.11.47-removebg-preview.png"
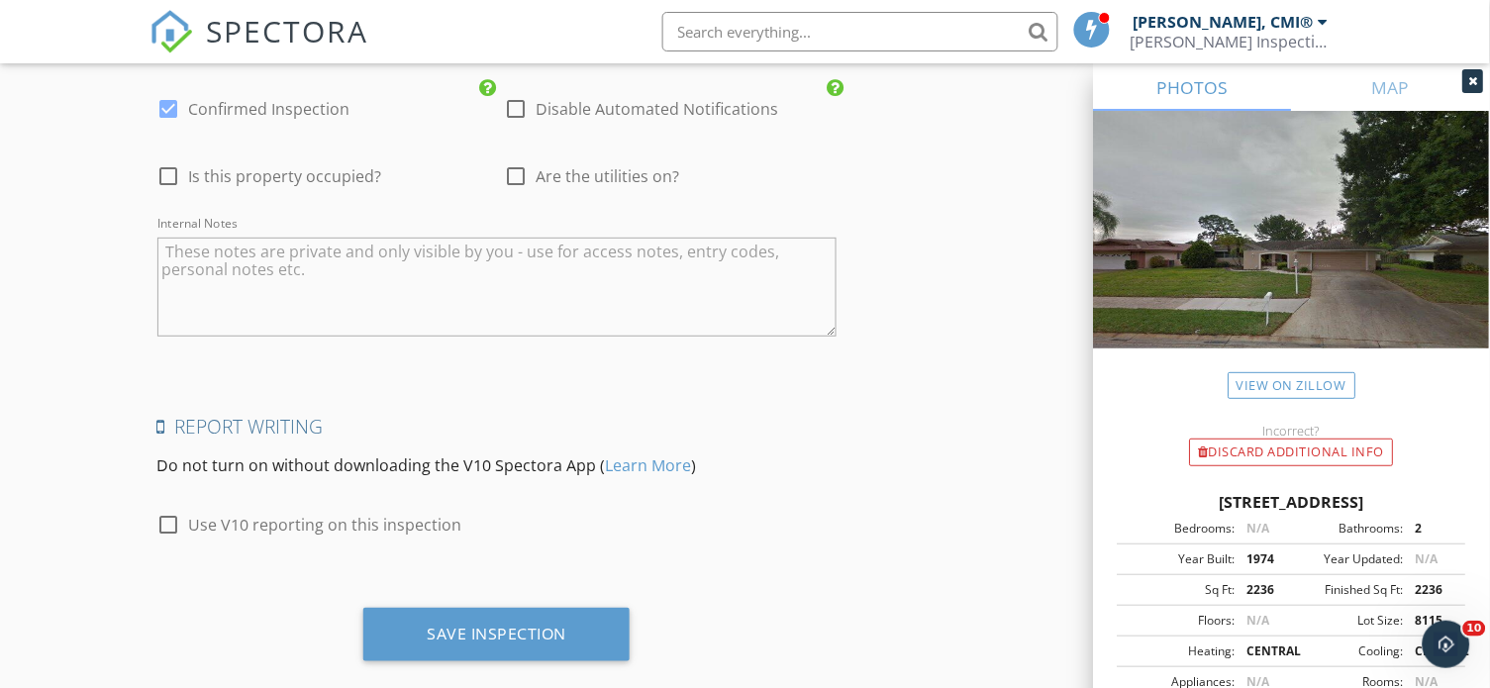
scroll to position [4898, 0]
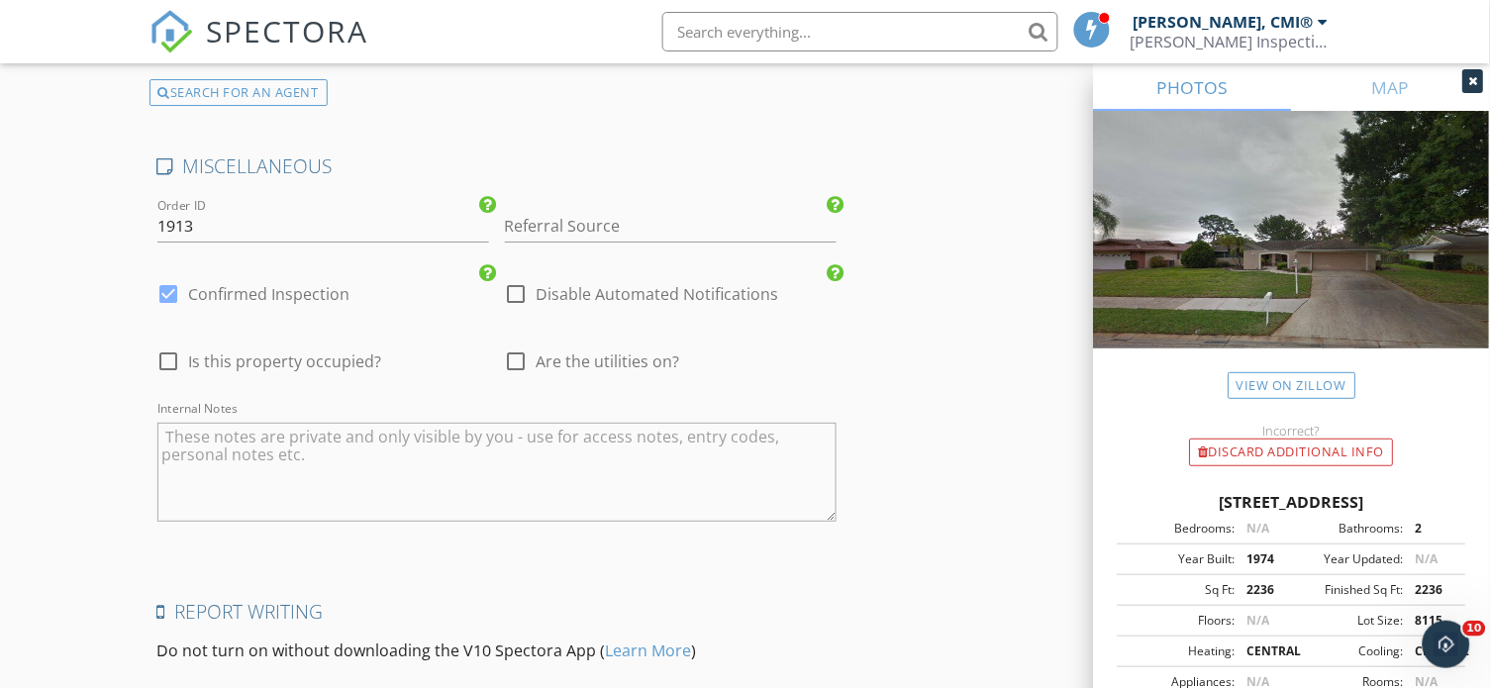
click at [526, 345] on div at bounding box center [517, 362] width 34 height 34
checkbox input "true"
click at [526, 277] on div at bounding box center [517, 294] width 34 height 34
checkbox input "true"
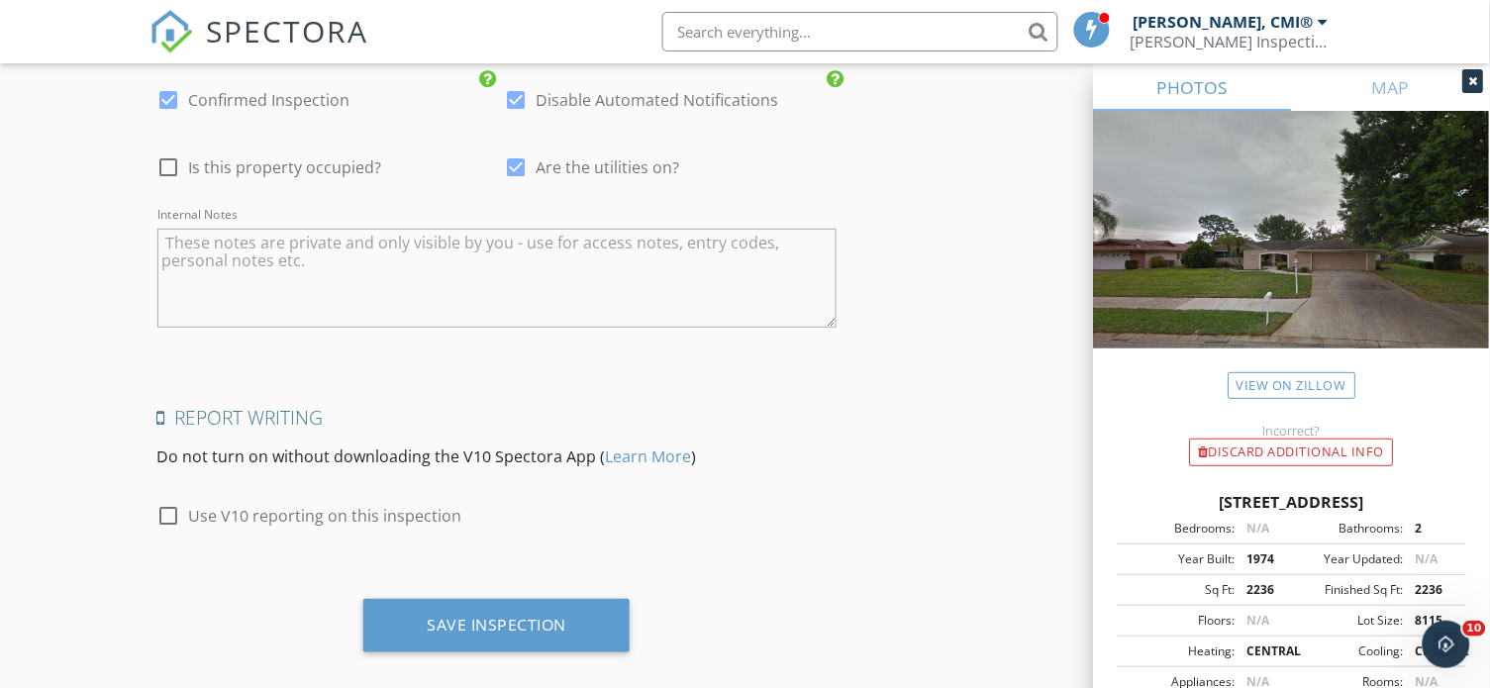
scroll to position [5083, 0]
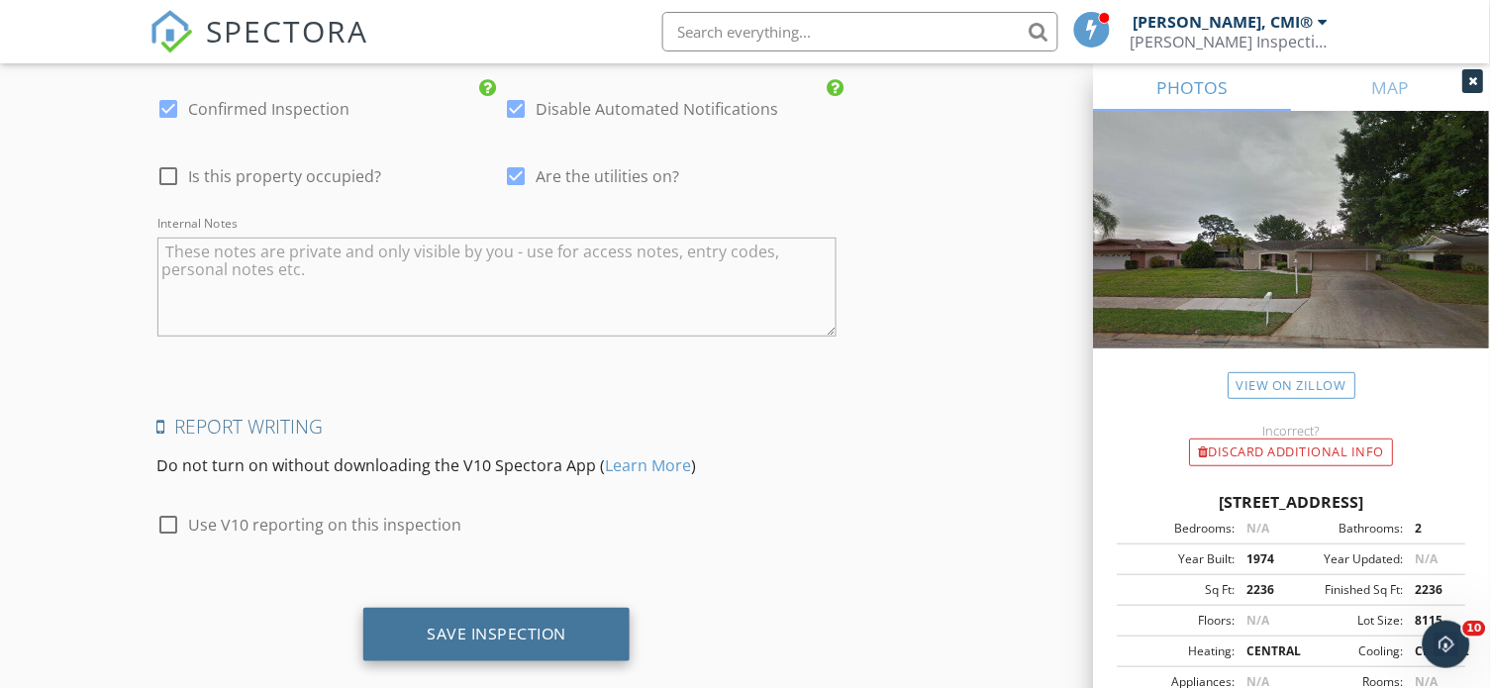
click at [496, 609] on div "Save Inspection" at bounding box center [496, 634] width 266 height 53
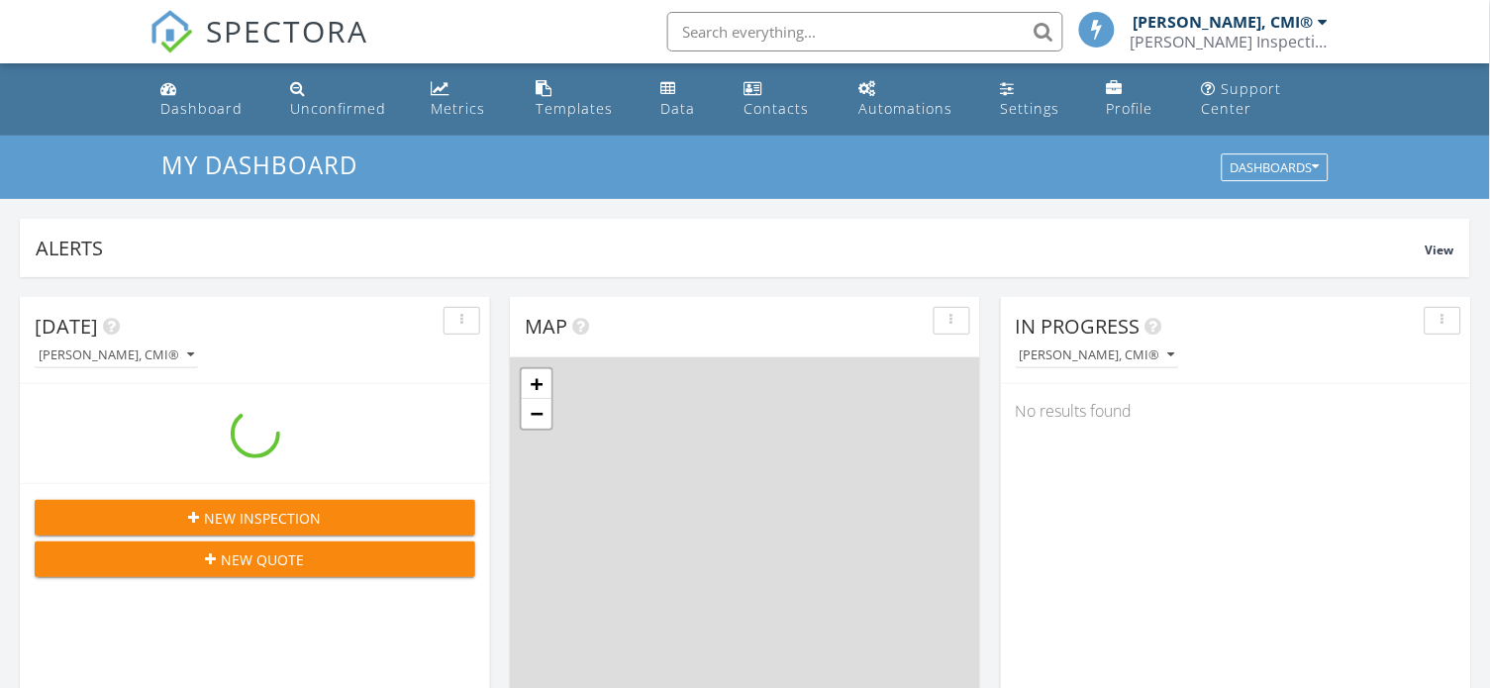
click at [723, 28] on input "text" at bounding box center [865, 32] width 396 height 40
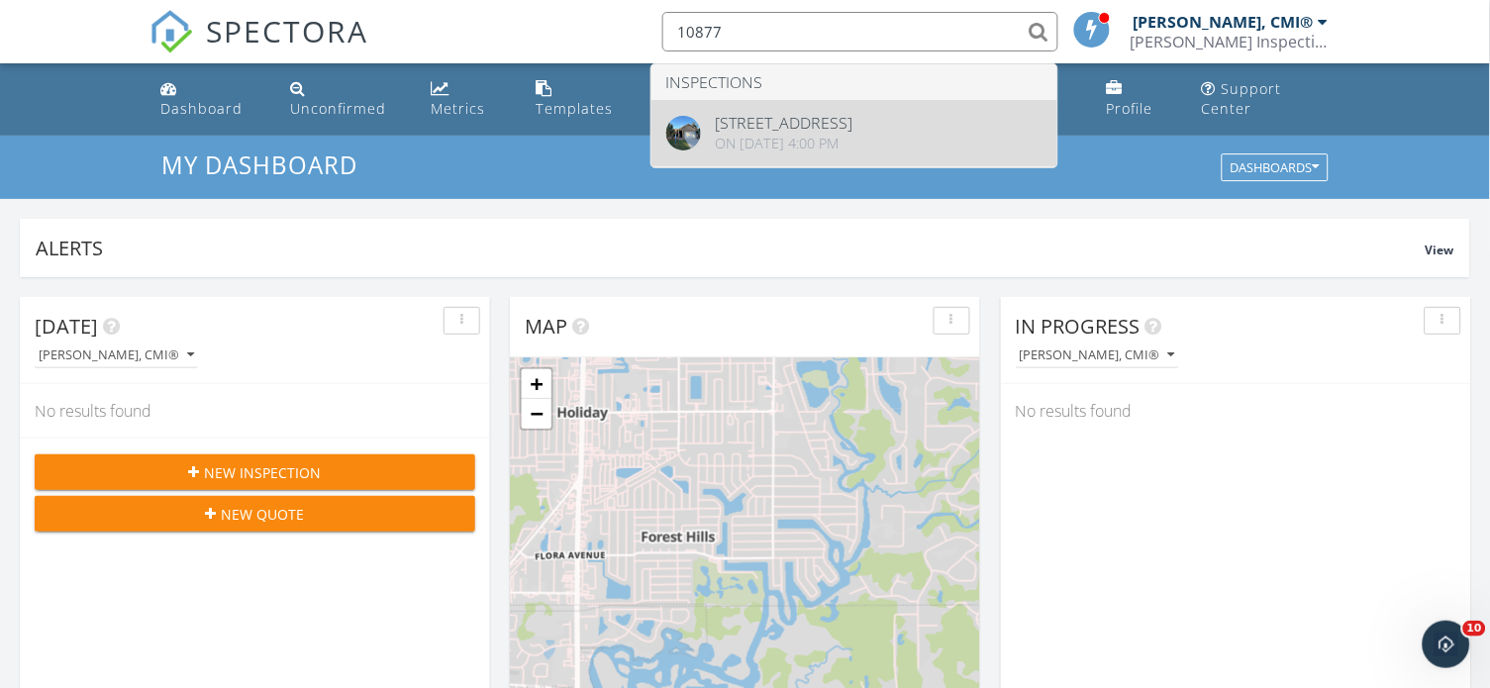
type input "10877"
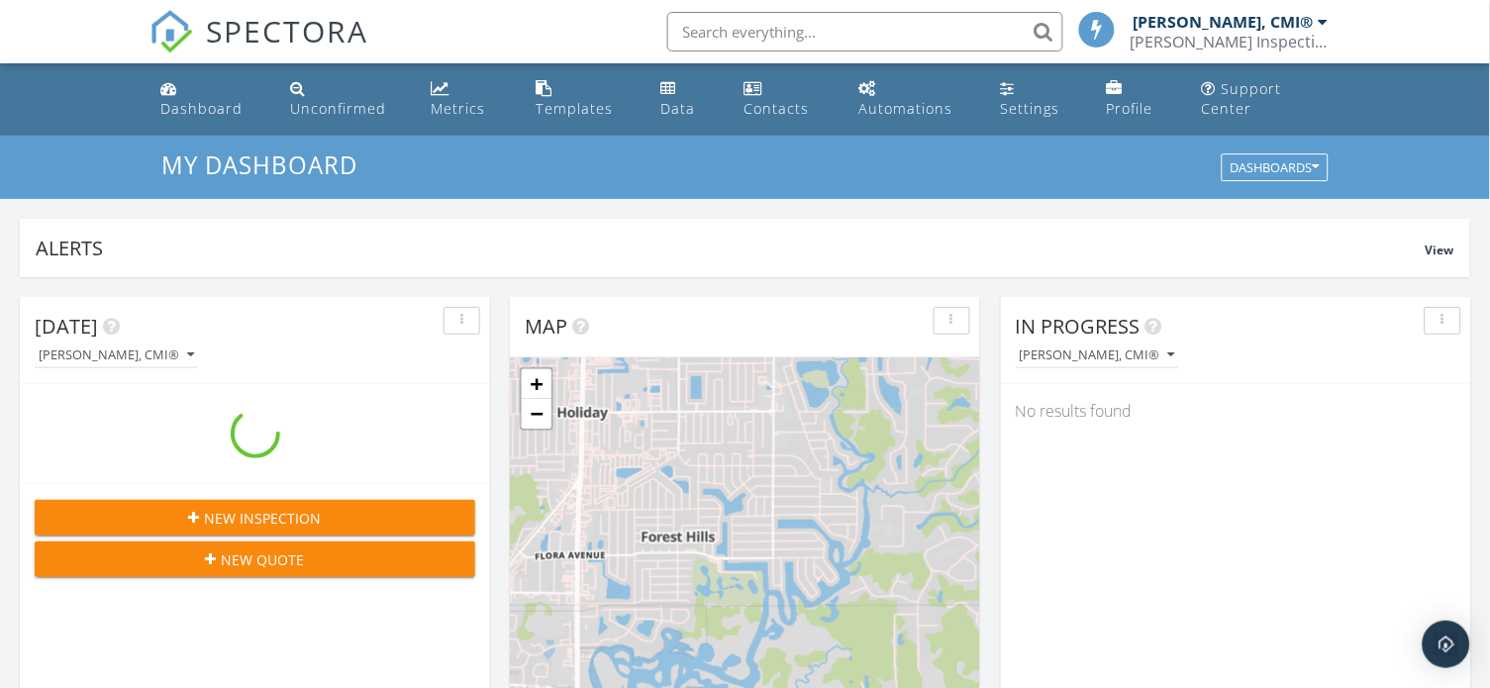
scroll to position [1803, 1492]
click at [759, 31] on input "text" at bounding box center [865, 32] width 396 height 40
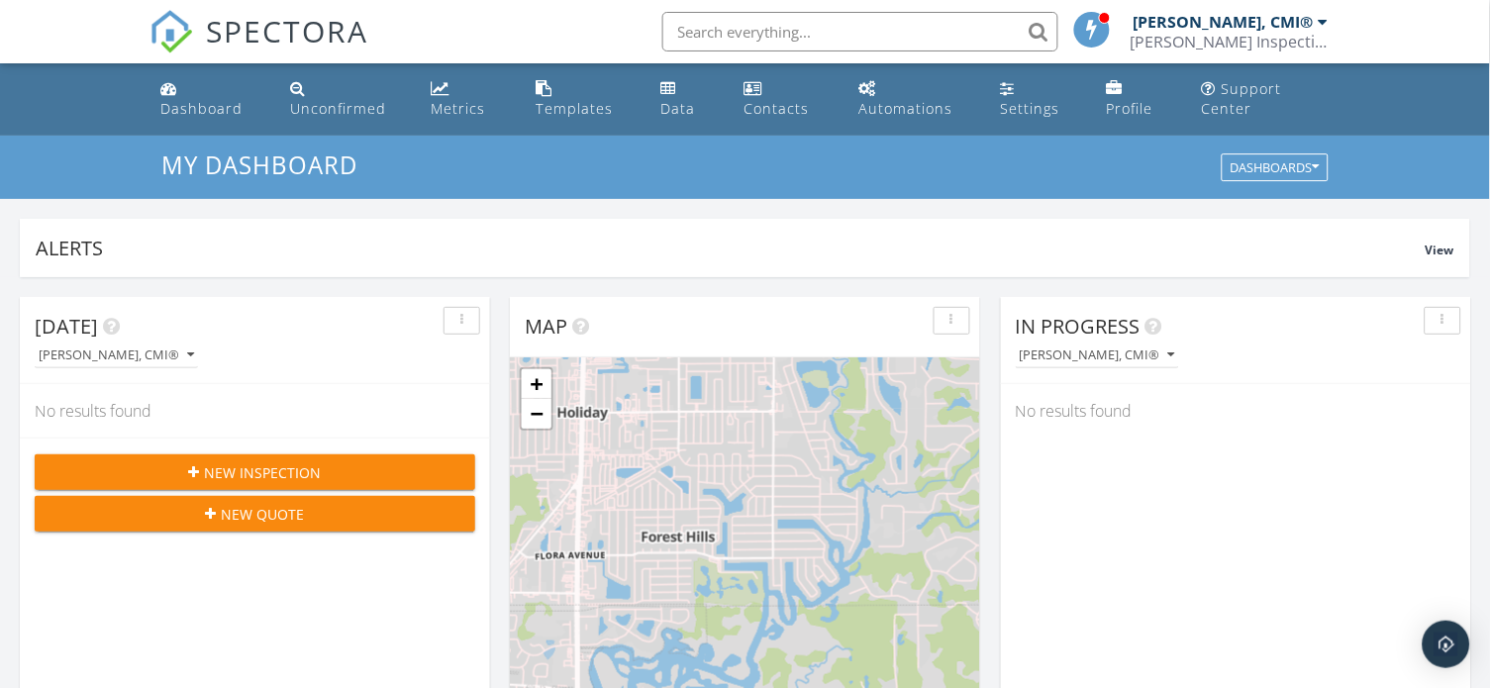
paste input "[STREET_ADDRESS]"
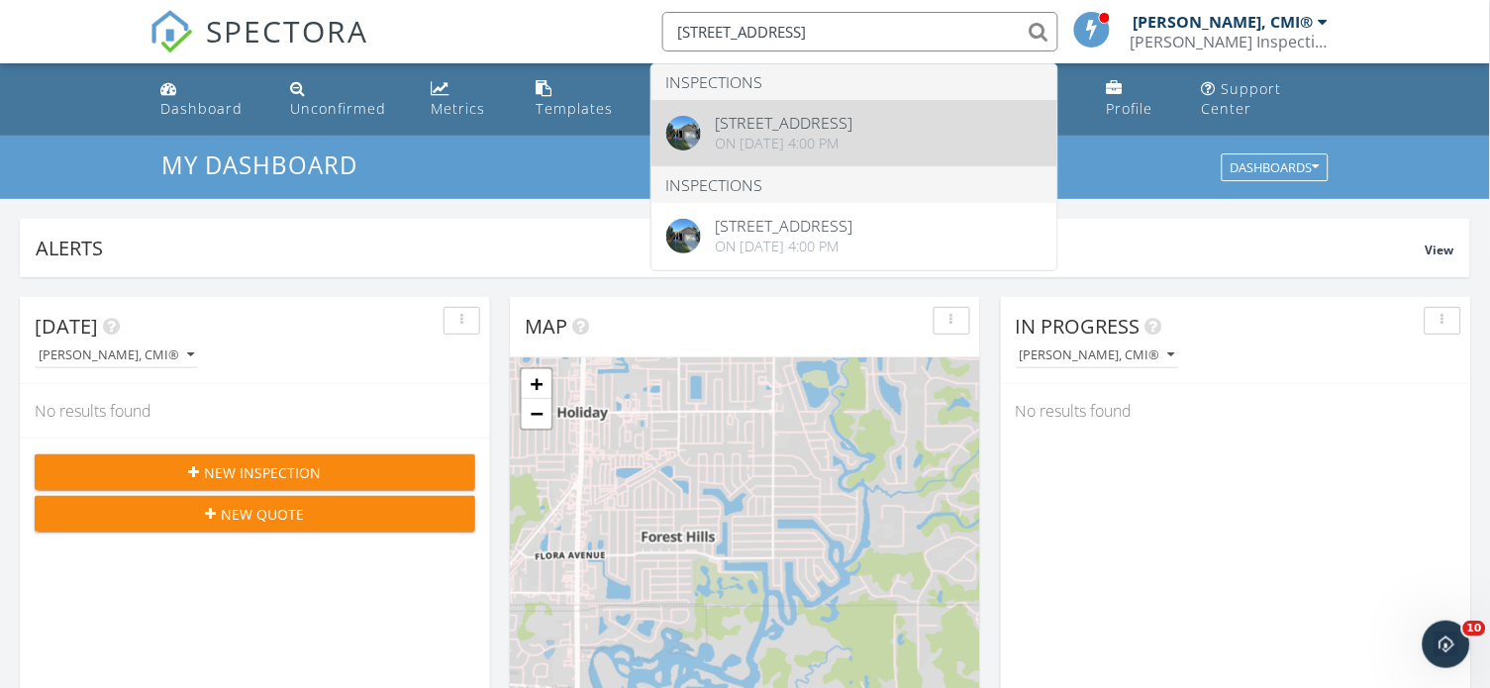
type input "[STREET_ADDRESS]"
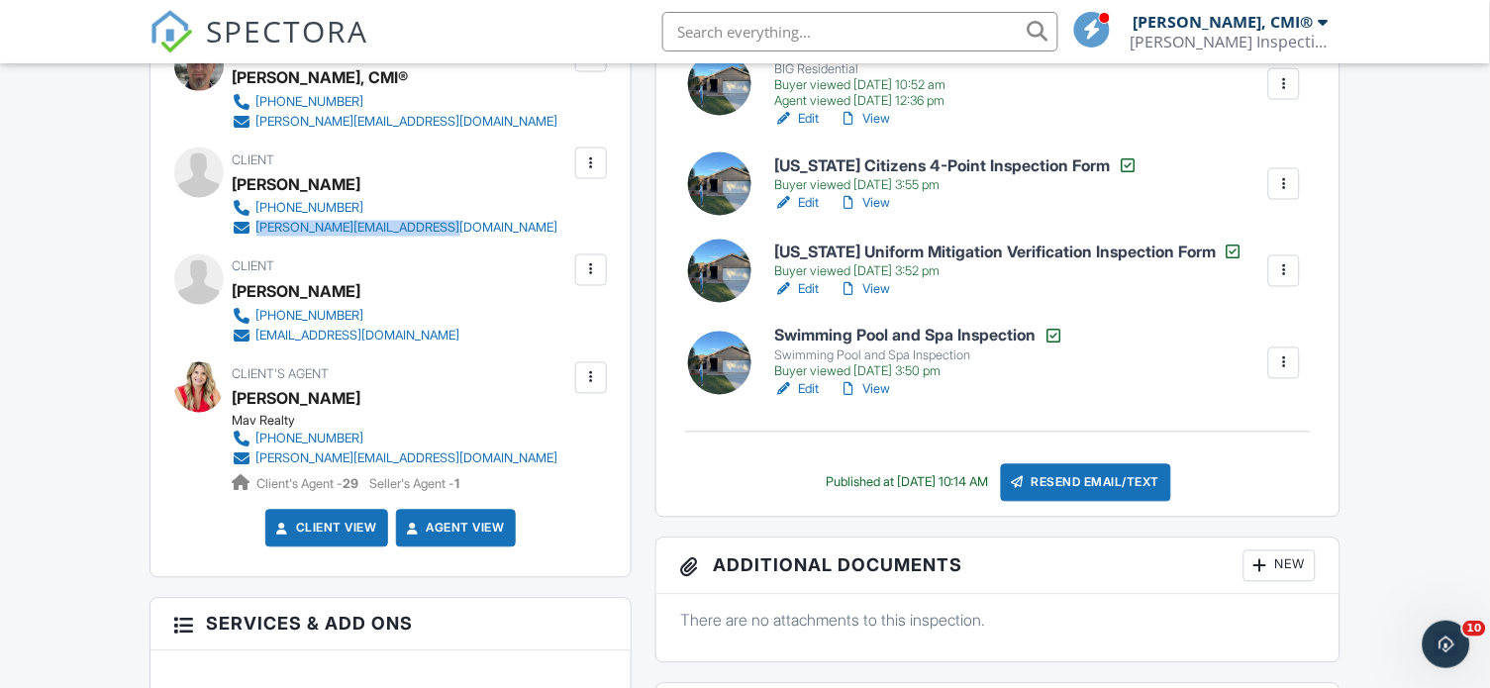
drag, startPoint x: 450, startPoint y: 228, endPoint x: 259, endPoint y: 228, distance: 191.1
click at [259, 228] on div "727-744-8356 david@davidmillerlawpllc.com" at bounding box center [404, 219] width 342 height 40
drag, startPoint x: 437, startPoint y: 334, endPoint x: 253, endPoint y: 340, distance: 183.2
click at [253, 338] on div "Client Laura Miller 727-967-2059 laura04171985@gmail.com" at bounding box center [394, 299] width 323 height 91
copy link "laura04171985@gmail.com"
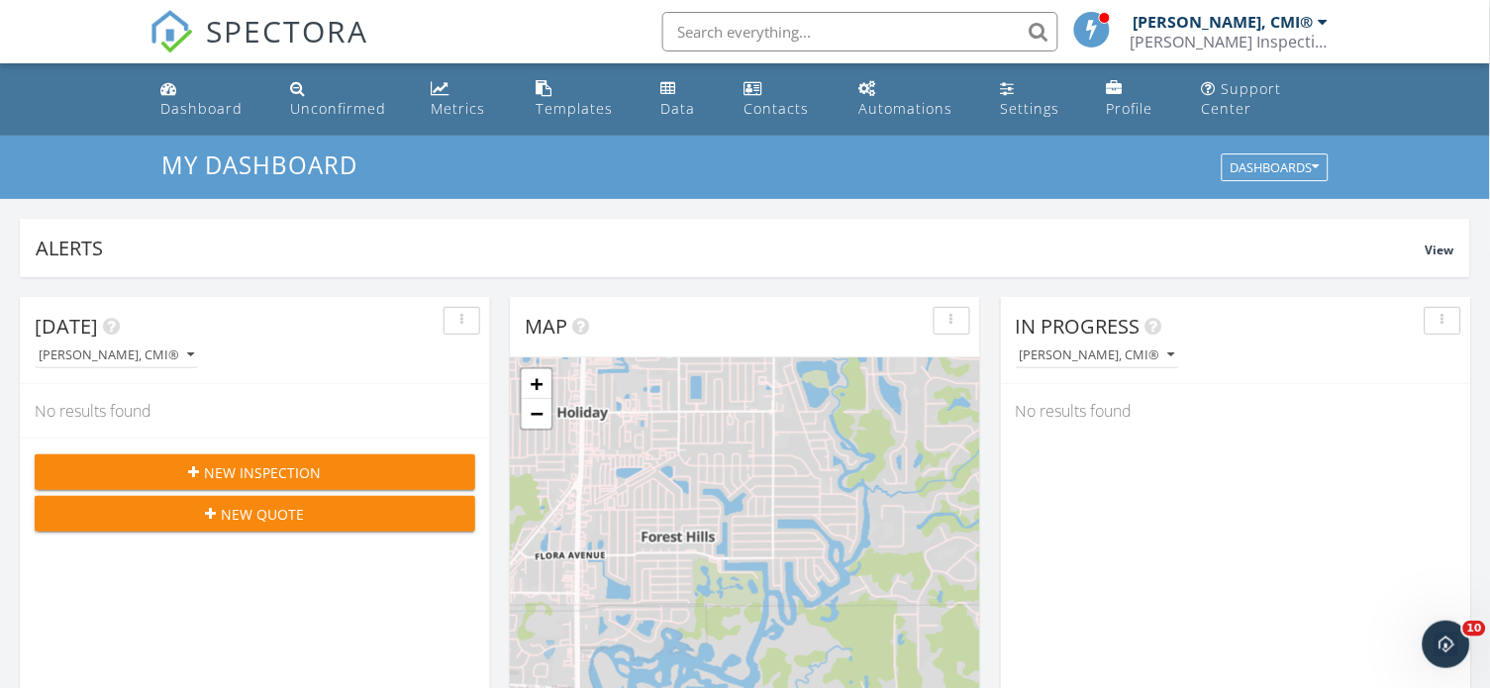
click at [446, 447] on div "New Inspection New Quote" at bounding box center [255, 493] width 470 height 110
click at [431, 470] on div "New Inspection" at bounding box center [254, 472] width 409 height 21
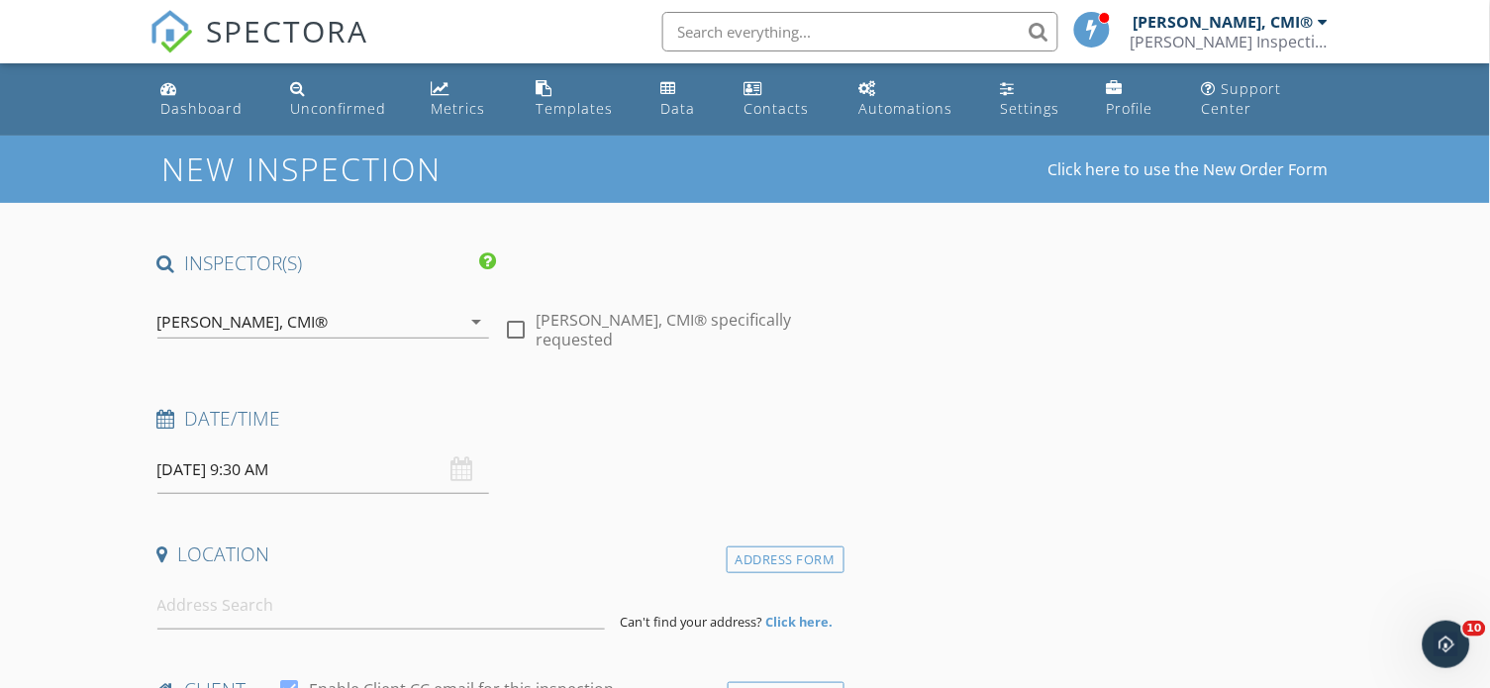
click at [406, 470] on input "[DATE] 9:30 AM" at bounding box center [323, 469] width 332 height 49
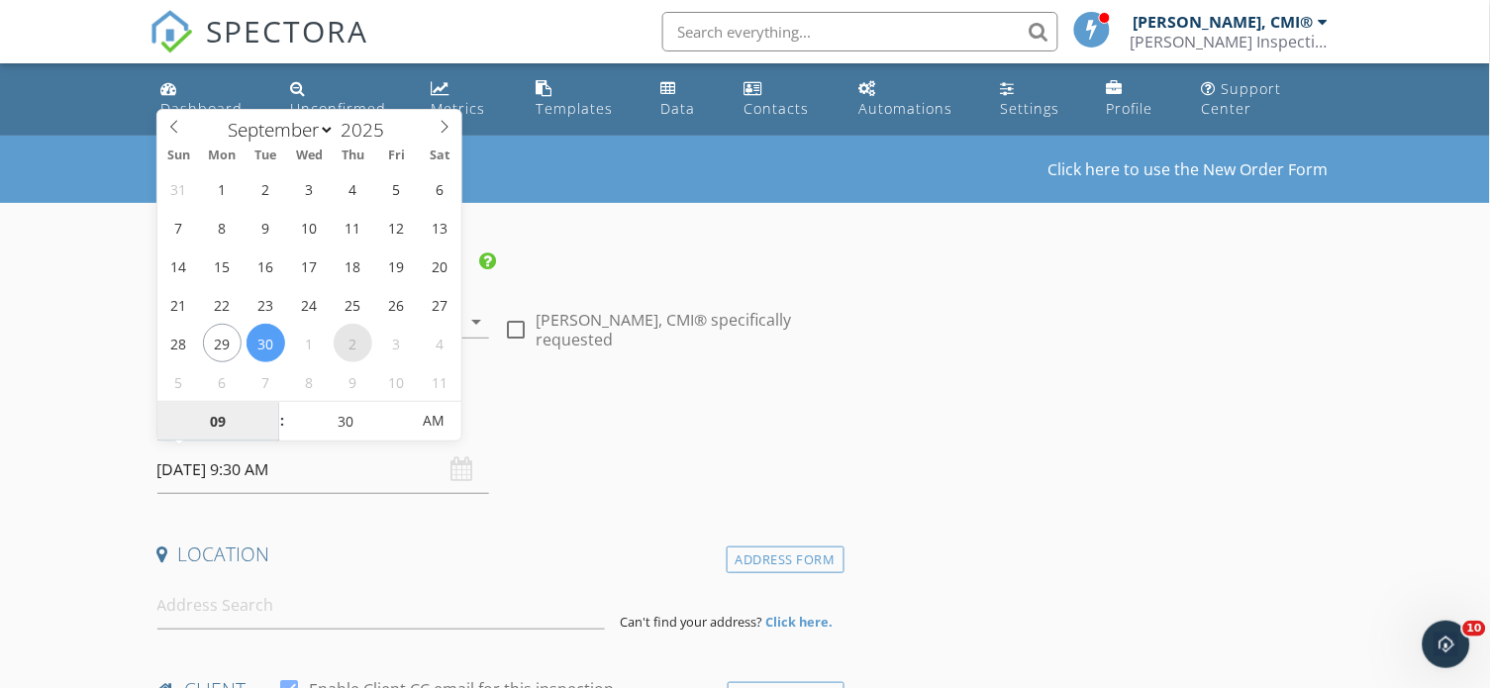
select select "9"
type input "[DATE] 9:30 AM"
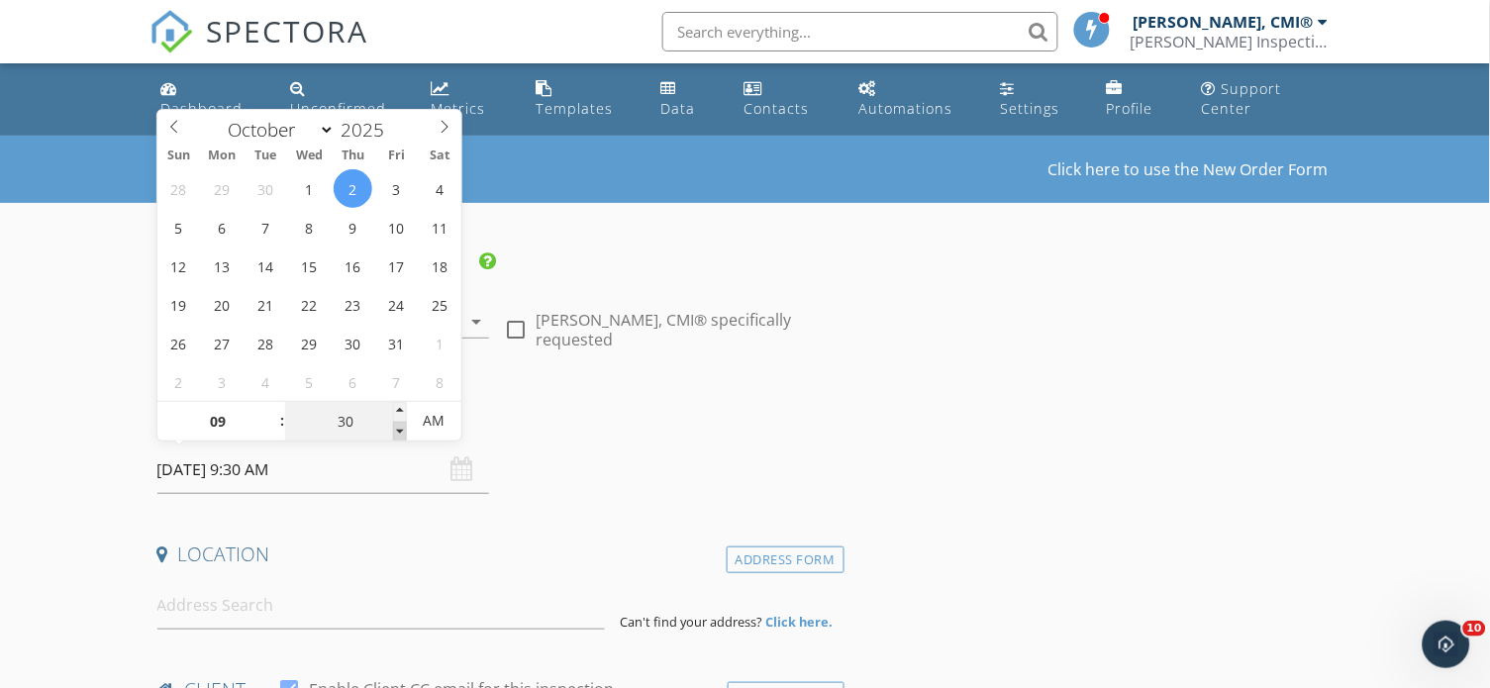
type input "25"
type input "[DATE] 9:25 AM"
click at [398, 432] on span at bounding box center [400, 432] width 14 height 20
type input "20"
type input "[DATE] 9:20 AM"
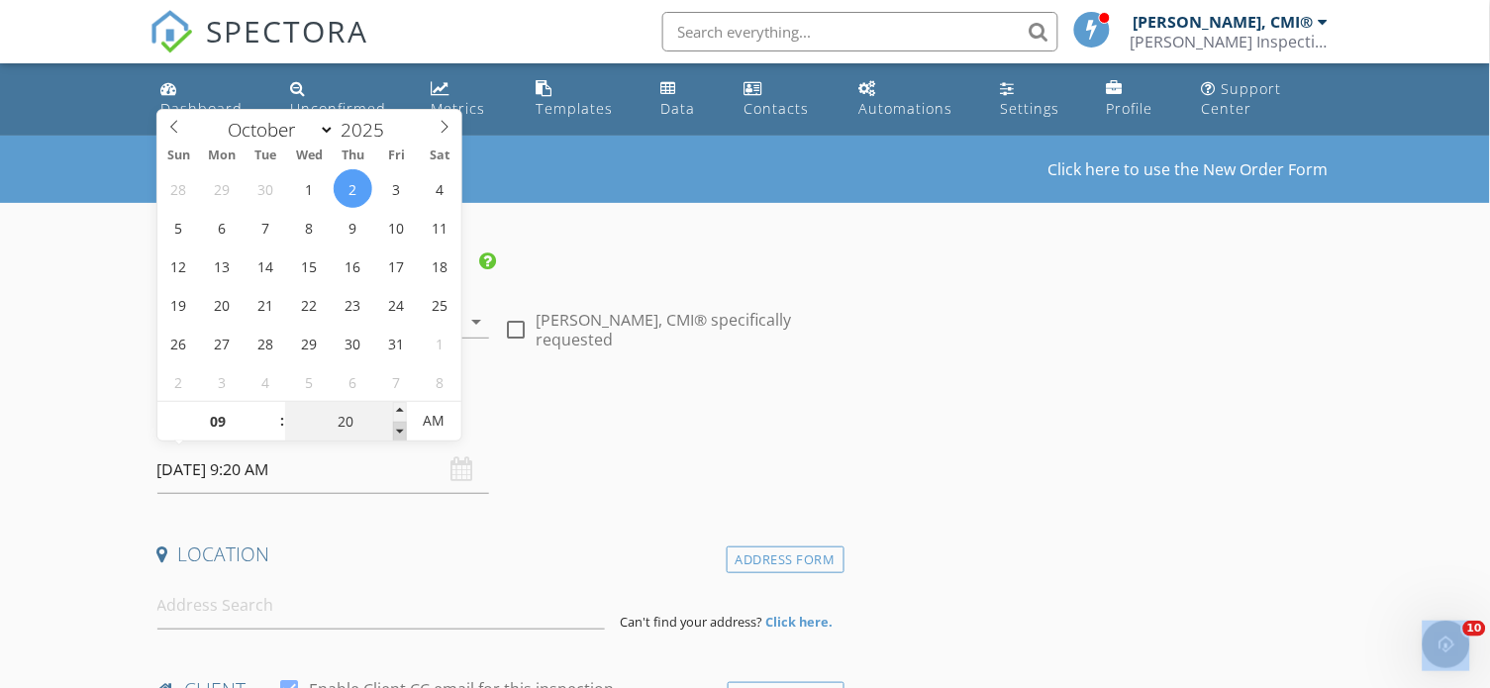
click at [398, 432] on span at bounding box center [400, 432] width 14 height 20
type input "15"
type input "[DATE] 9:15 AM"
click at [398, 432] on span at bounding box center [400, 432] width 14 height 20
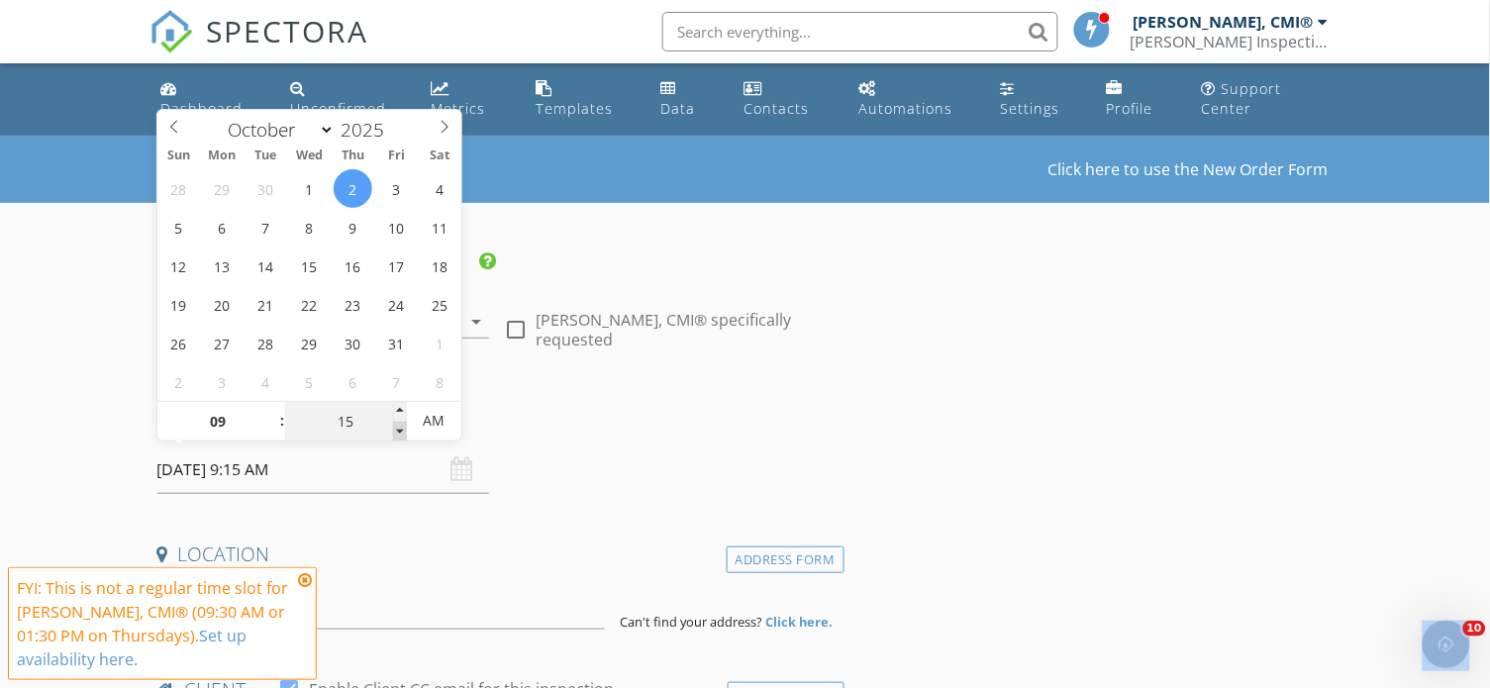
type input "10"
type input "[DATE] 9:10 AM"
click at [398, 432] on span at bounding box center [400, 432] width 14 height 20
type input "05"
type input "[DATE] 9:05 AM"
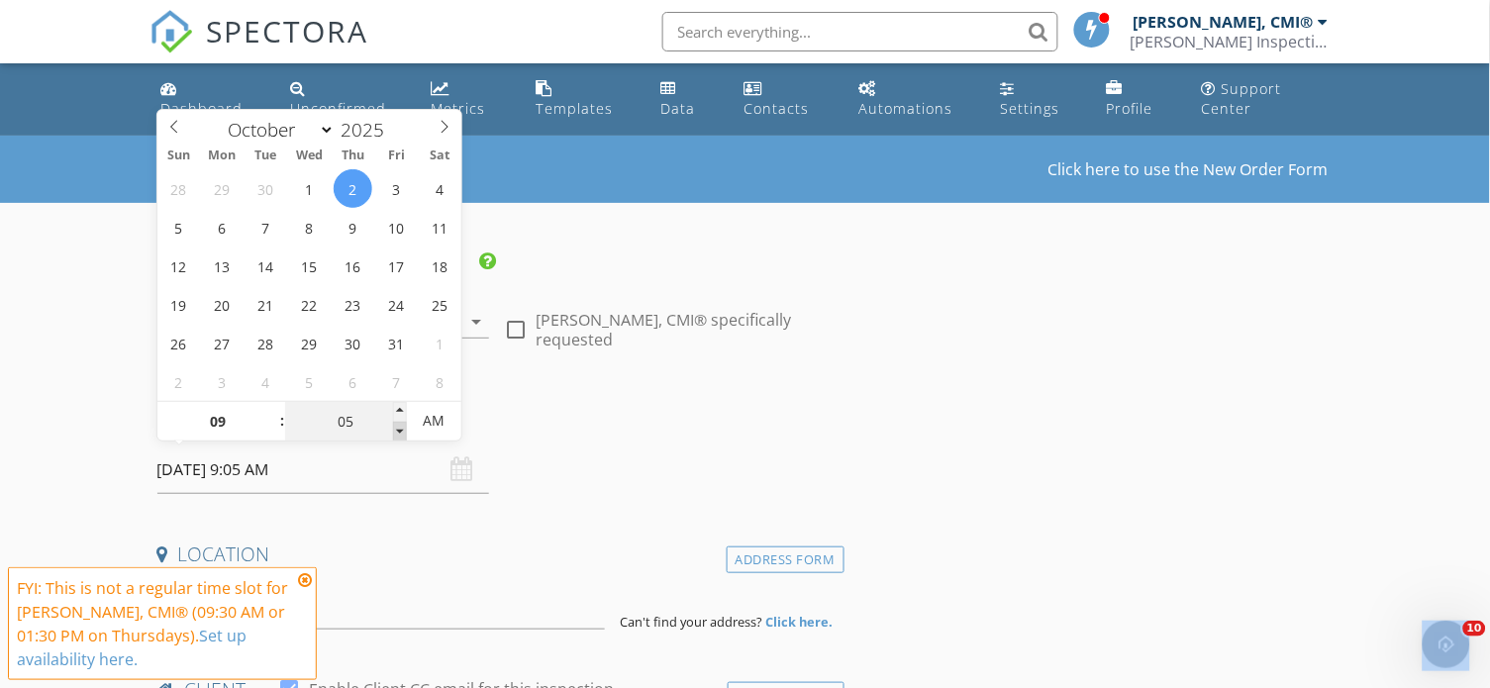
click at [398, 432] on span at bounding box center [400, 432] width 14 height 20
type input "00"
type input "[DATE] 9:00 AM"
click at [398, 432] on span at bounding box center [400, 432] width 14 height 20
type input "08"
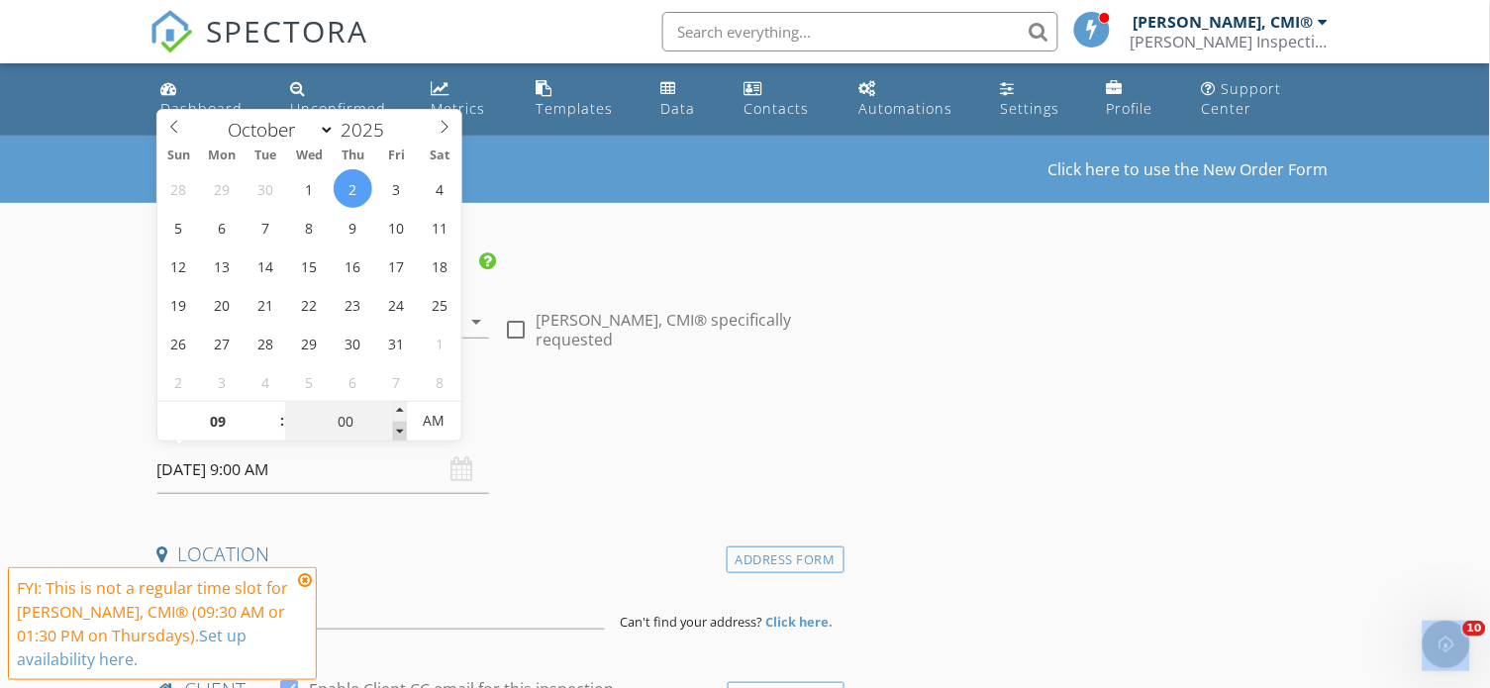
type input "55"
type input "10/02/2025 8:55 AM"
click at [398, 432] on span at bounding box center [400, 432] width 14 height 20
type input "50"
type input "10/02/2025 8:50 AM"
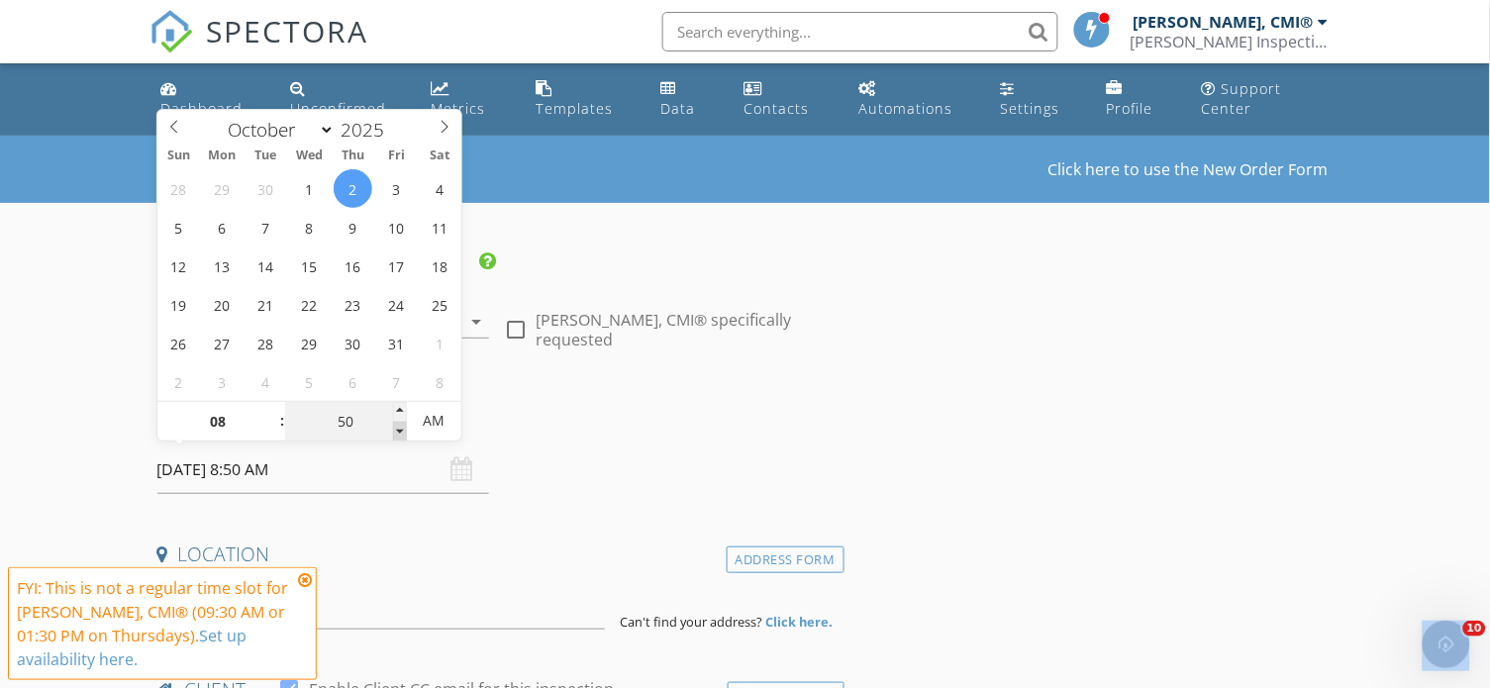
click at [398, 432] on span at bounding box center [400, 432] width 14 height 20
type input "55"
type input "10/02/2025 8:55 AM"
click at [398, 406] on span at bounding box center [400, 412] width 14 height 20
type input "09"
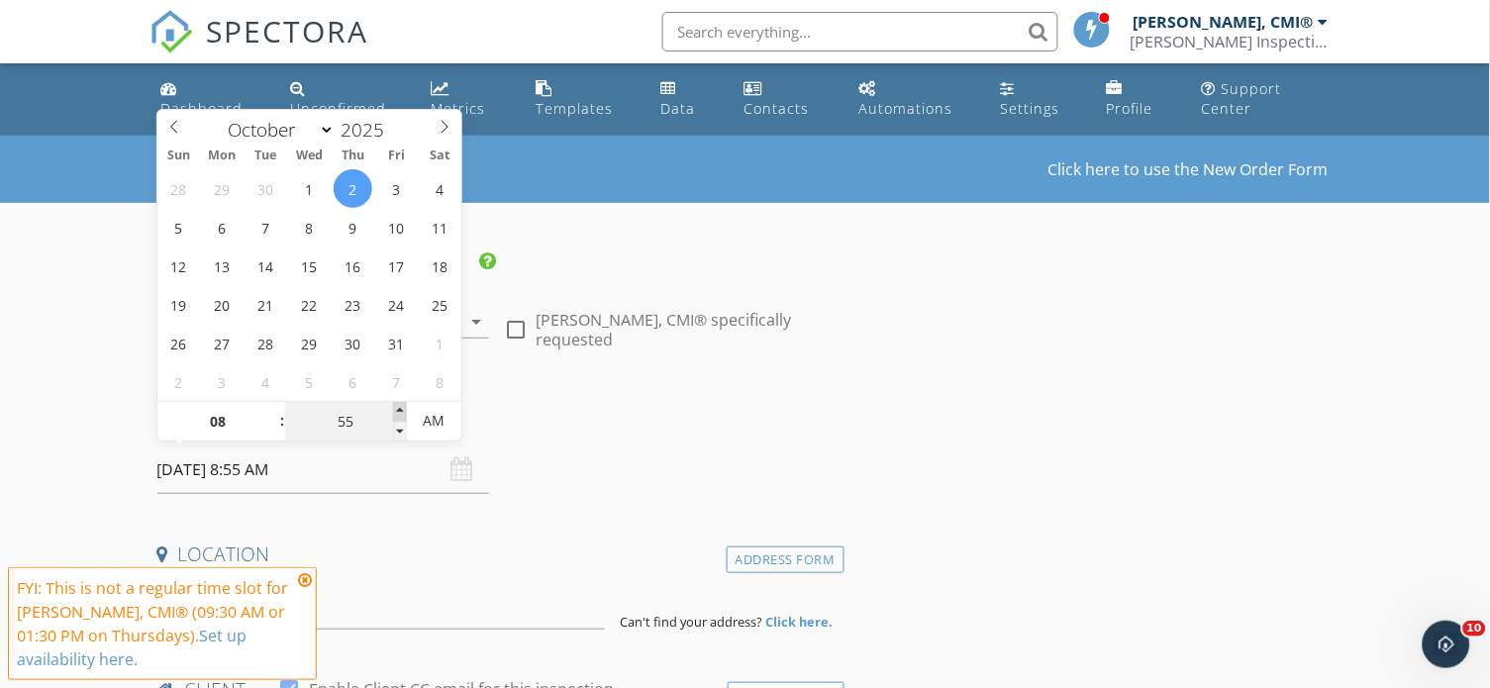
type input "00"
type input "[DATE] 9:00 AM"
click at [398, 407] on span at bounding box center [400, 412] width 14 height 20
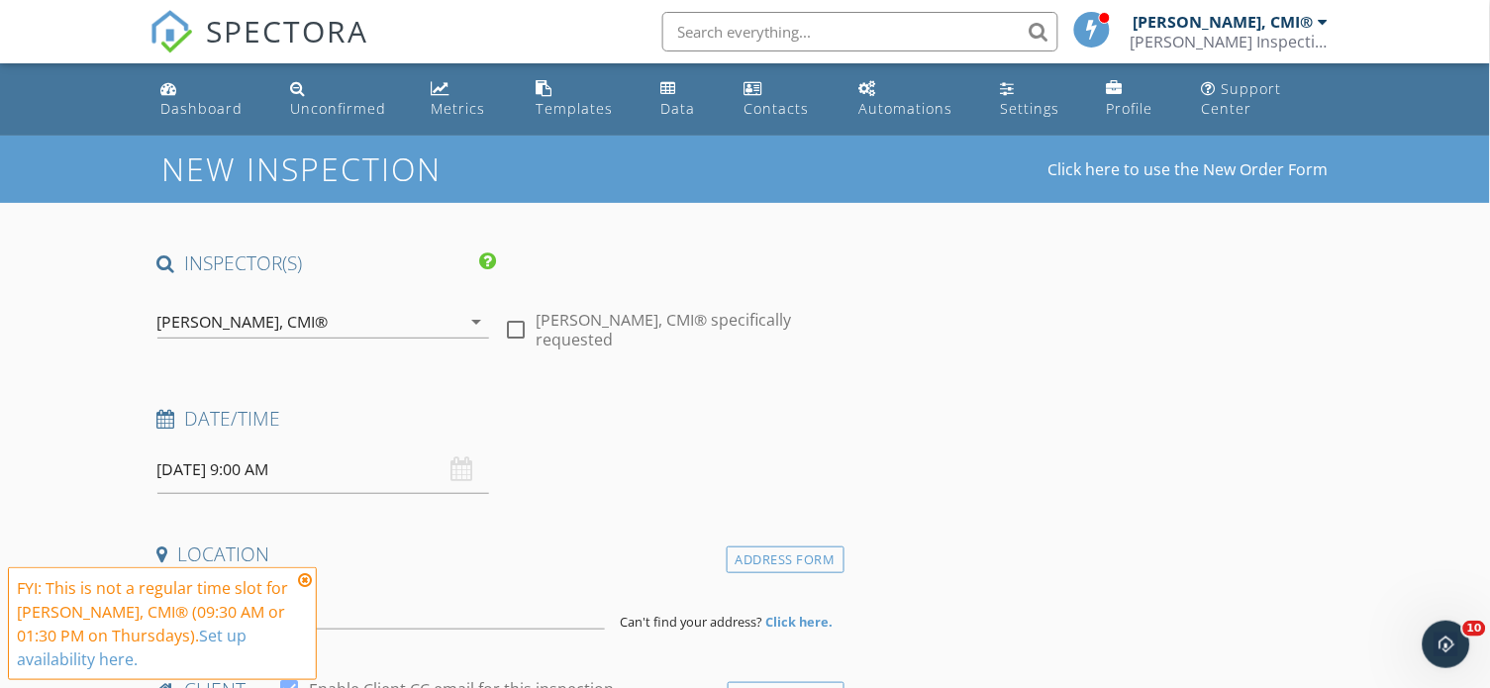
click at [305, 575] on icon at bounding box center [305, 580] width 14 height 16
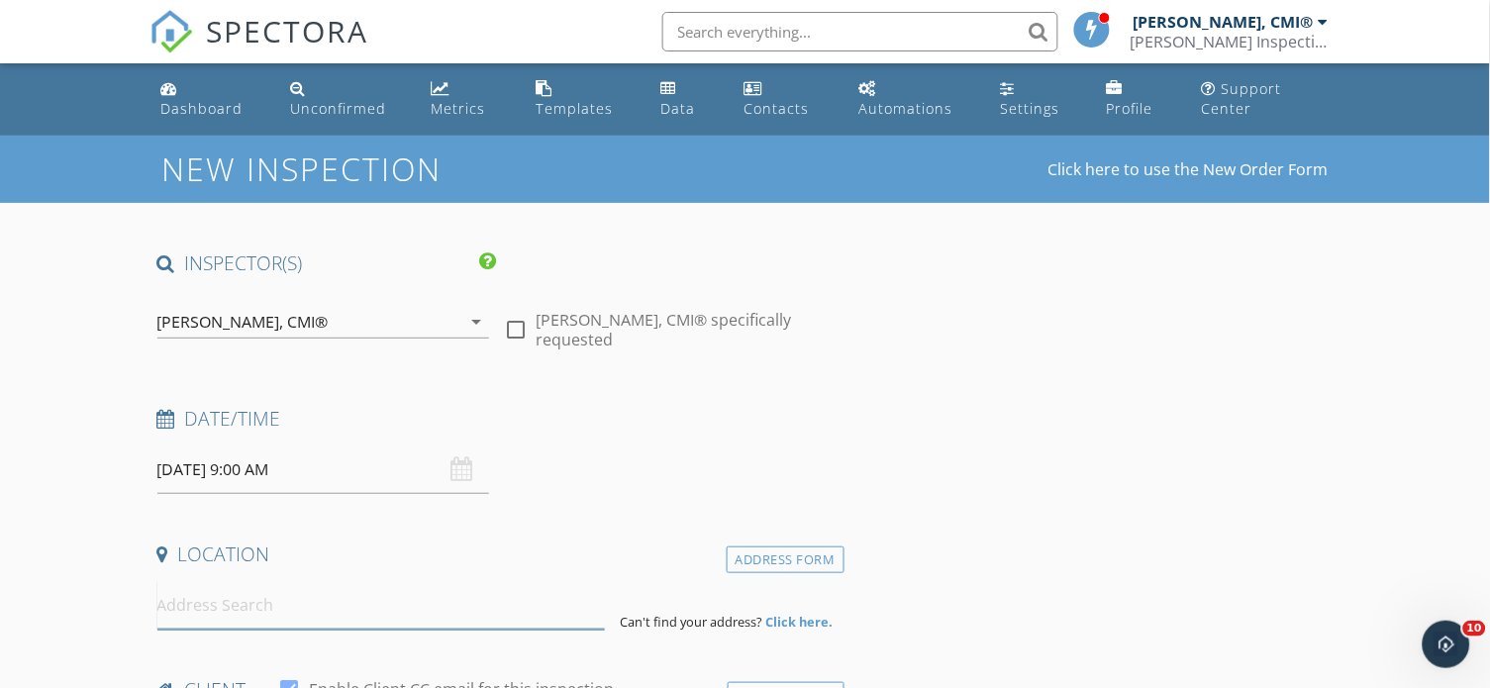
click at [316, 608] on input at bounding box center [380, 605] width 447 height 49
paste input "11485 Oakhurst Rd, #A203 Largo Fl 33774"
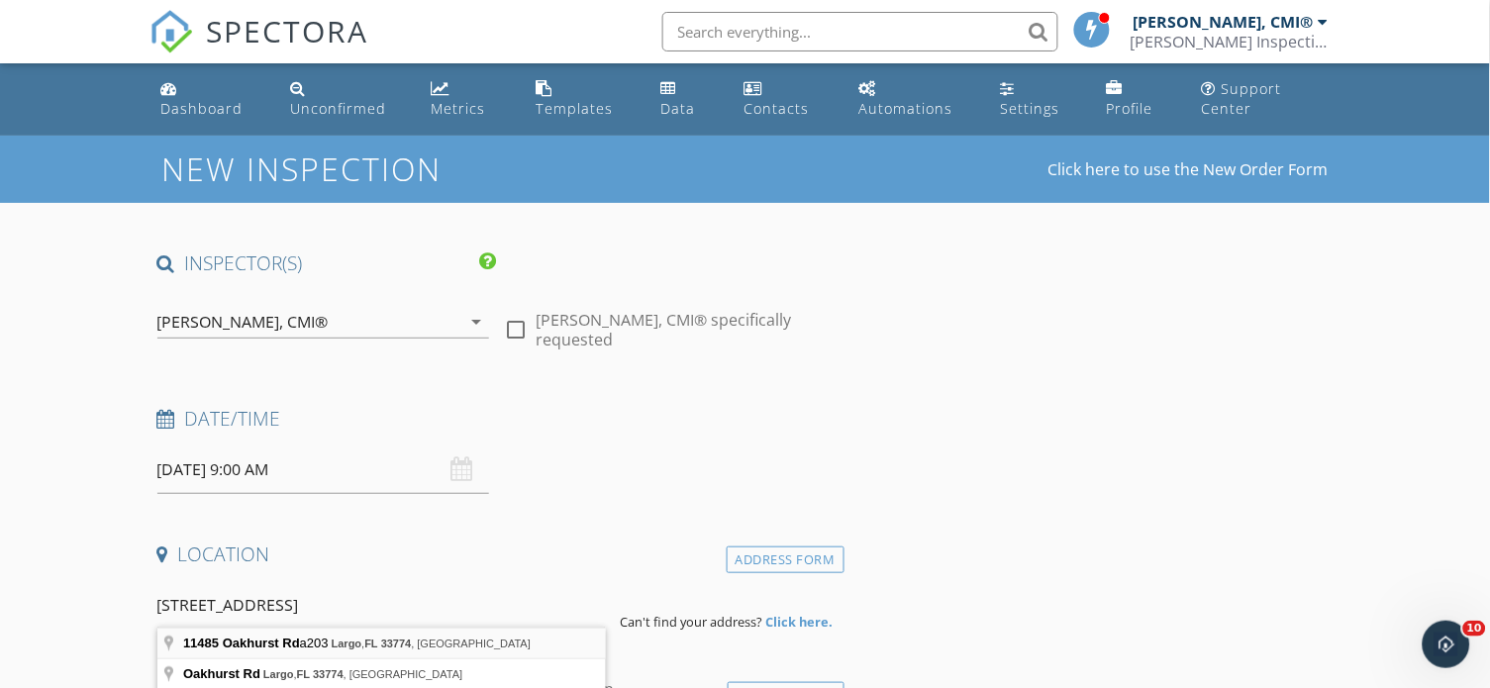
type input "11485 Oakhurst Rd a203, Largo, FL 33774, USA"
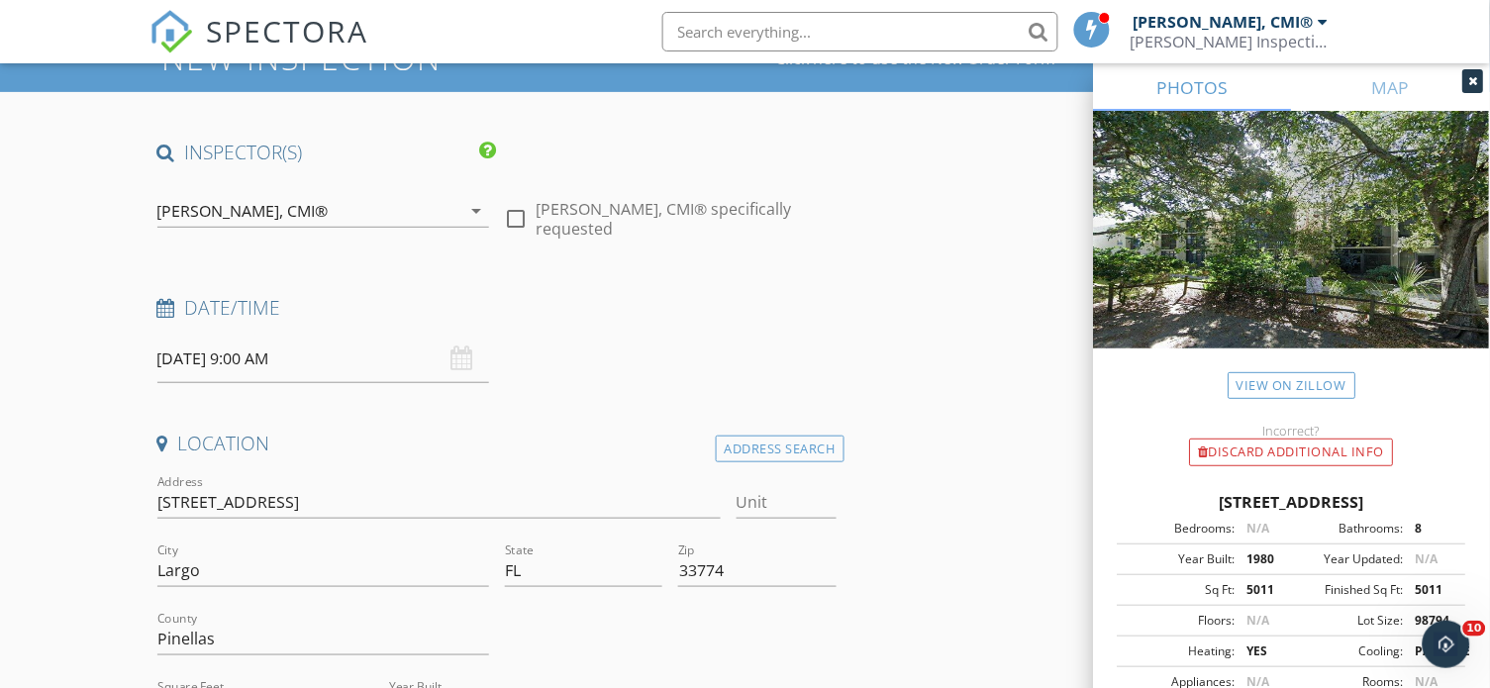
scroll to position [365, 0]
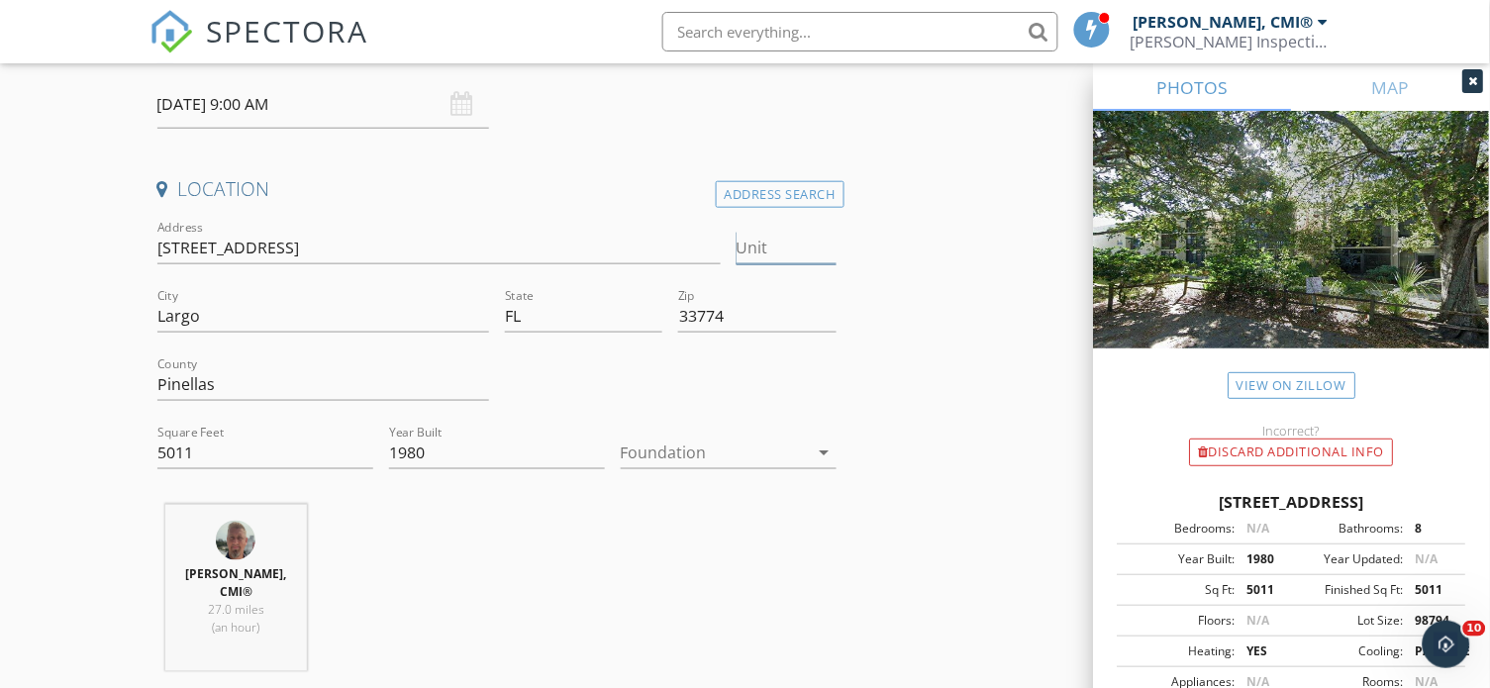
click at [788, 251] on input "Unit" at bounding box center [787, 248] width 100 height 33
type input "A"
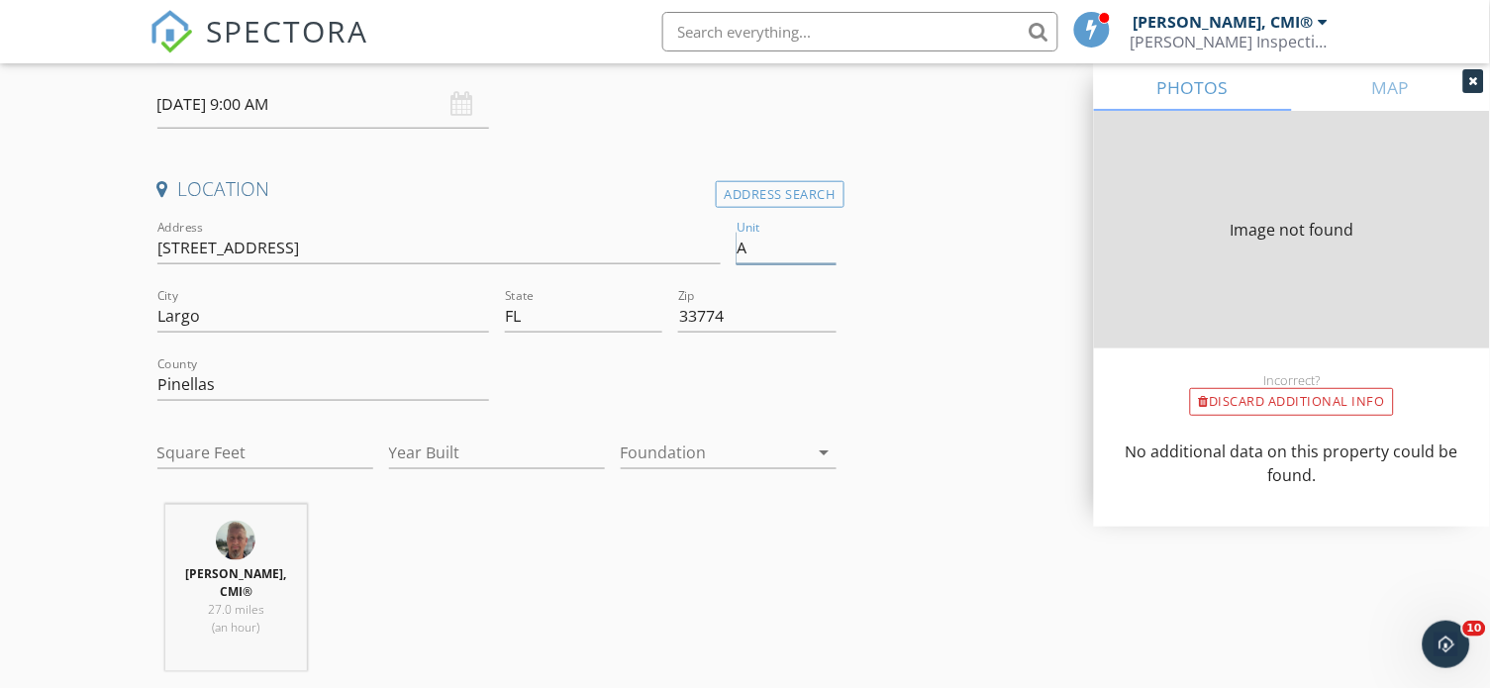
type input "5011"
type input "1980"
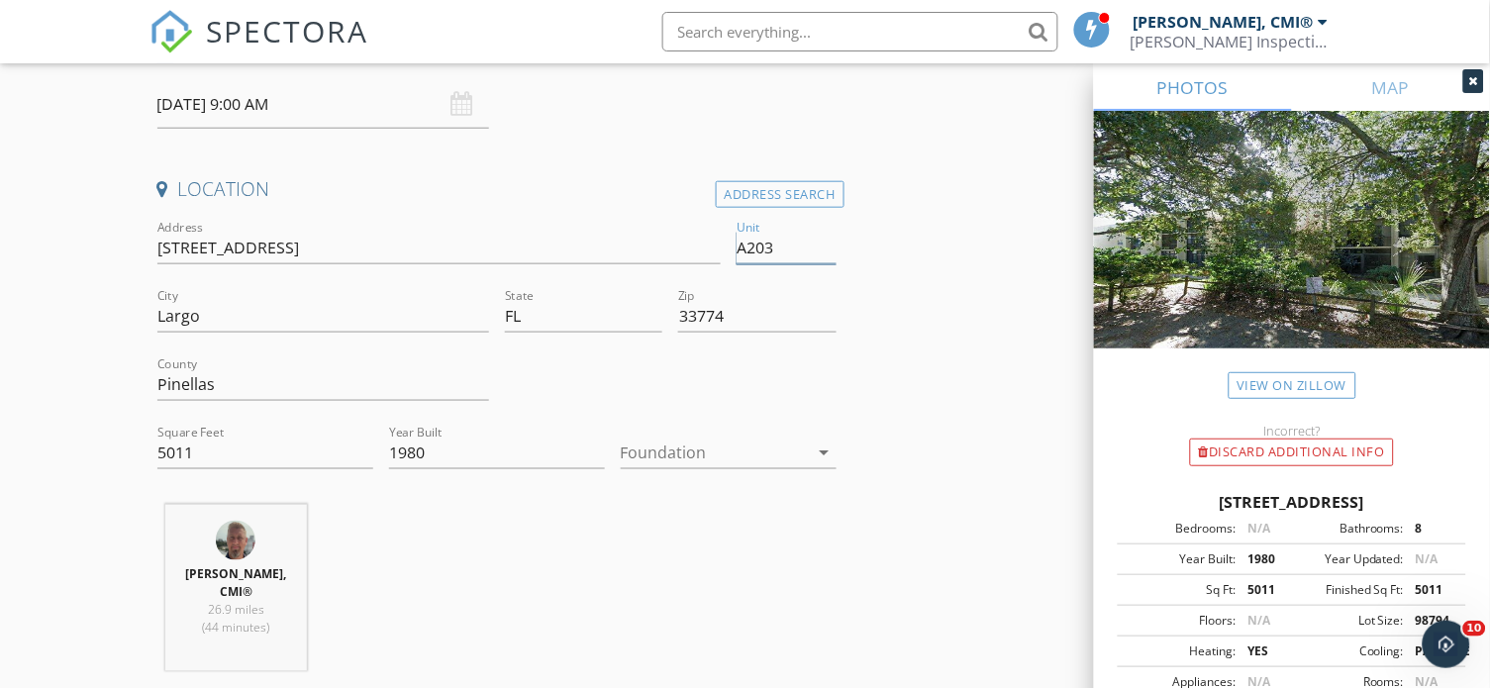
type input "A203"
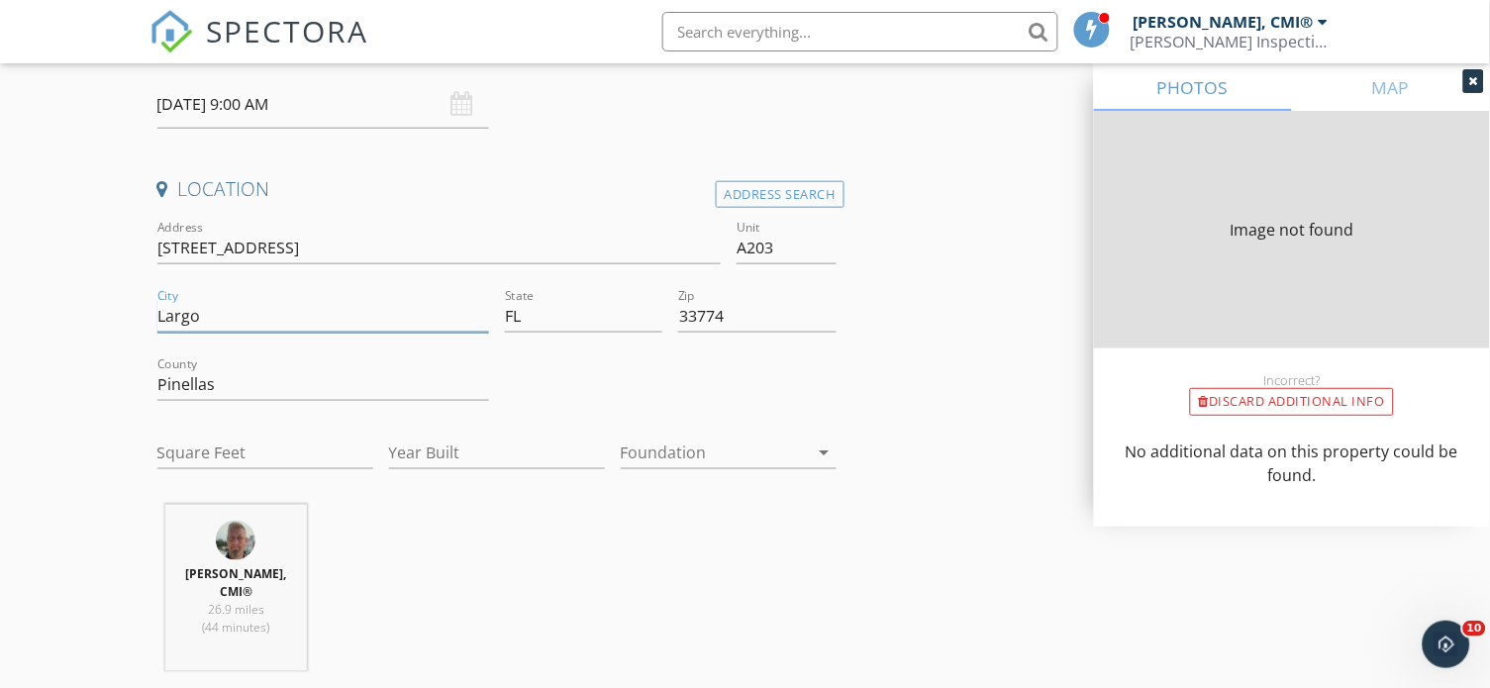
type input "1105"
type input "1981"
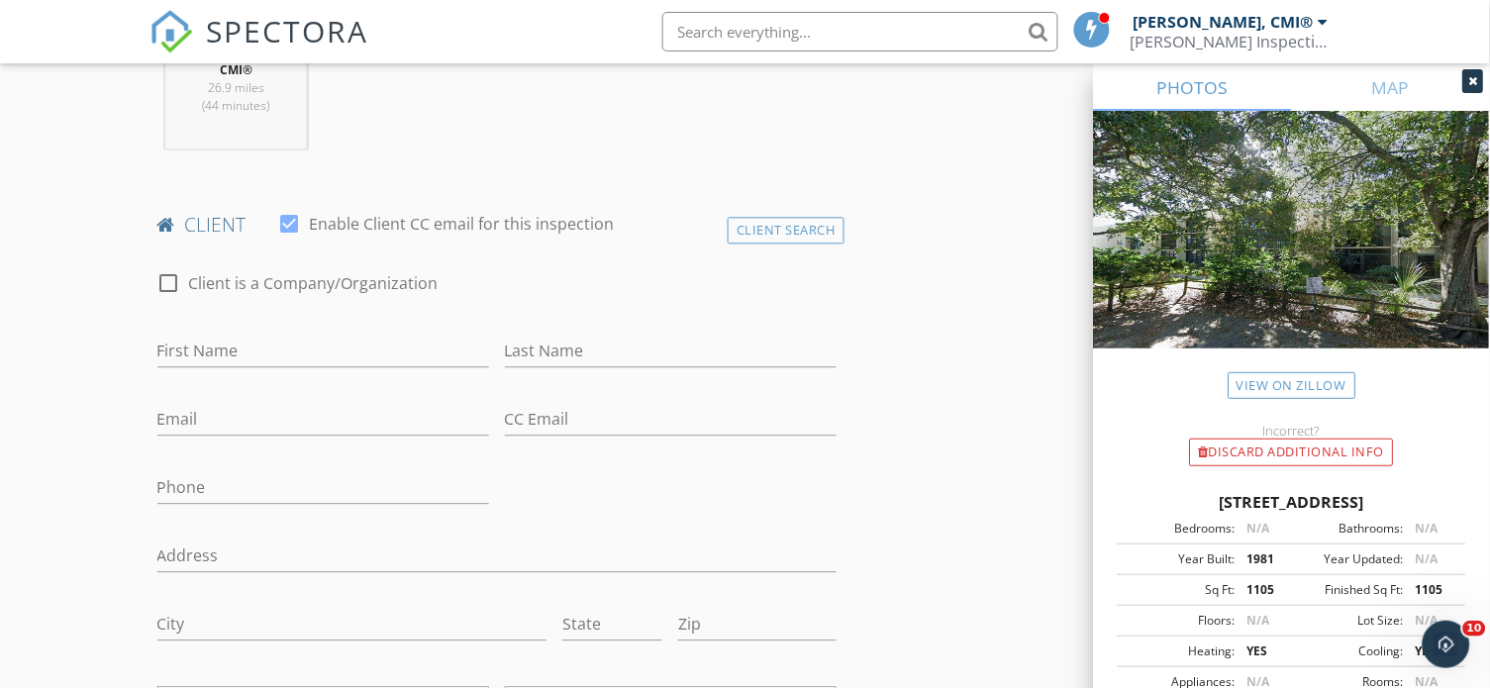
scroll to position [962, 0]
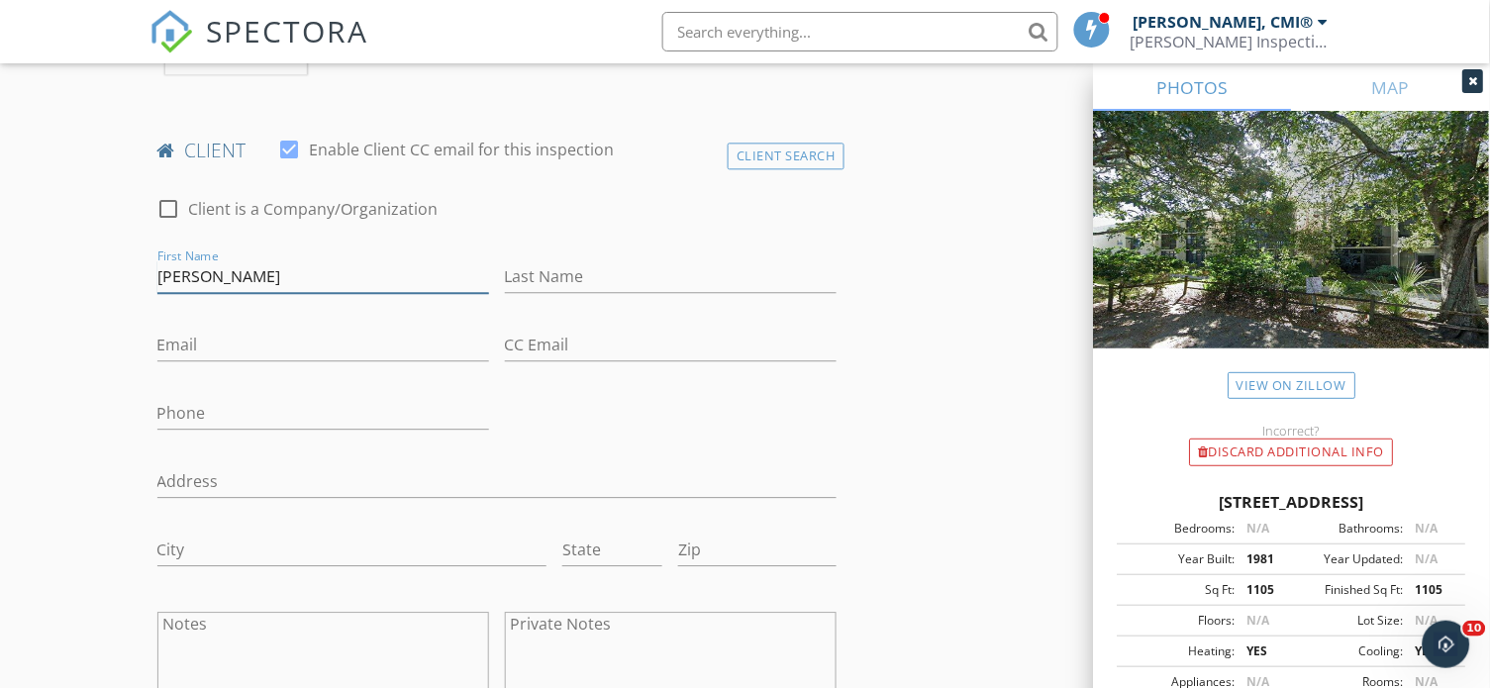
type input "[PERSON_NAME]"
paste input "[PHONE_NUMBER]"
type input "[PHONE_NUMBER]"
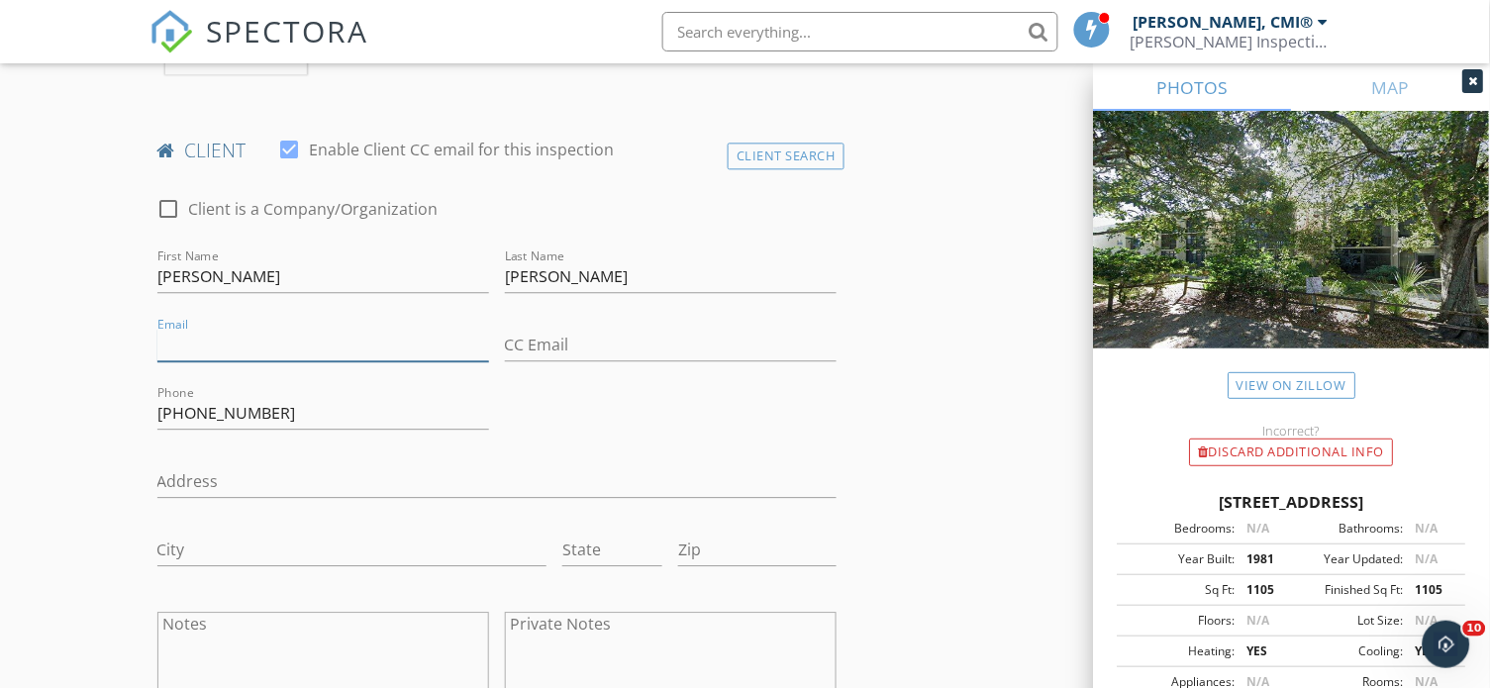
paste input "[EMAIL_ADDRESS][DOMAIN_NAME]"
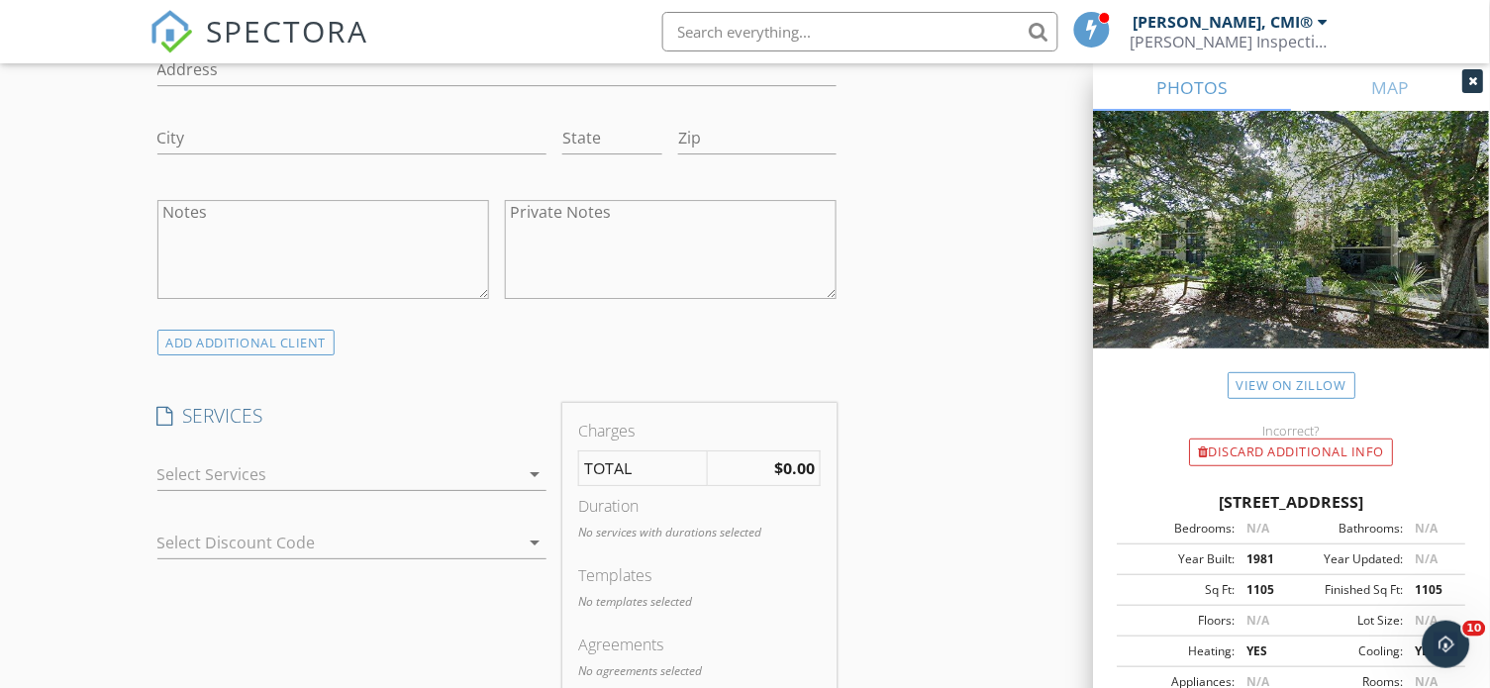
scroll to position [1377, 0]
type input "[EMAIL_ADDRESS][DOMAIN_NAME]"
click at [533, 459] on icon "arrow_drop_down" at bounding box center [535, 471] width 24 height 24
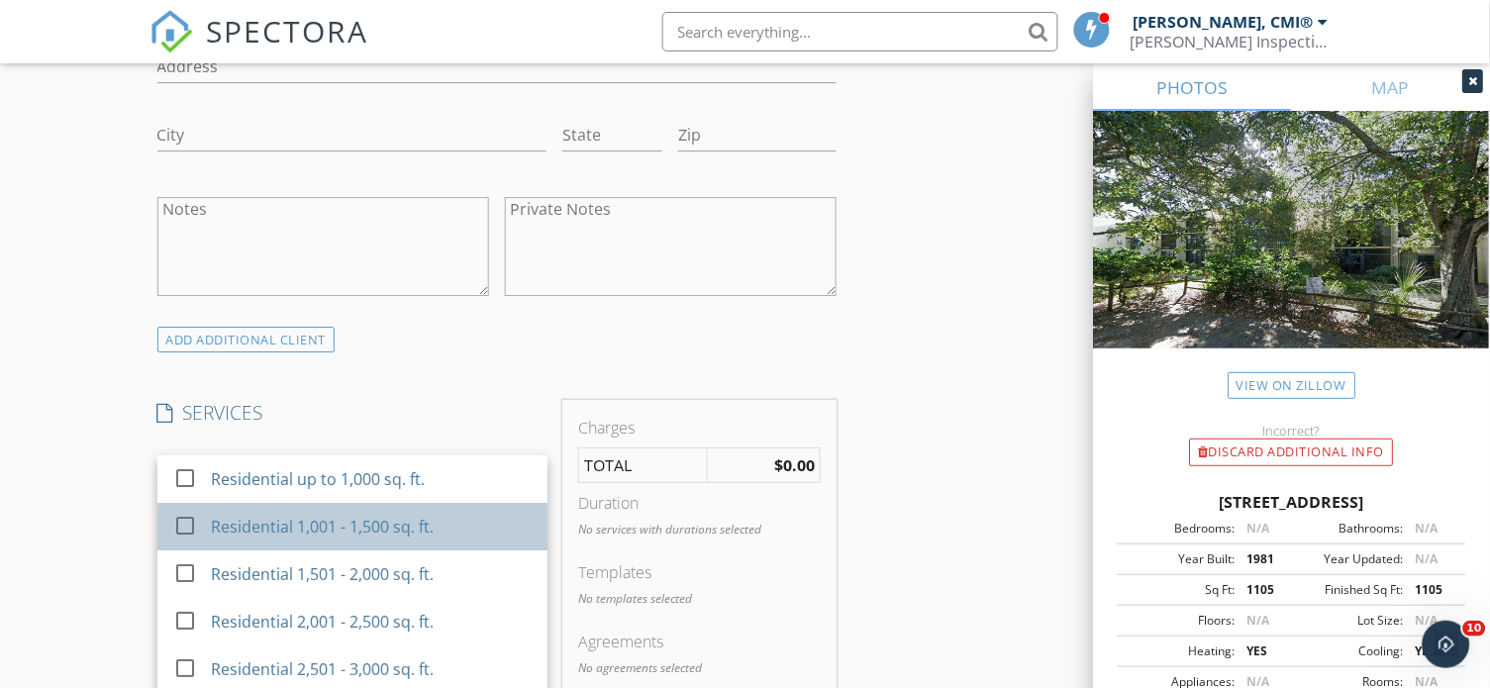
click at [467, 513] on div "Residential 1,001 - 1,500 sq. ft." at bounding box center [371, 527] width 321 height 40
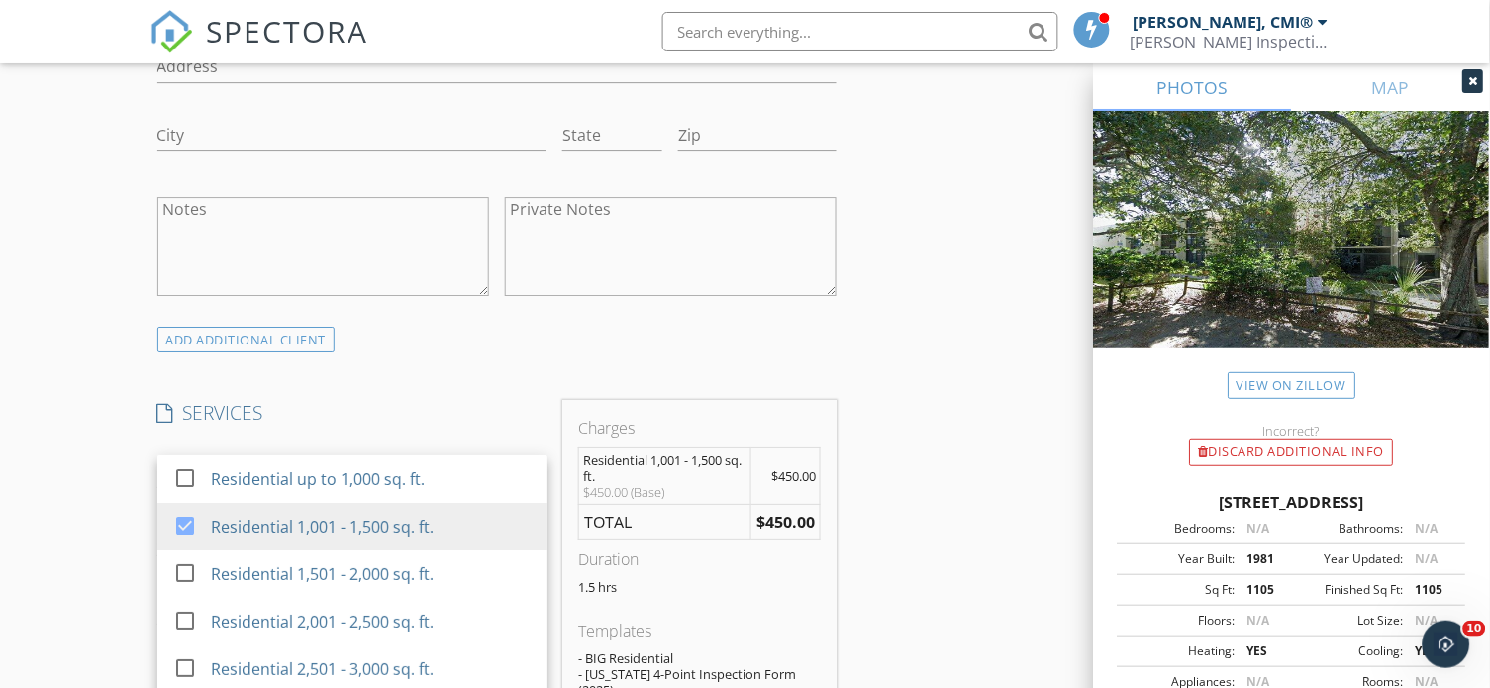
click at [914, 351] on div "INSPECTOR(S) check_box Clayton Bowman, CMI® PRIMARY Clayton Bowman, CMI® arrow_…" at bounding box center [745, 610] width 1192 height 3475
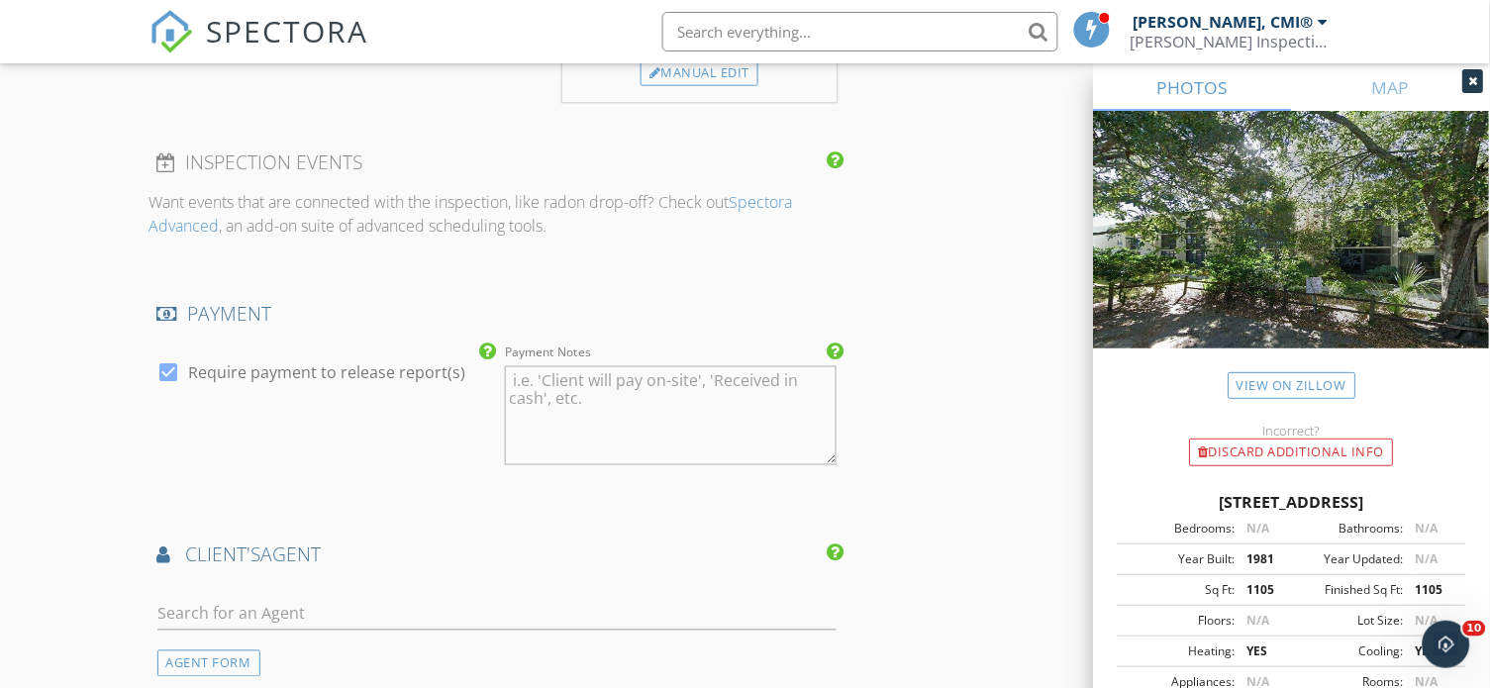
scroll to position [2241, 0]
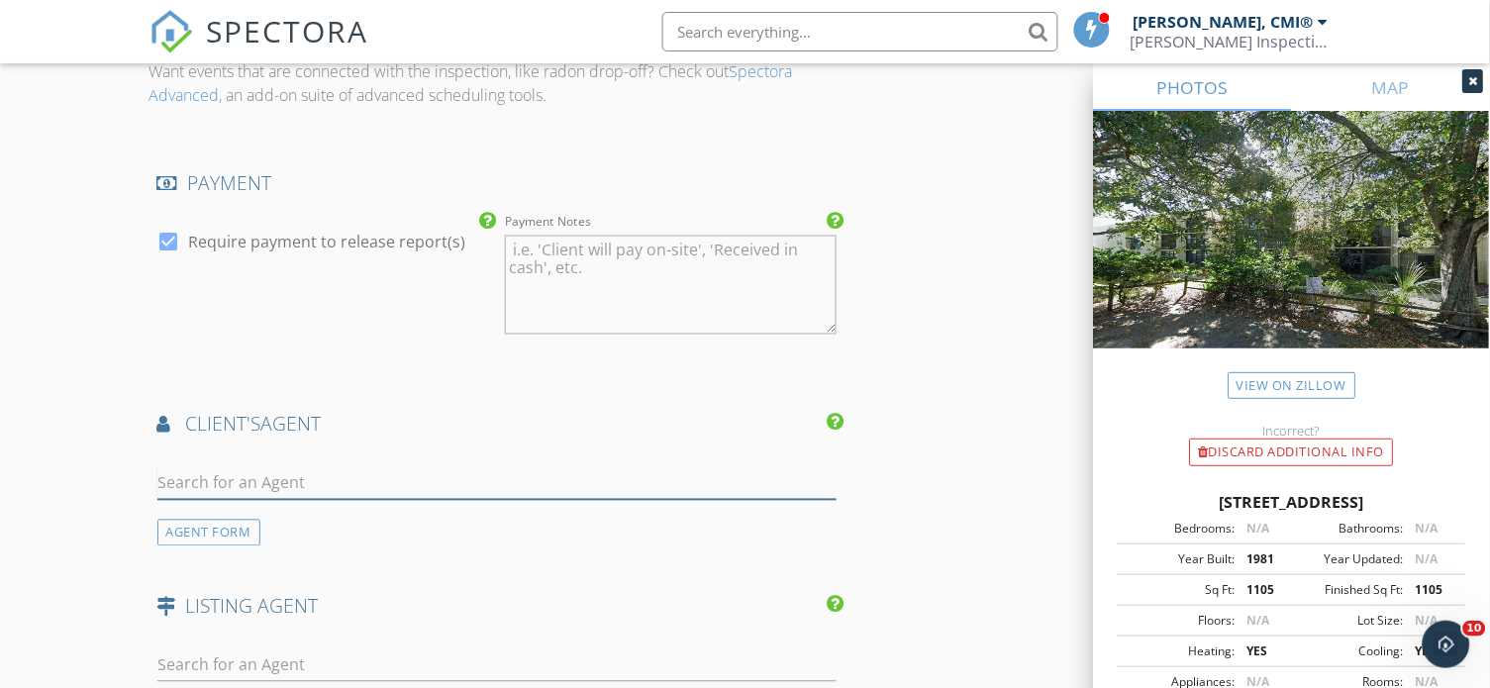
click at [672, 467] on input "text" at bounding box center [496, 483] width 679 height 33
type input "[PERSON_NAME]"
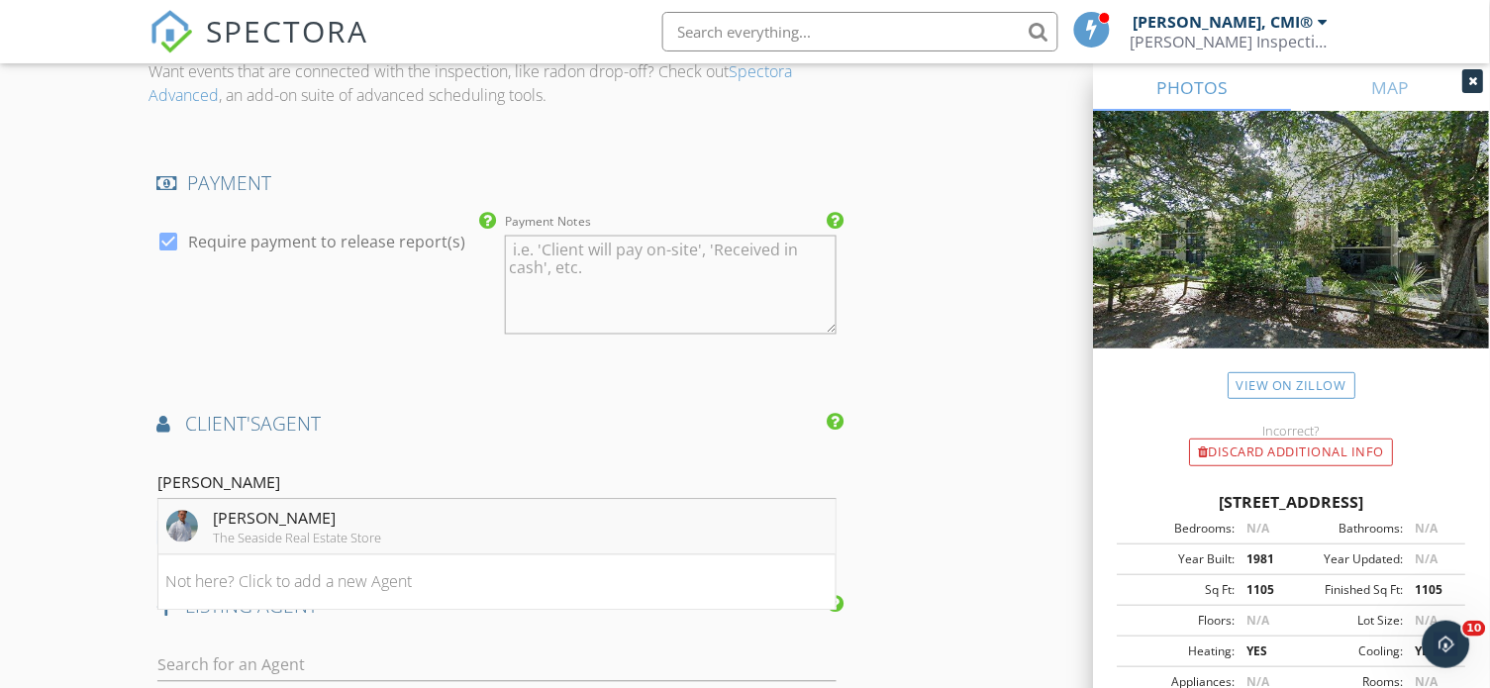
click at [548, 500] on li "Philip Pendley The Seaside Real Estate Store" at bounding box center [496, 527] width 677 height 55
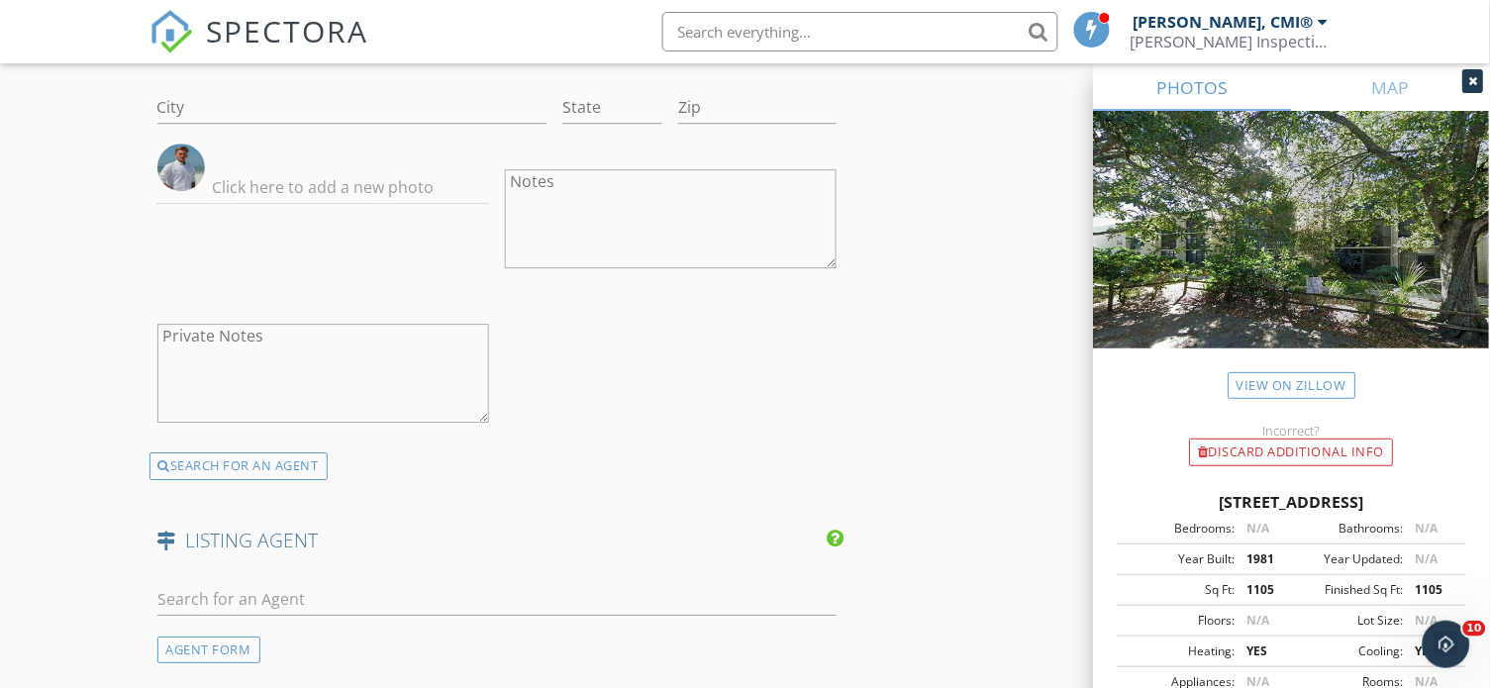
scroll to position [2914, 0]
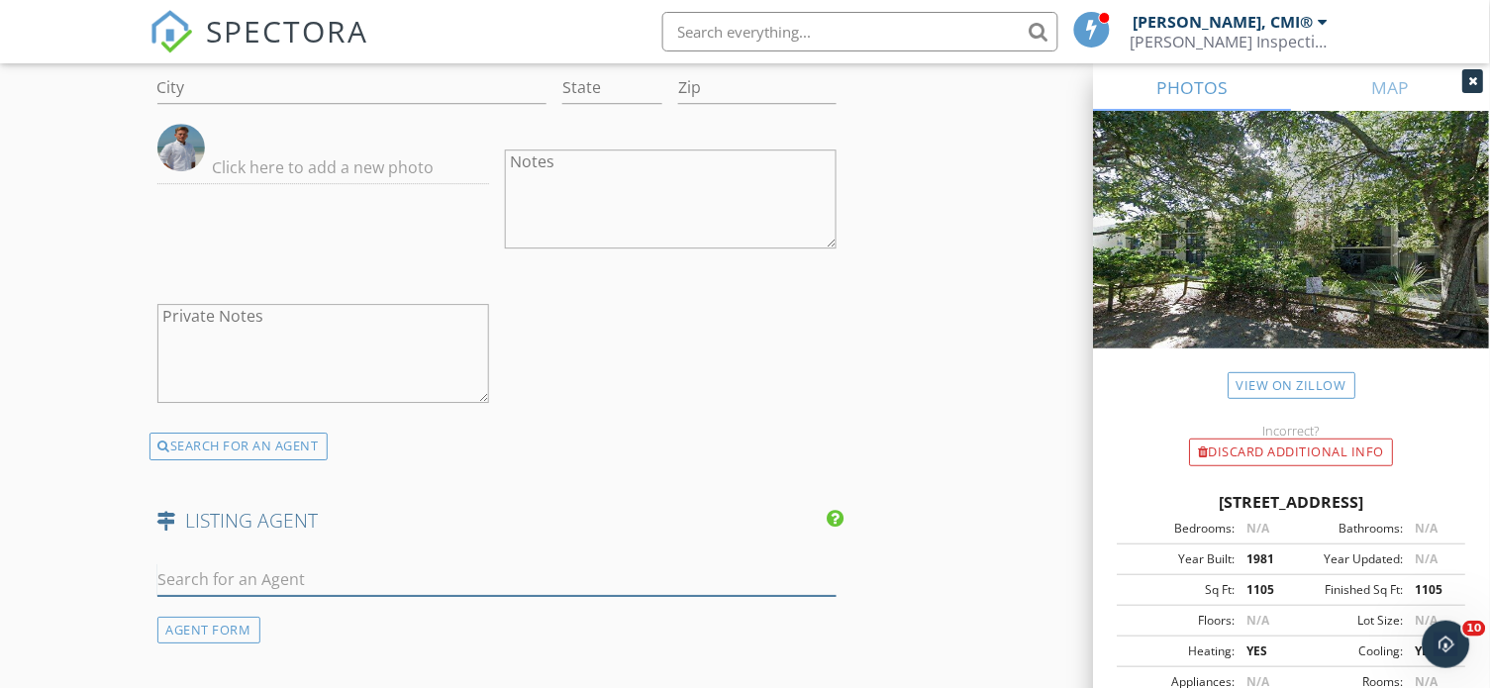
click at [581, 563] on input "text" at bounding box center [496, 579] width 679 height 33
paste input "[PERSON_NAME]"
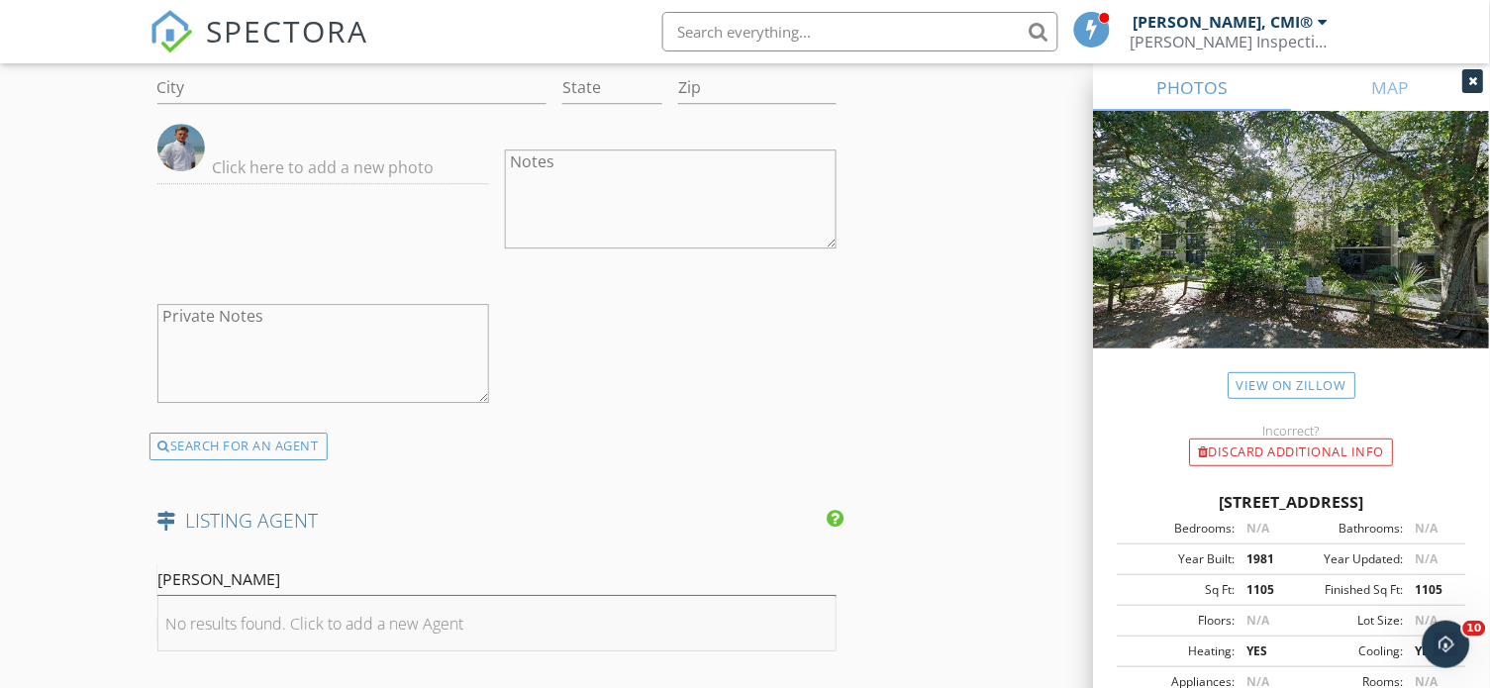
type input "[PERSON_NAME]"
click at [529, 596] on li "No results found. Click to add a new Agent" at bounding box center [496, 623] width 677 height 55
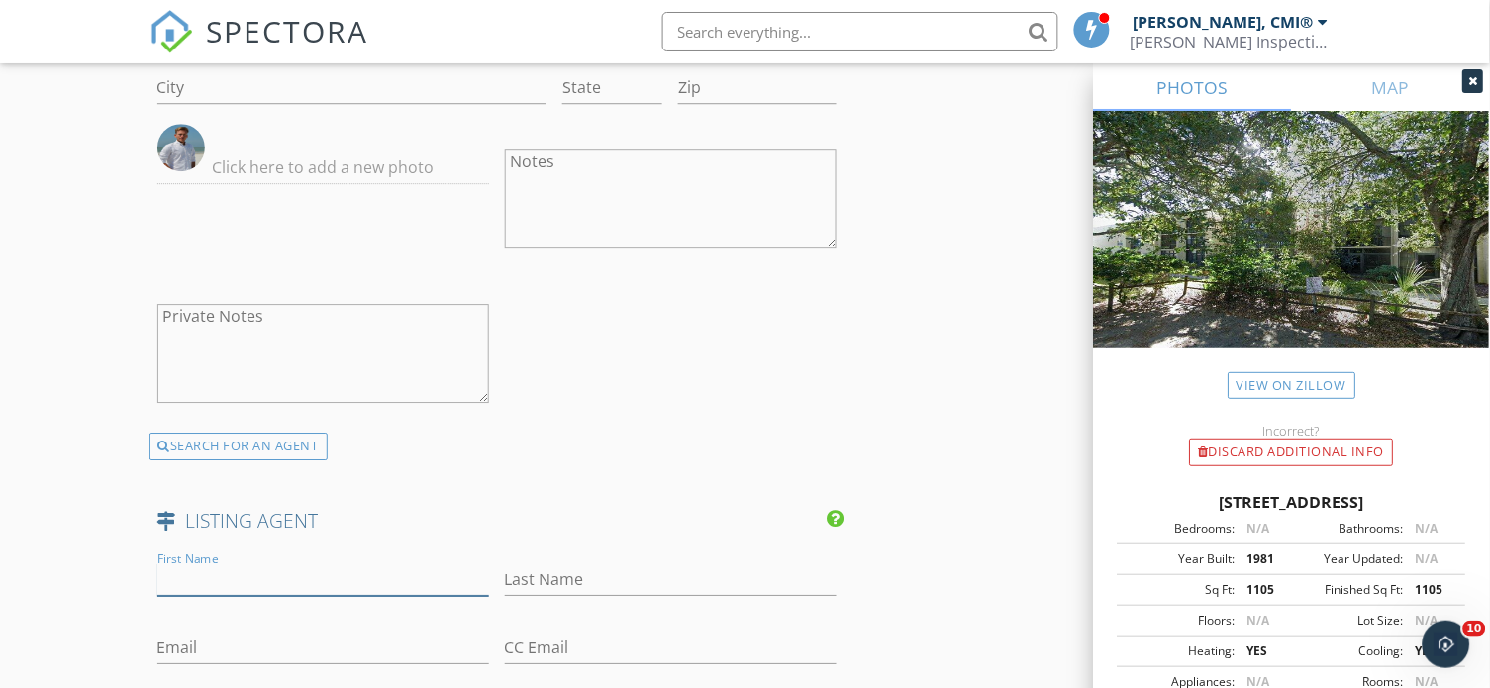
paste input "[PERSON_NAME]"
click at [251, 563] on input "[PERSON_NAME]" at bounding box center [323, 579] width 332 height 33
type input "Karen"
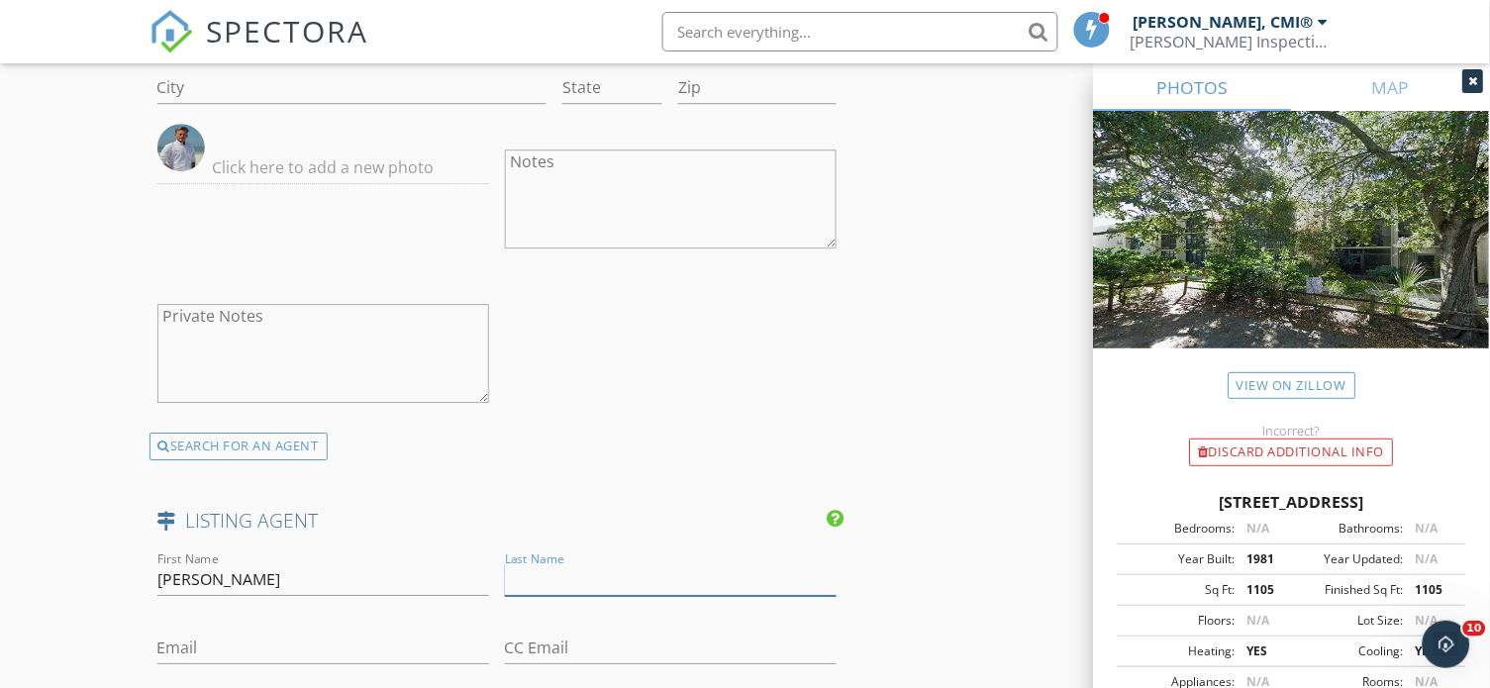
paste input "Donovan"
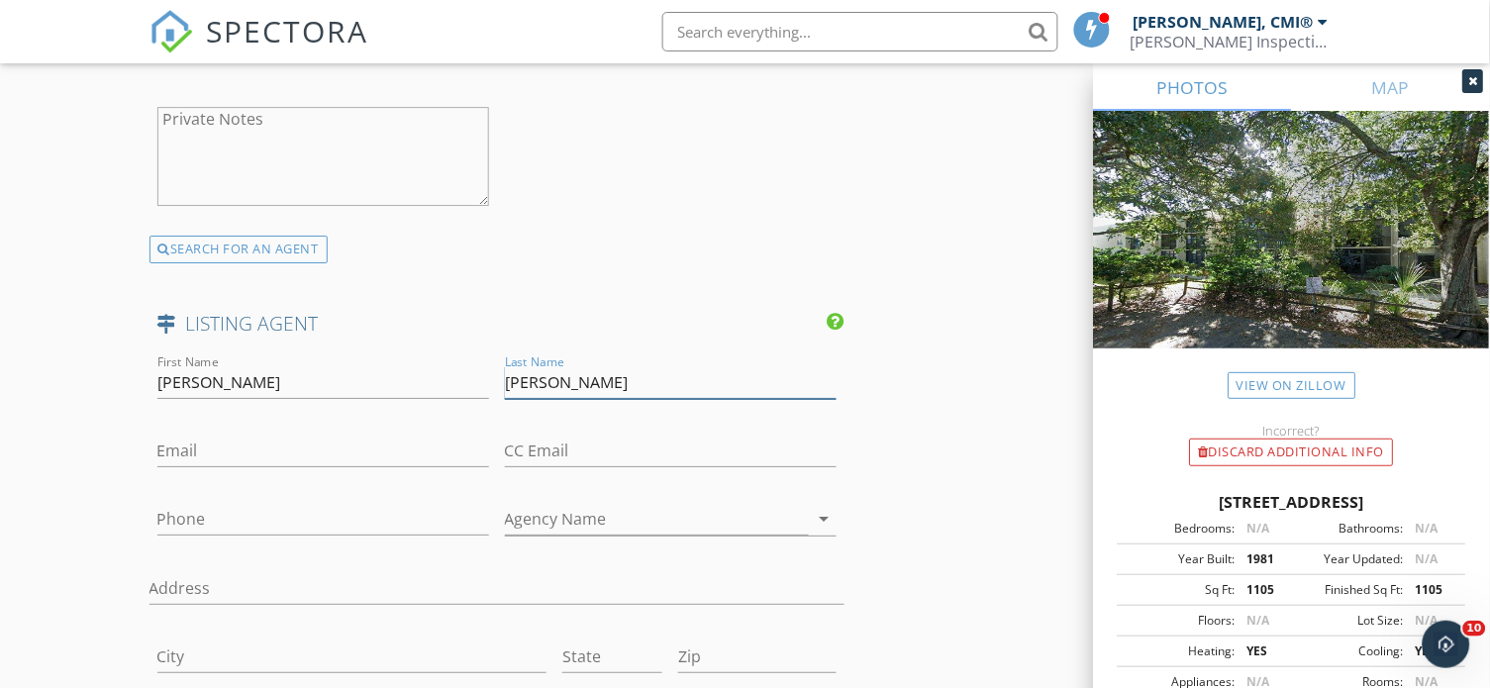
scroll to position [3116, 0]
type input "Donovan"
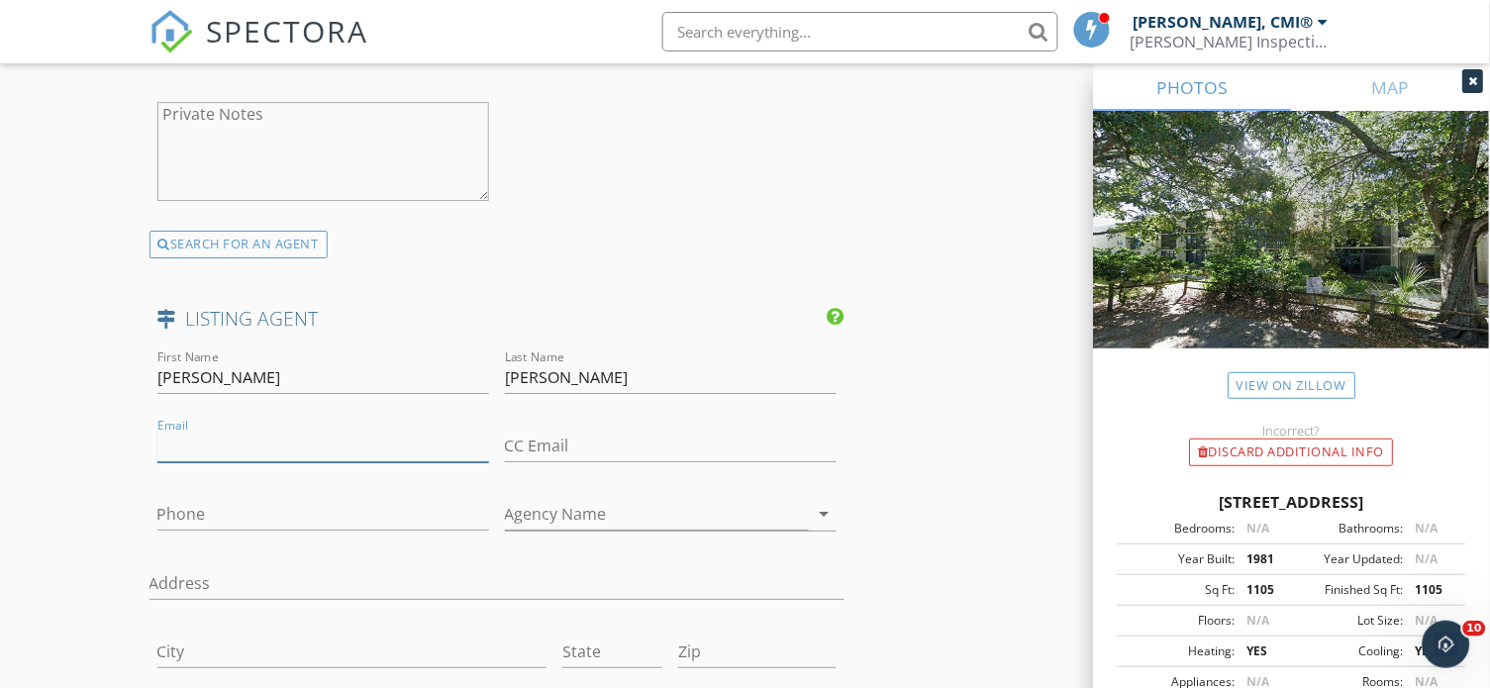
paste input "KarenDonovanTeam@gmail.com"
drag, startPoint x: 161, startPoint y: 410, endPoint x: 147, endPoint y: 410, distance: 14.8
type input "[EMAIL_ADDRESS][DOMAIN_NAME]"
paste input "[PHONE_NUMBER]"
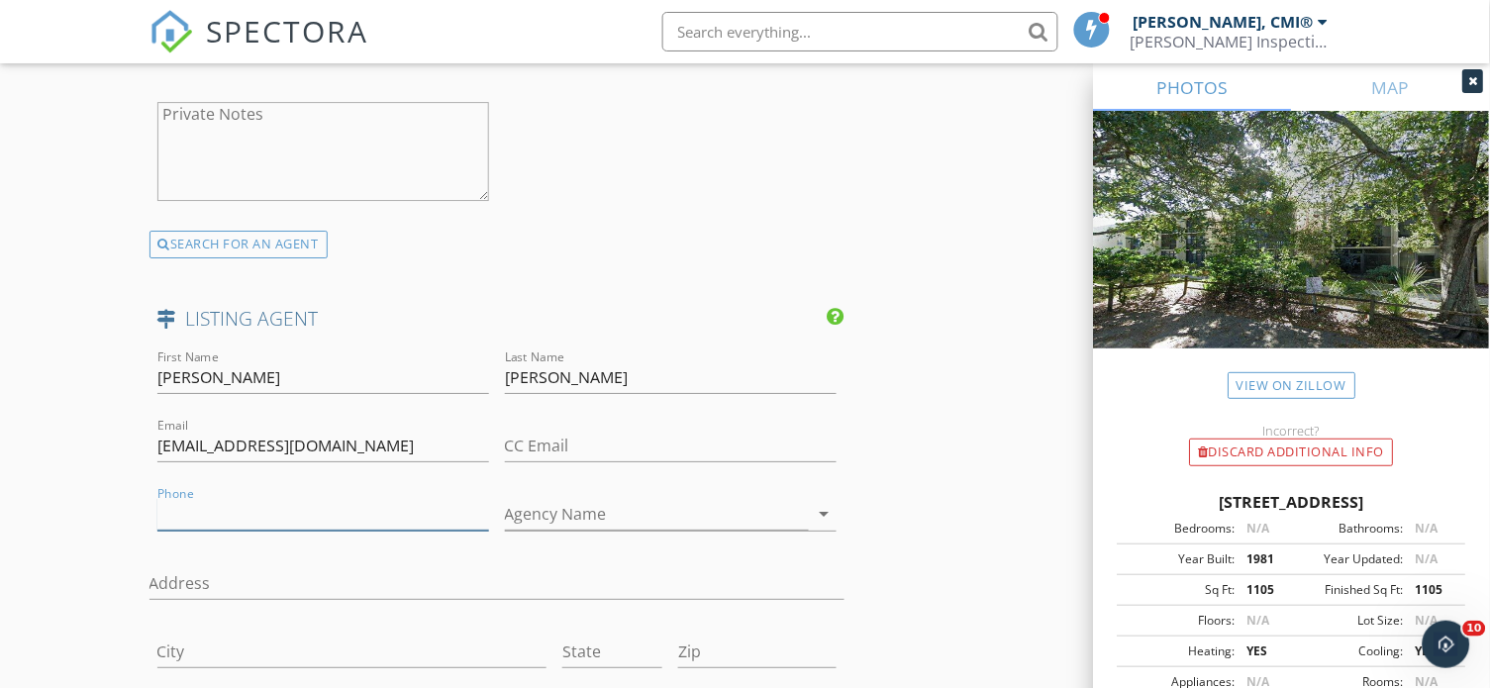
type input "[PHONE_NUMBER]"
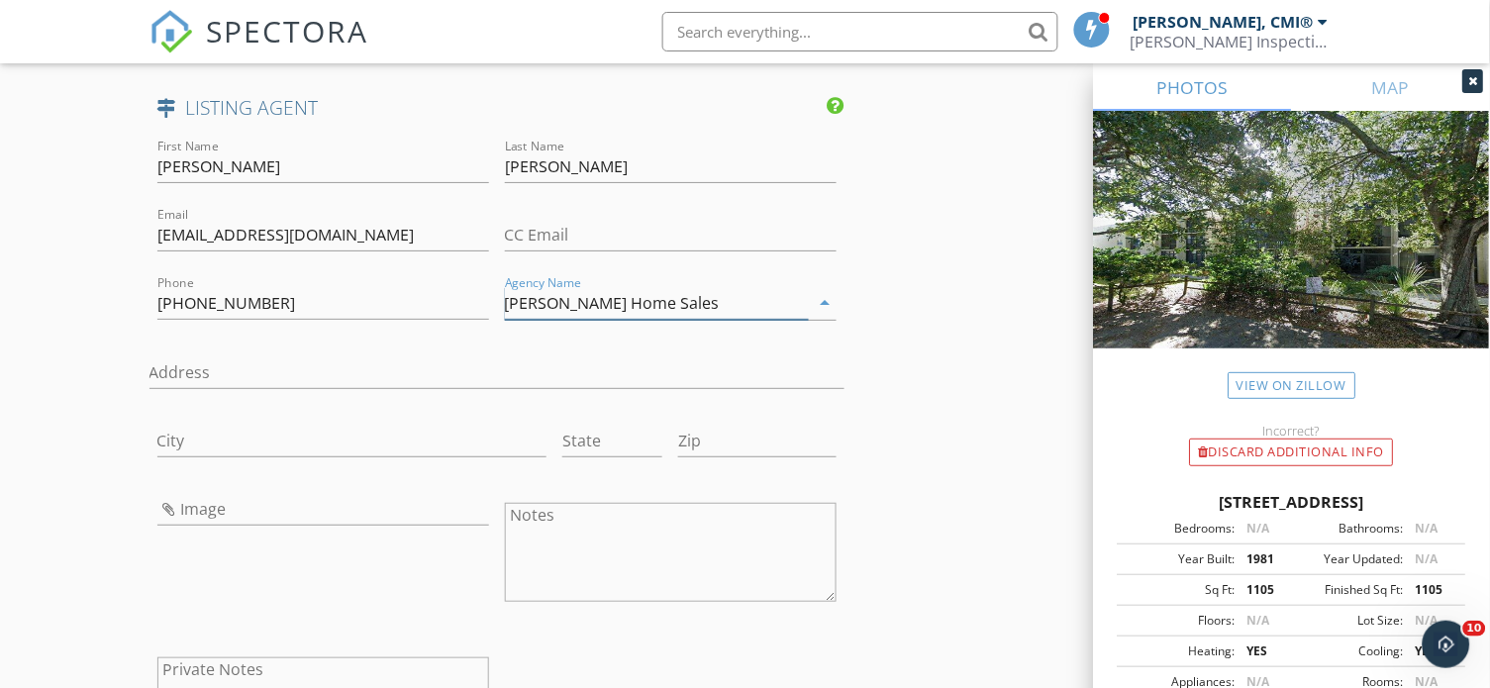
scroll to position [3335, 0]
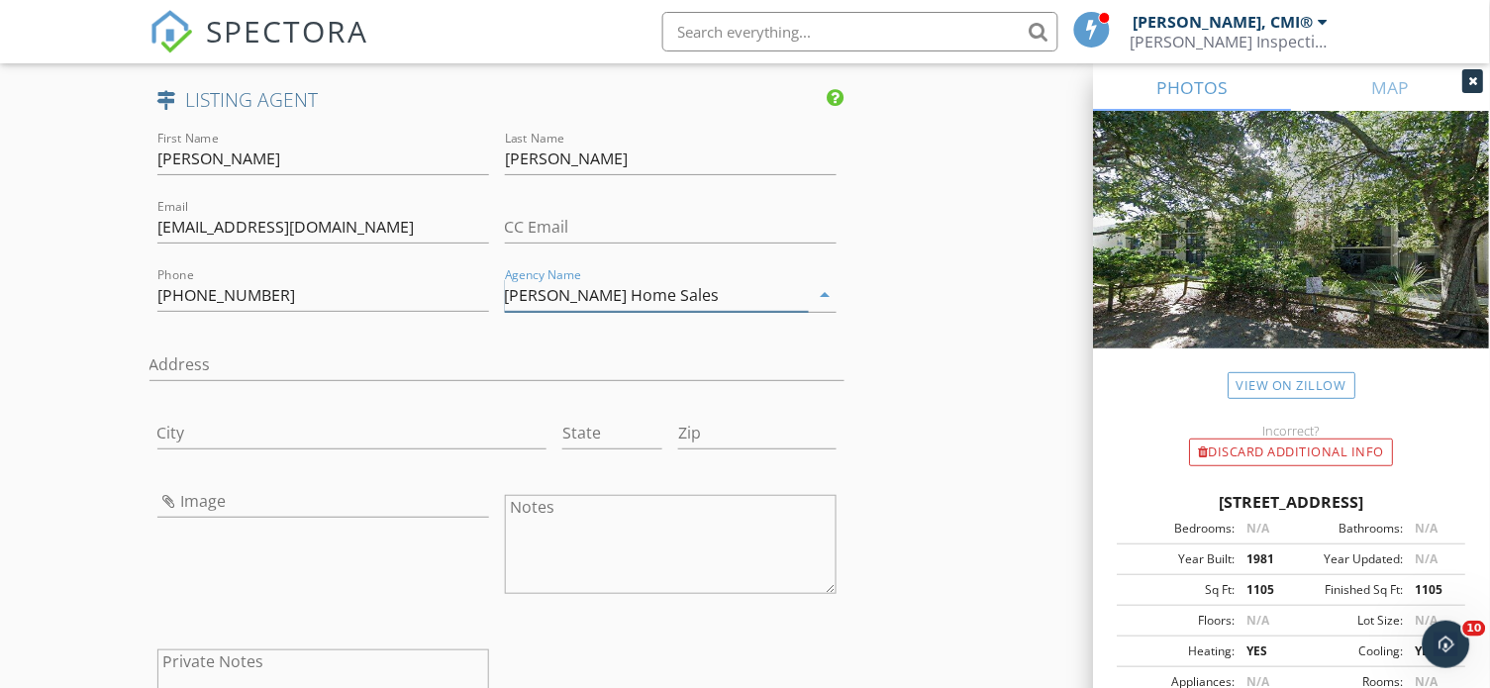
type input "[PERSON_NAME] Home Sales"
click at [163, 485] on input "Image" at bounding box center [323, 501] width 332 height 33
type input "Med_blue-removebg-preview.png"
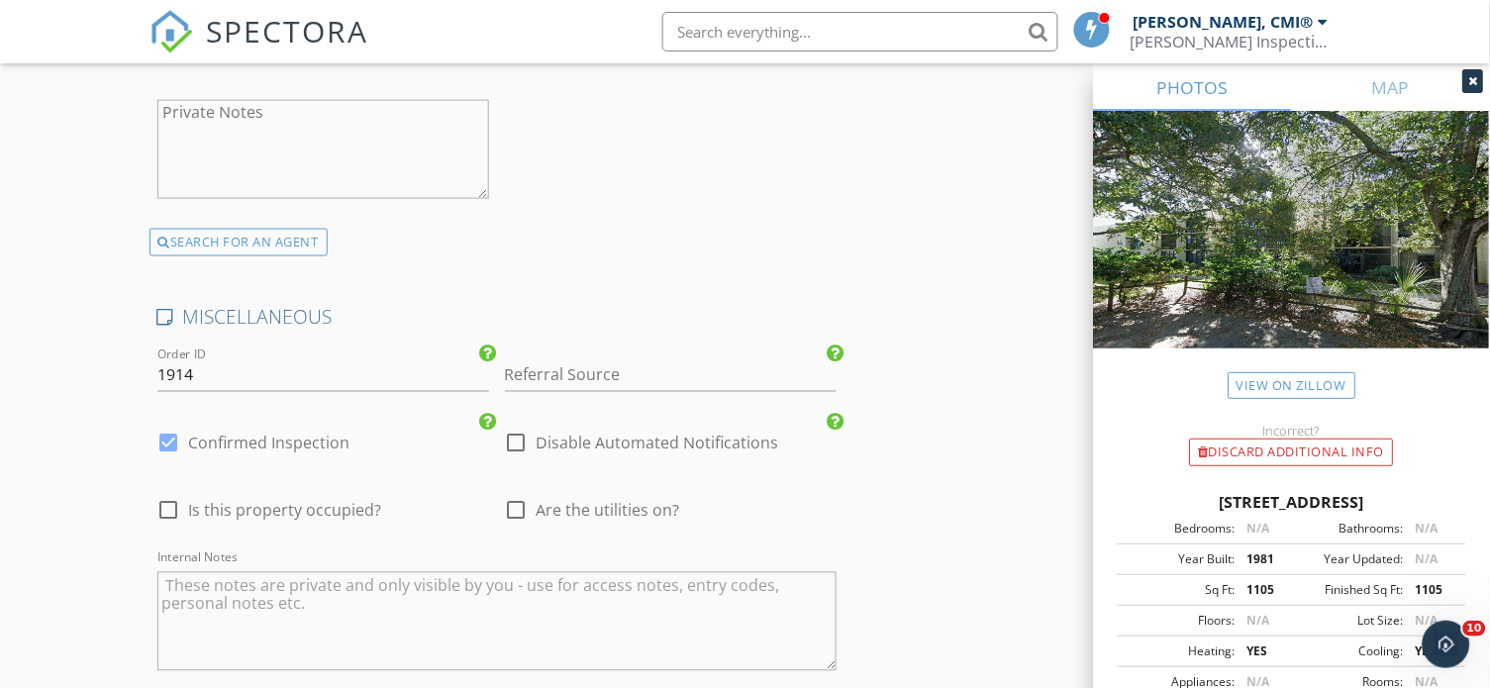
scroll to position [3974, 0]
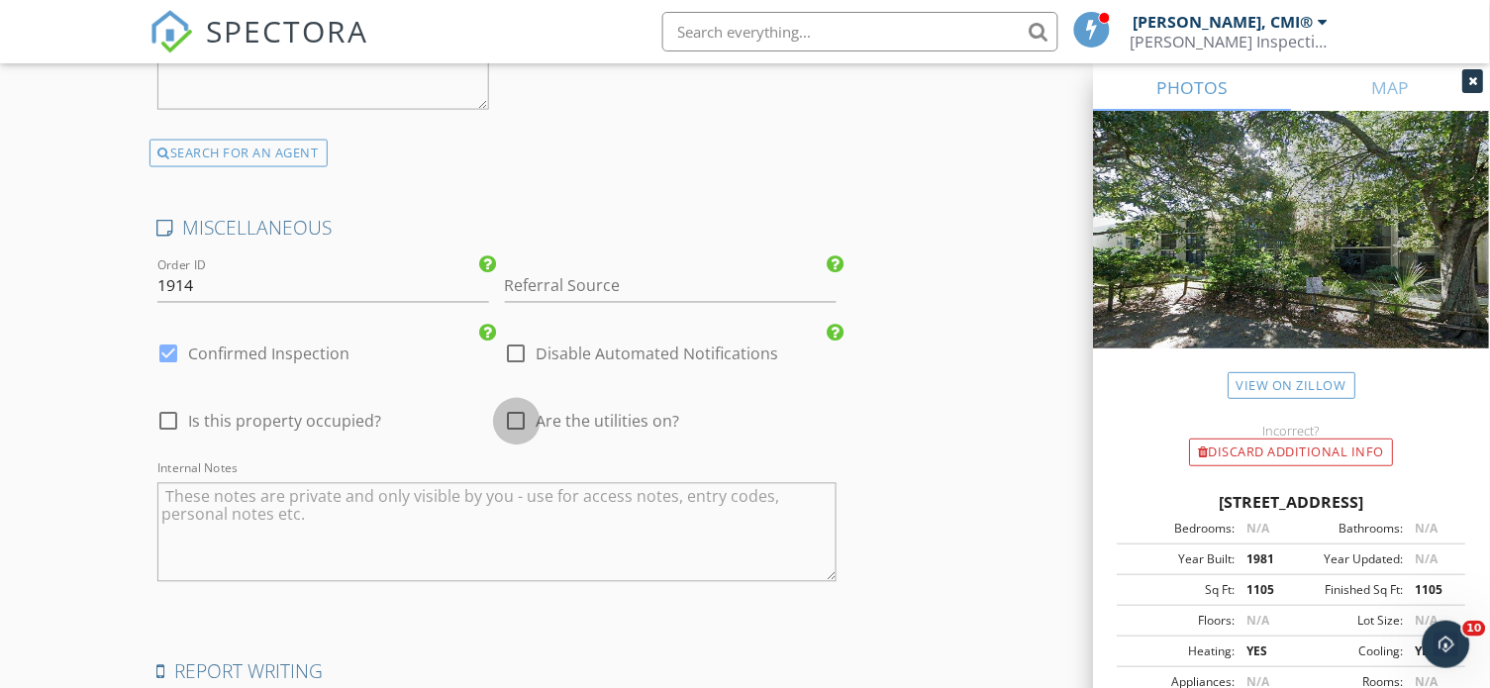
click at [527, 405] on div at bounding box center [517, 422] width 34 height 34
checkbox input "true"
click at [520, 338] on div at bounding box center [517, 355] width 34 height 34
checkbox input "true"
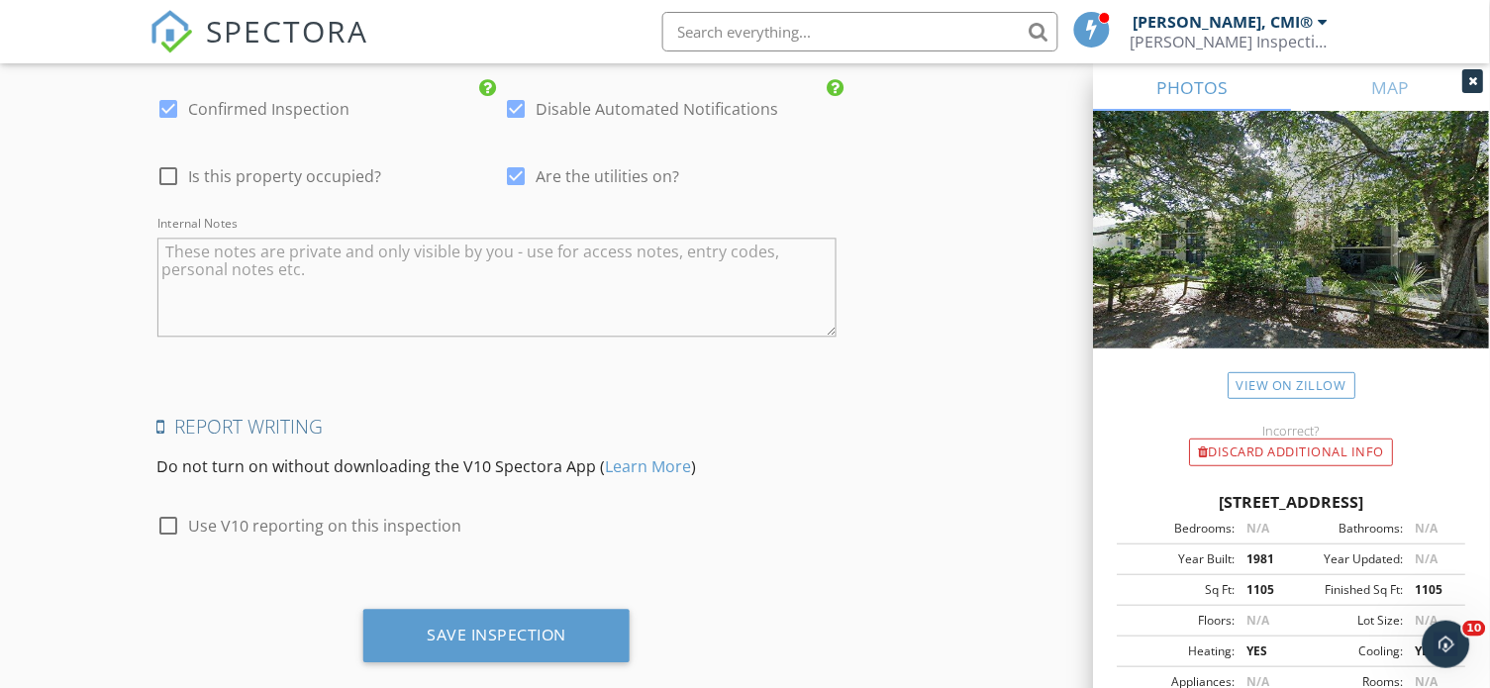
scroll to position [4217, 0]
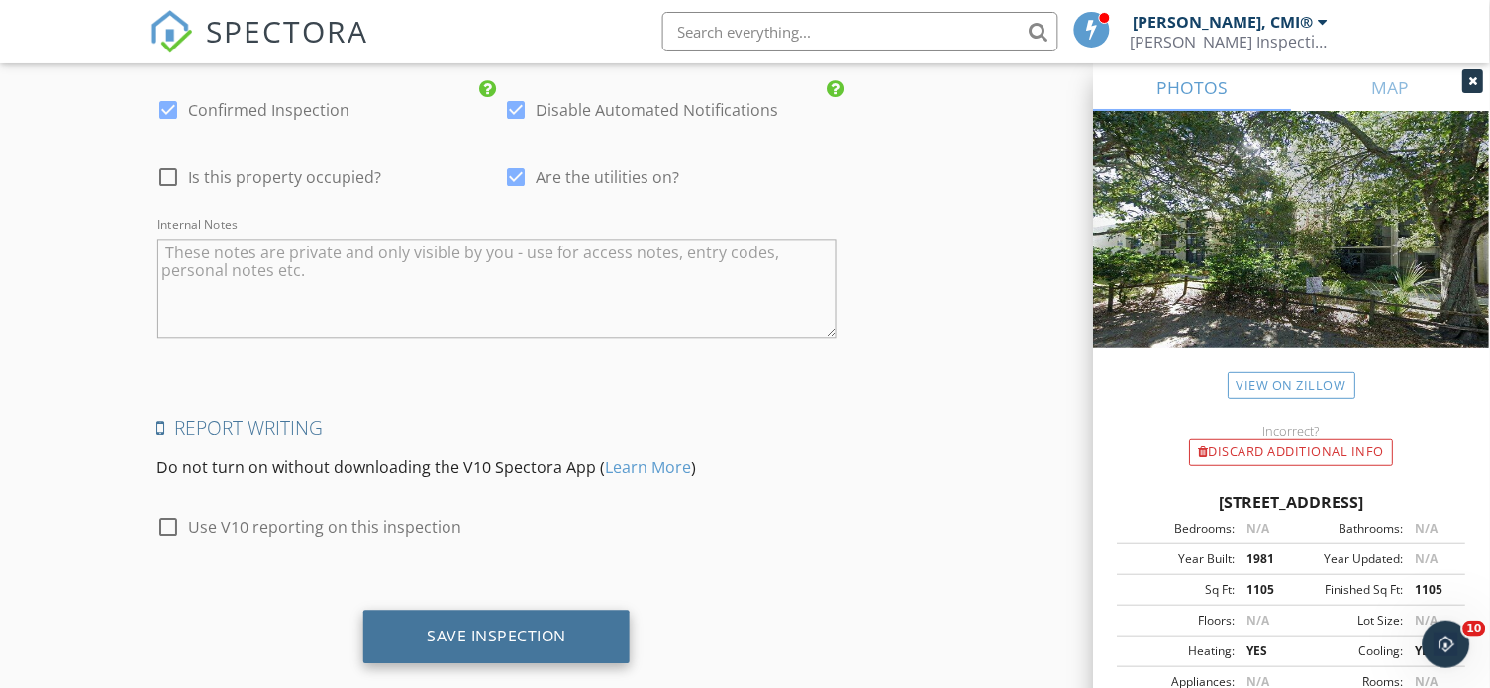
click at [509, 627] on div "Save Inspection" at bounding box center [497, 637] width 140 height 20
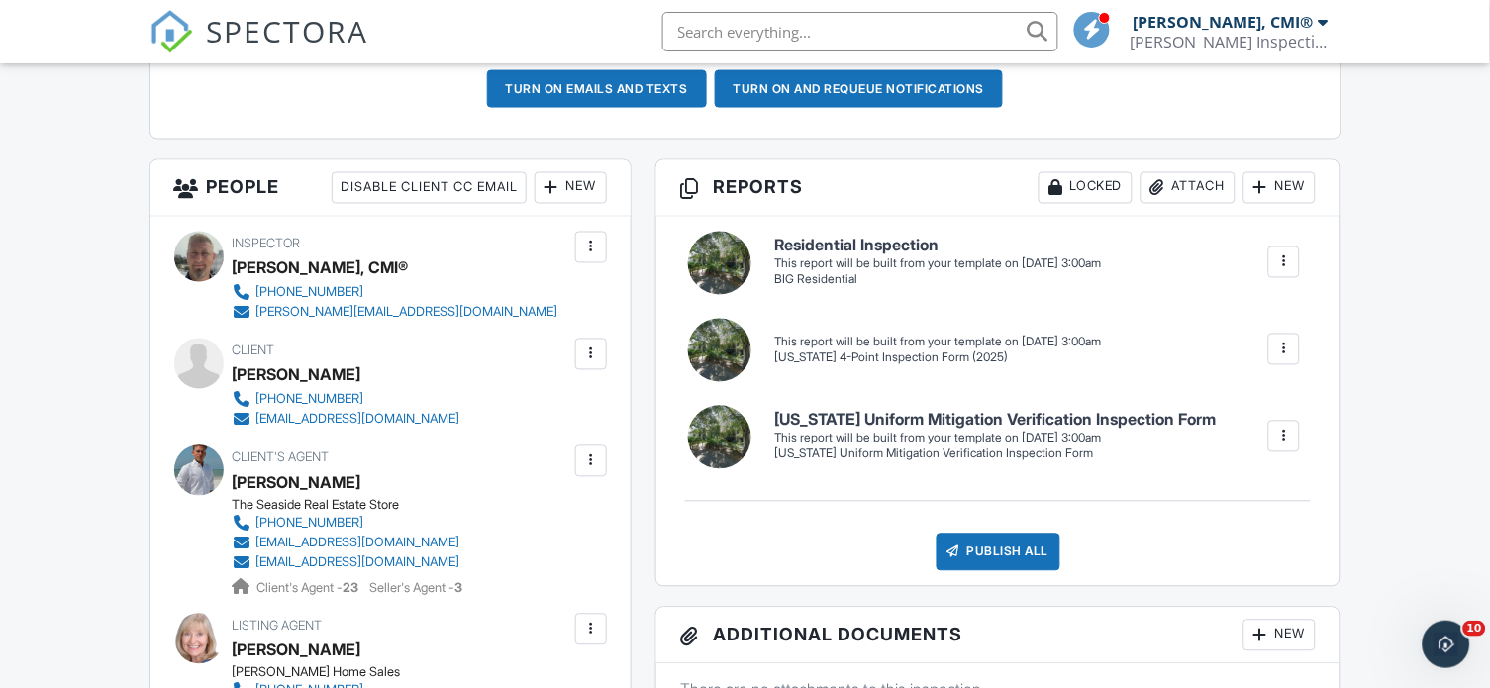
scroll to position [743, 0]
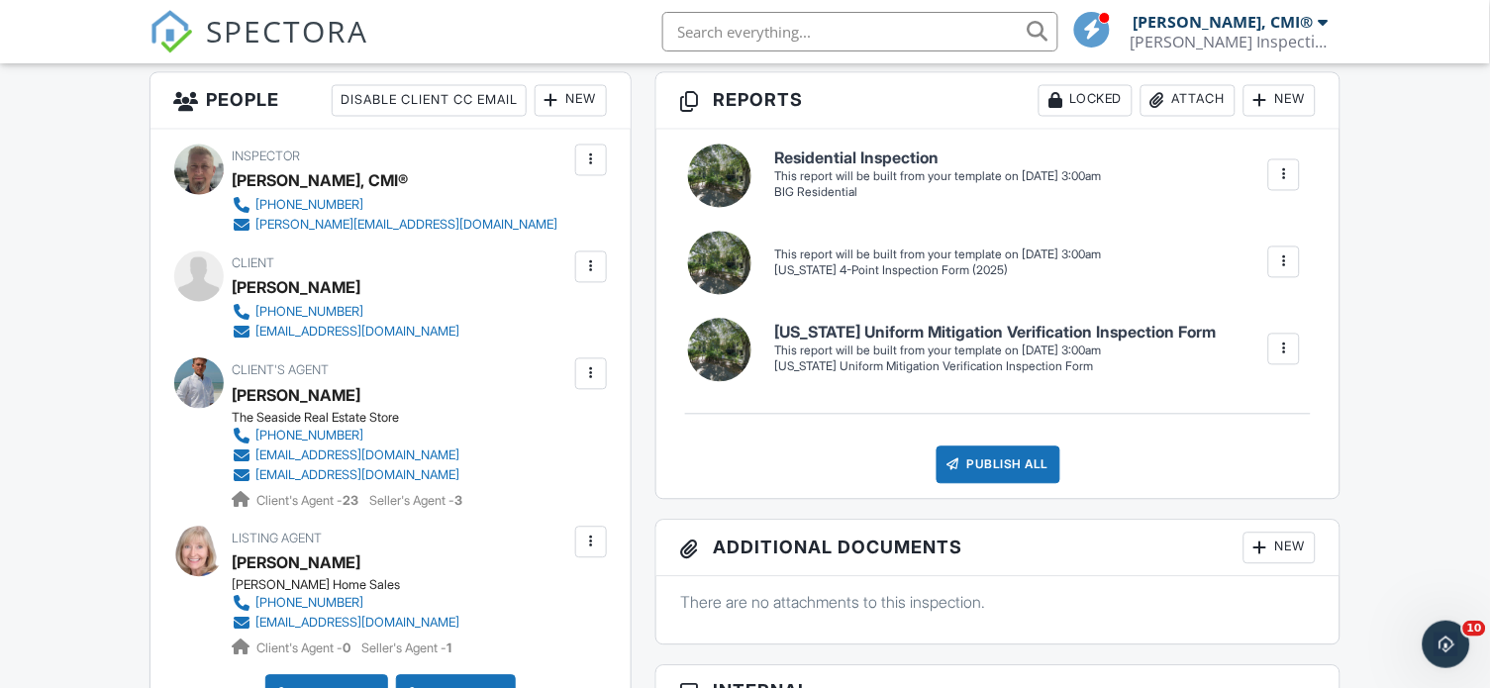
click at [592, 262] on div at bounding box center [591, 267] width 20 height 20
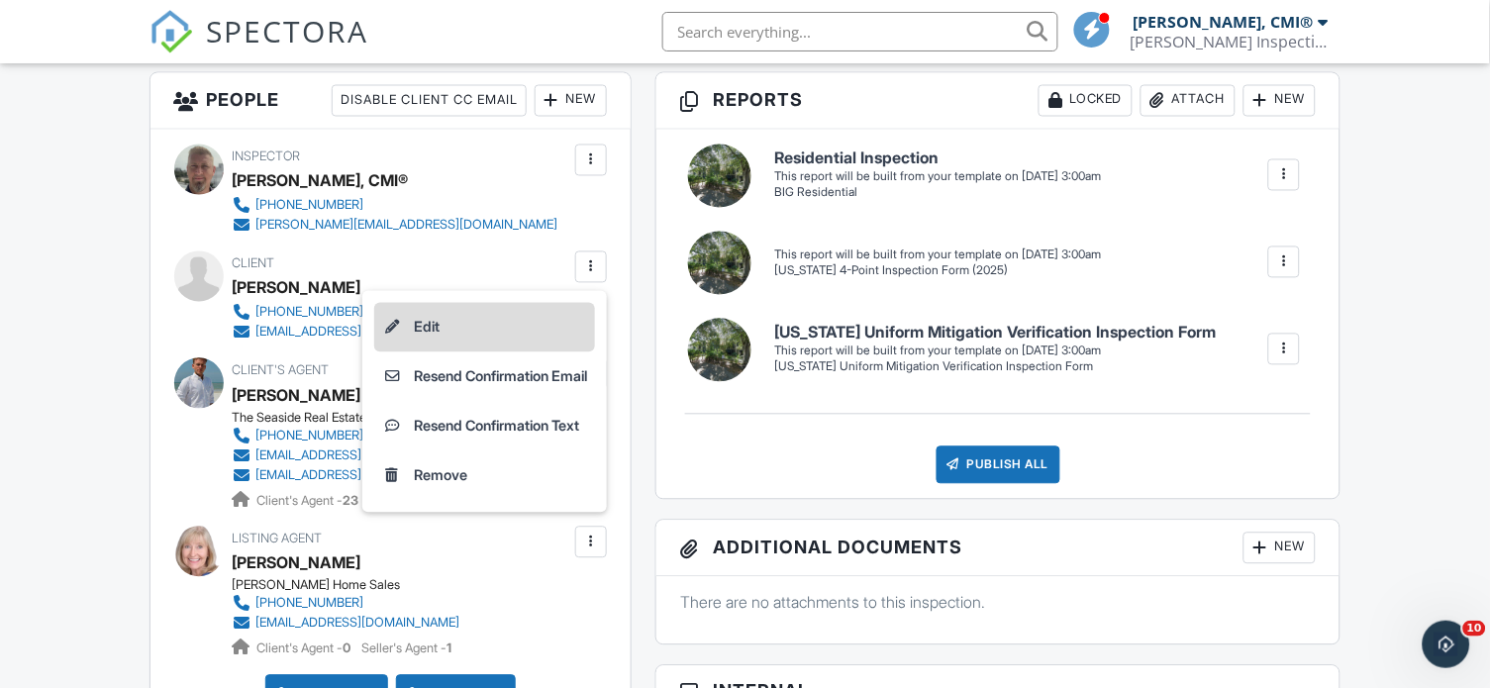
click at [494, 318] on li "Edit" at bounding box center [484, 327] width 221 height 49
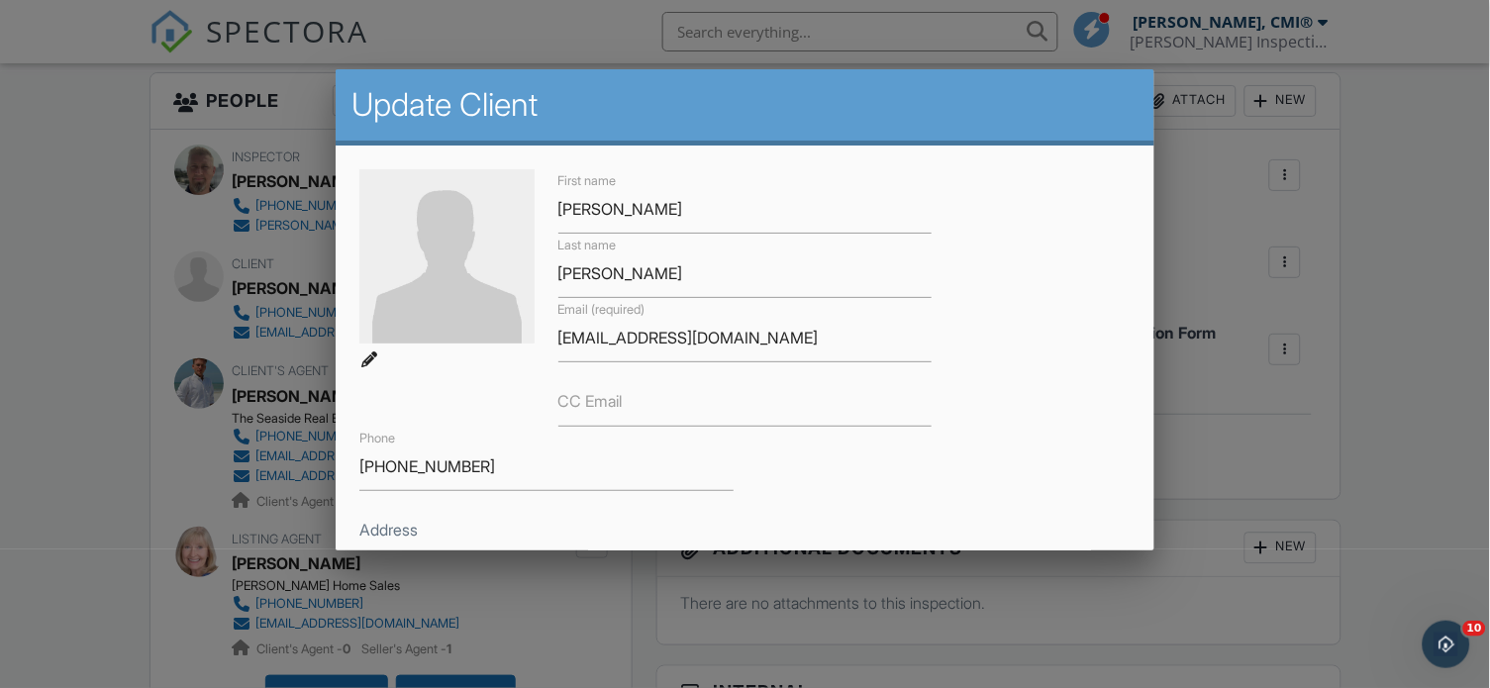
click at [437, 315] on img at bounding box center [446, 256] width 175 height 175
click at [406, 311] on img at bounding box center [446, 256] width 175 height 175
type input "C:\fakepath\Screenshot_2025-09-29_at_13.15.25-removebg-preview.png"
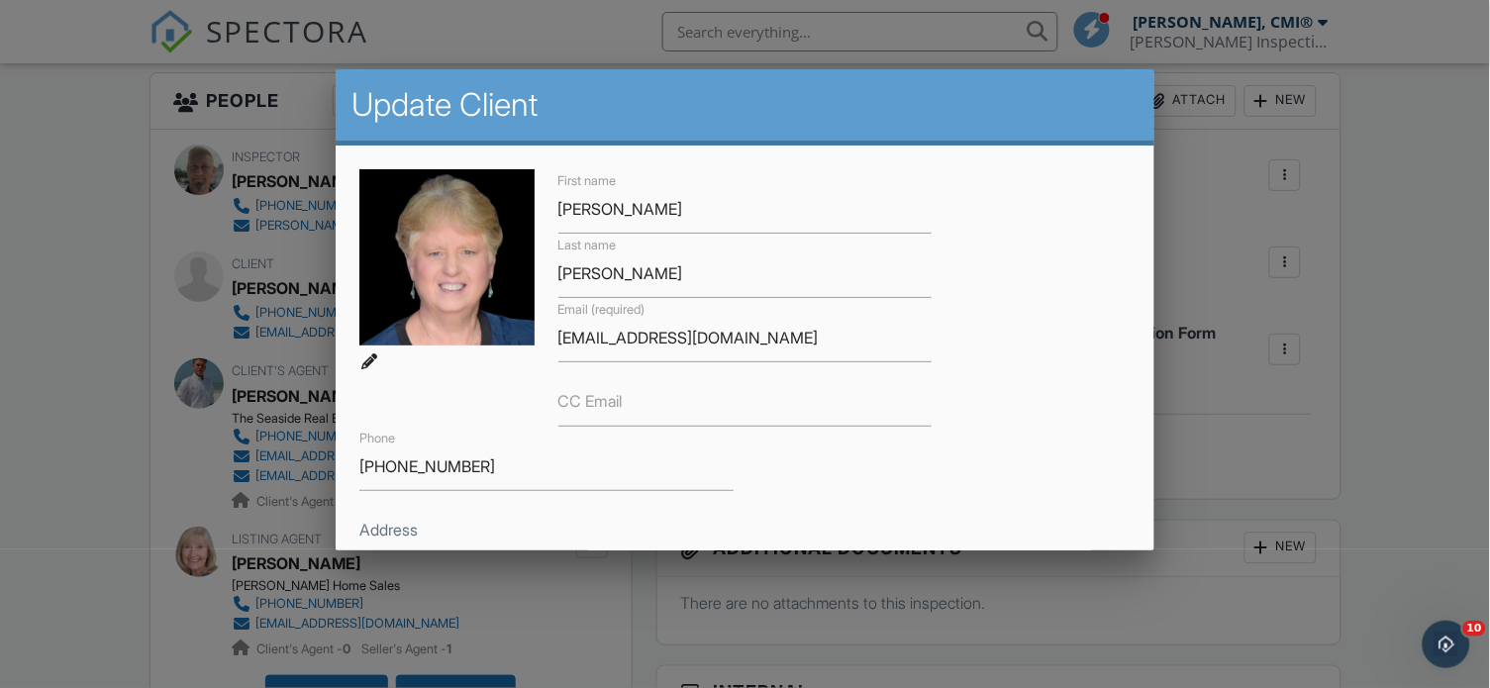
click at [371, 364] on div at bounding box center [369, 361] width 20 height 20
click at [368, 358] on div at bounding box center [369, 361] width 20 height 20
click at [421, 271] on img at bounding box center [446, 257] width 175 height 177
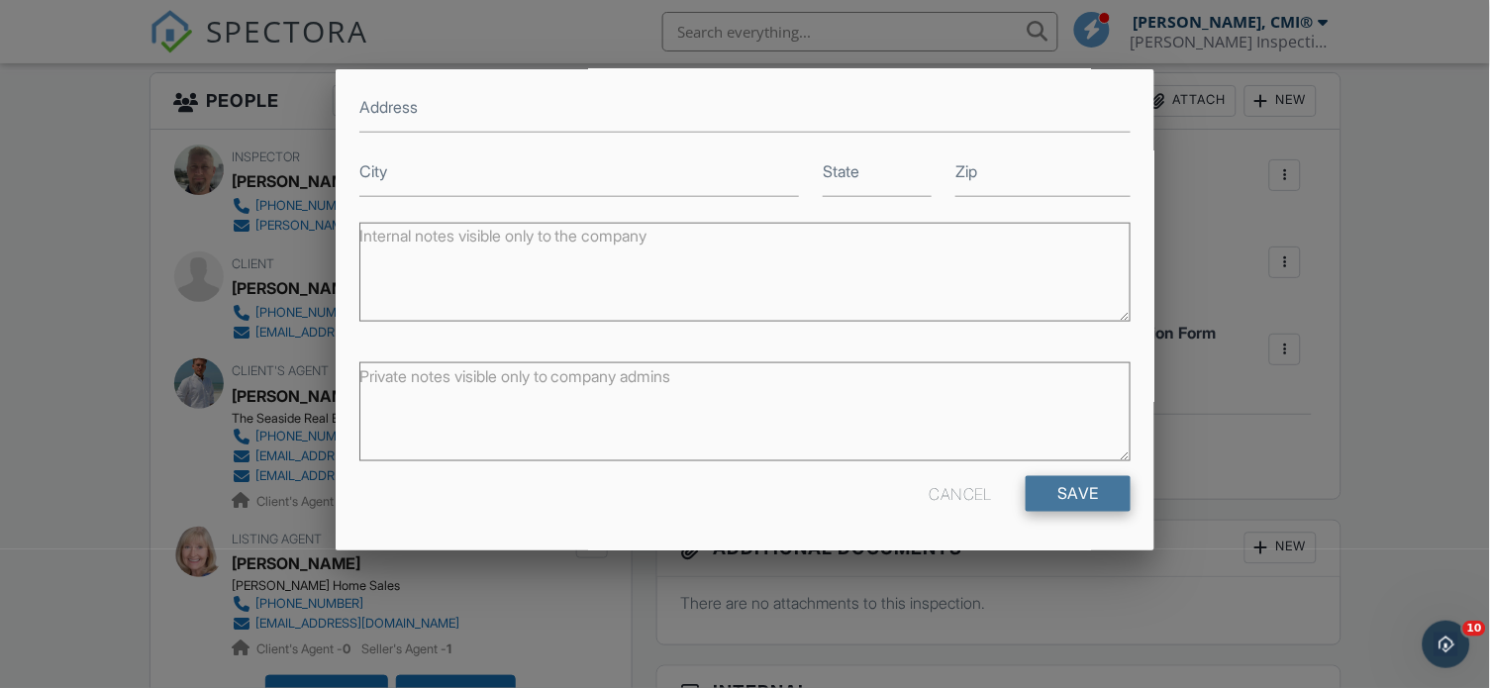
scroll to position [421, 0]
click at [1097, 494] on input "Save" at bounding box center [1078, 496] width 105 height 36
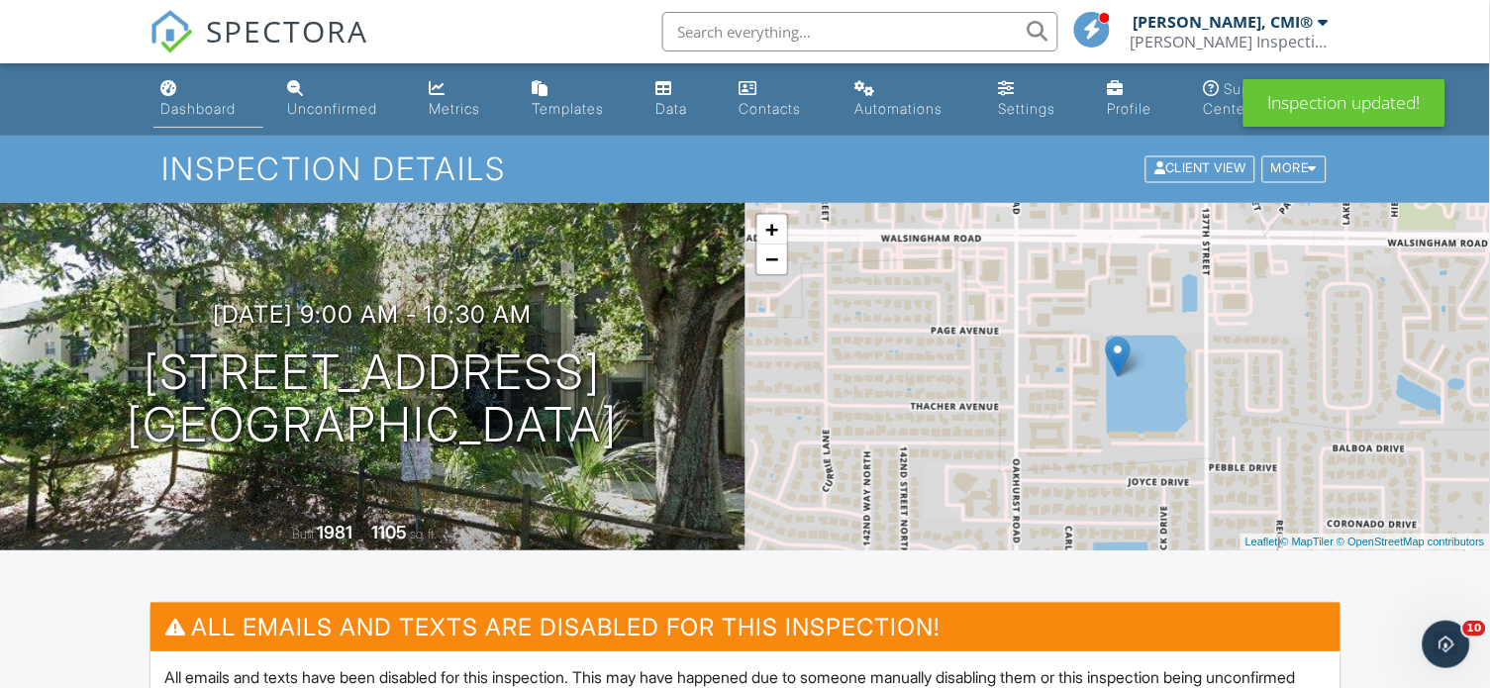
click at [197, 114] on div "Dashboard" at bounding box center [198, 108] width 75 height 17
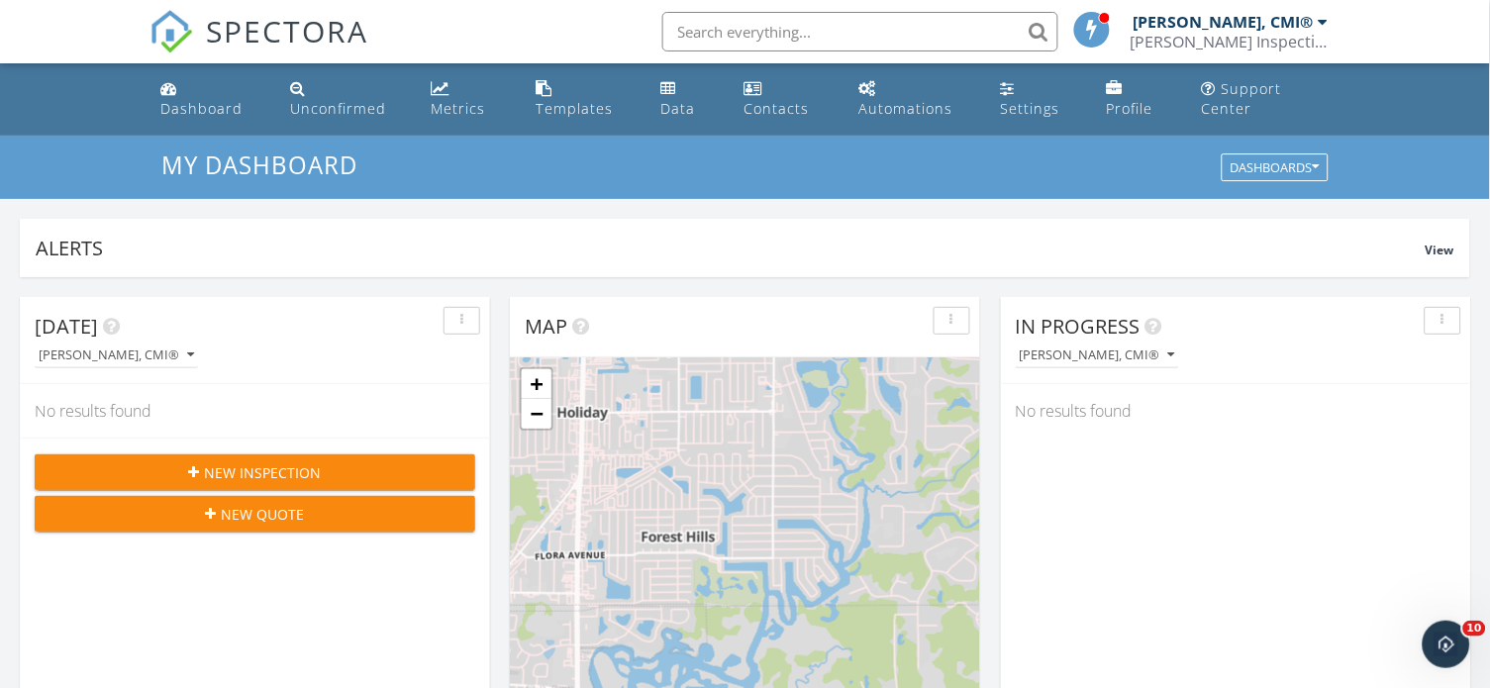
scroll to position [1803, 1492]
click at [1317, 21] on div "[PERSON_NAME], CMI®" at bounding box center [1230, 22] width 195 height 20
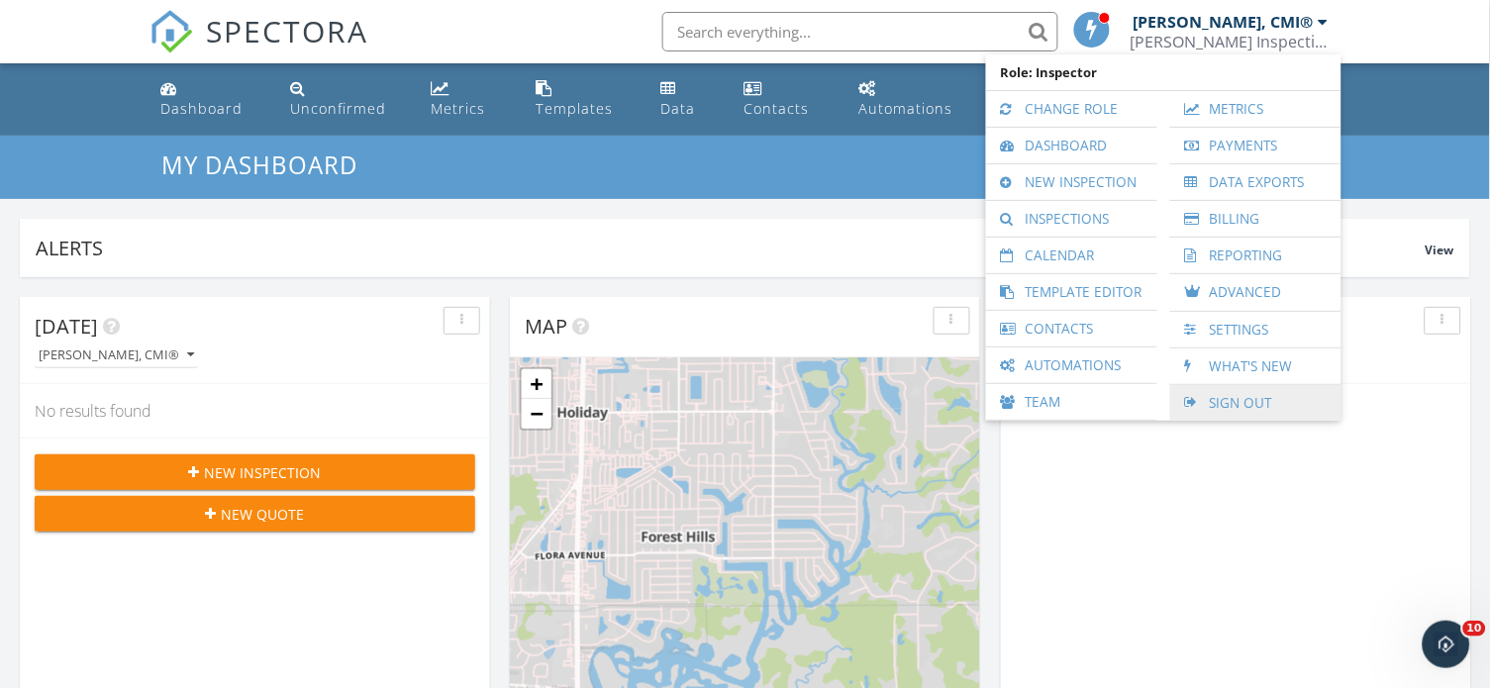
click at [1222, 400] on link "Sign Out" at bounding box center [1255, 403] width 151 height 36
